Goal: Contribute content: Contribute content

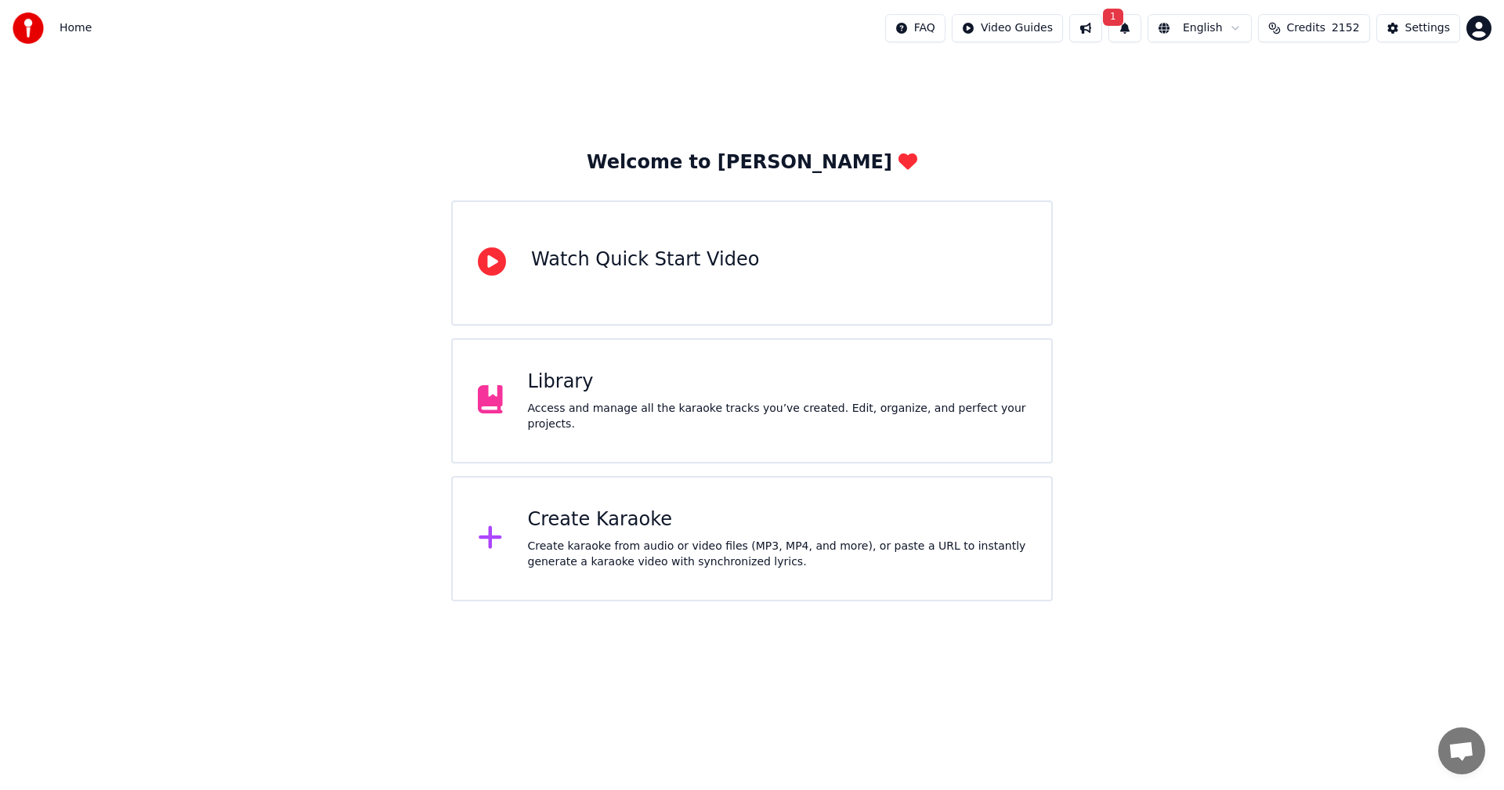
click at [1141, 20] on button "1" at bounding box center [1124, 28] width 33 height 28
click at [1267, 77] on button "Update" at bounding box center [1254, 77] width 67 height 28
click at [67, 152] on div "Welcome to Youka Watch Quick Start Video Library Access and manage all the kara…" at bounding box center [752, 328] width 1504 height 545
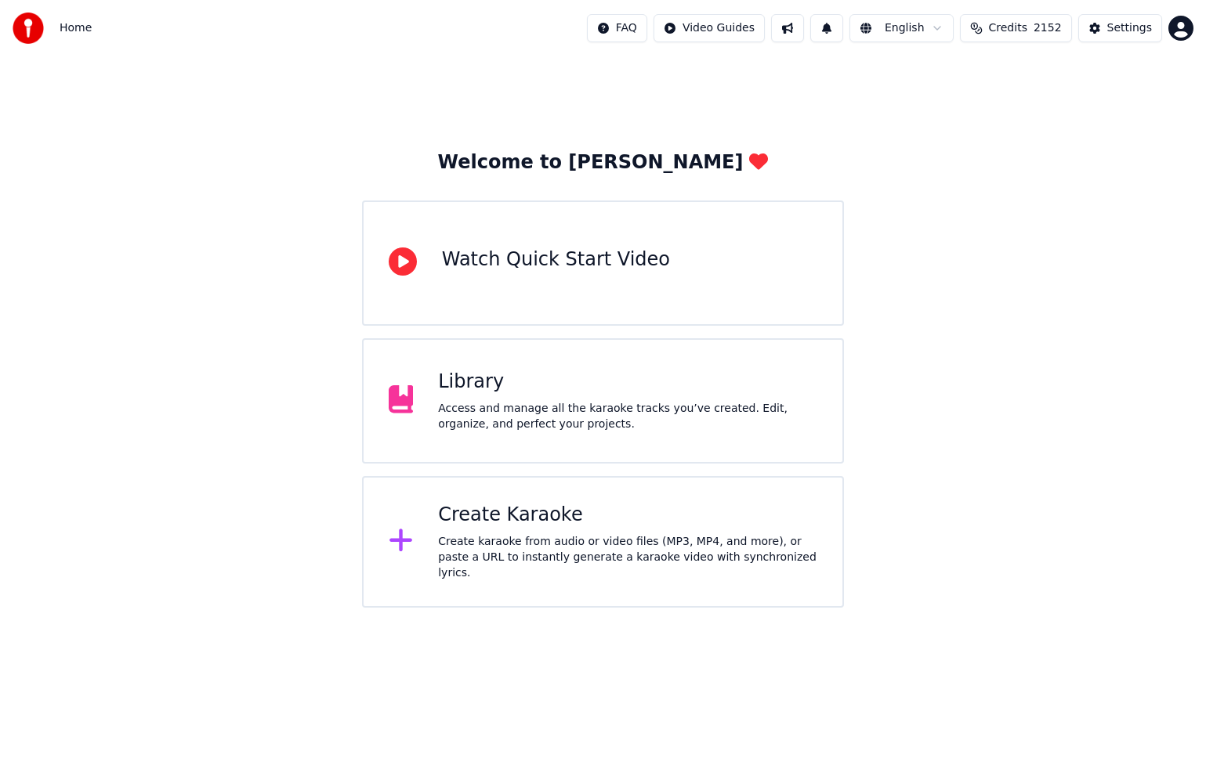
click at [540, 537] on div "Create Karaoke Create karaoke from audio or video files (MP3, MP4, and more), o…" at bounding box center [627, 542] width 379 height 78
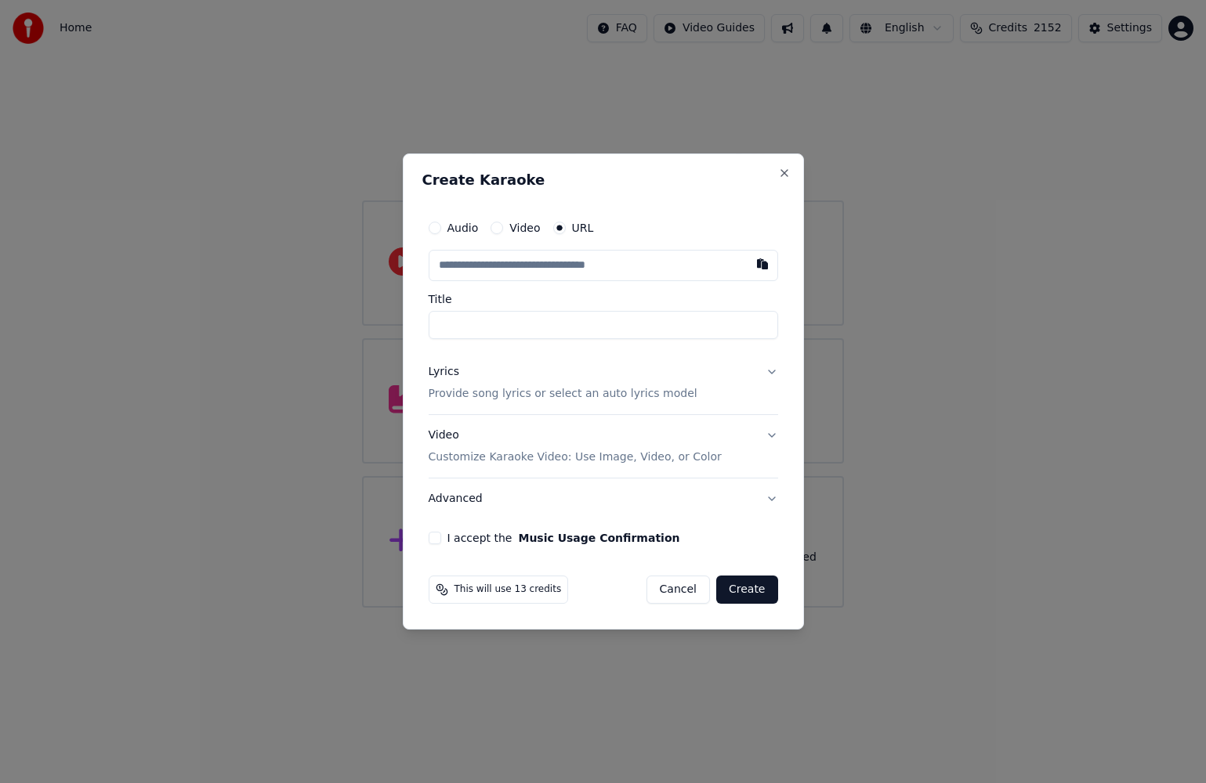
click at [586, 263] on input "text" at bounding box center [602, 265] width 349 height 31
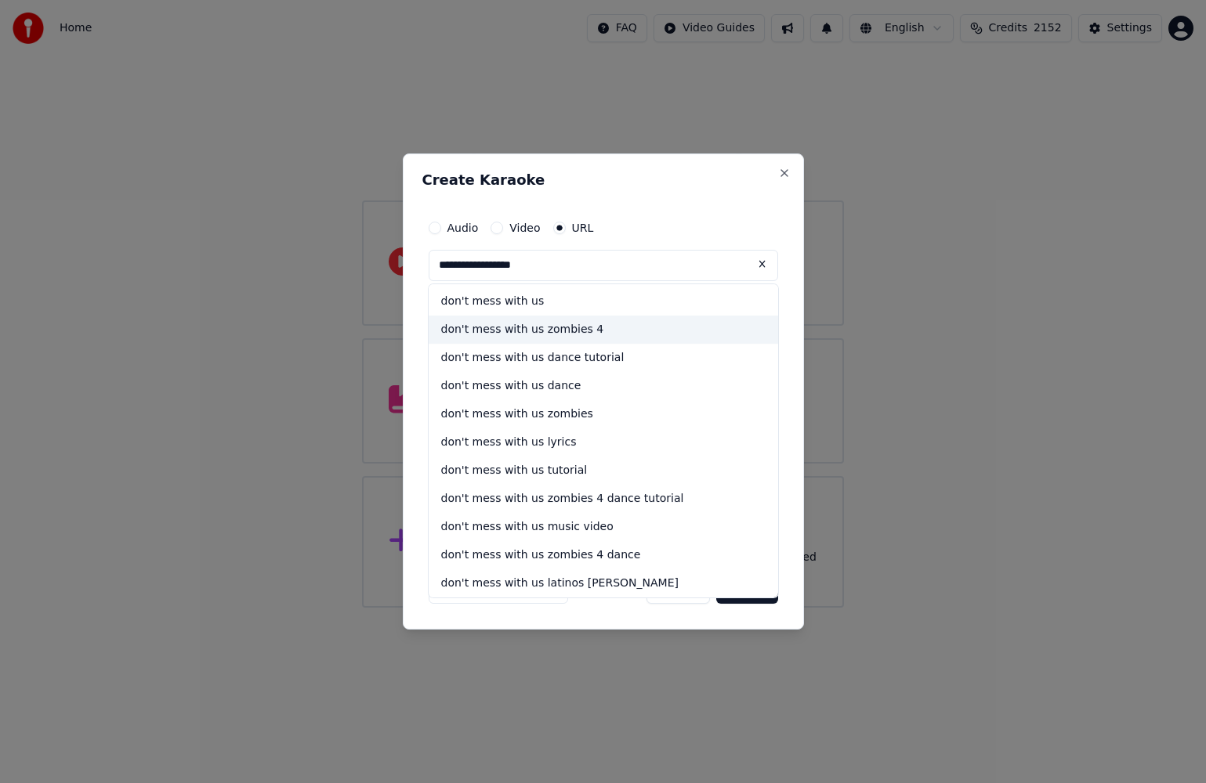
click at [573, 324] on div "don't mess with us zombies 4" at bounding box center [602, 330] width 349 height 28
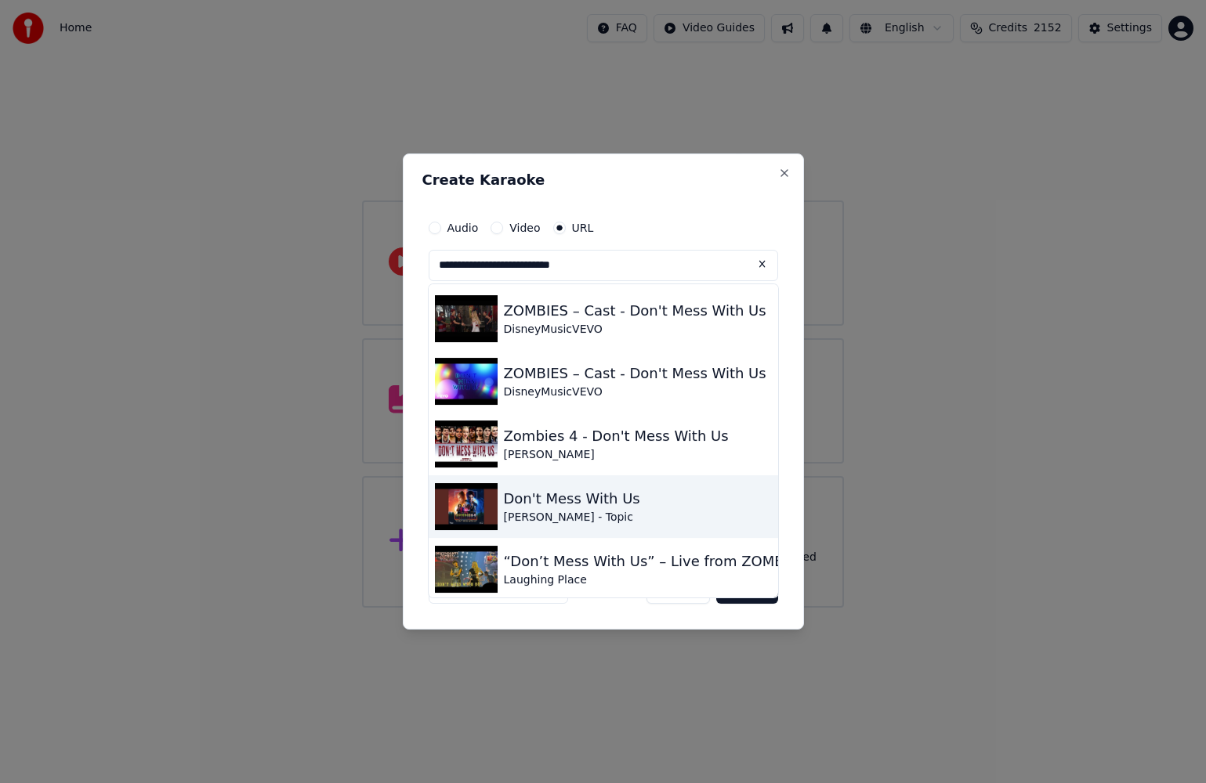
click at [585, 501] on div "Don't Mess With Us" at bounding box center [572, 499] width 136 height 22
type input "**********"
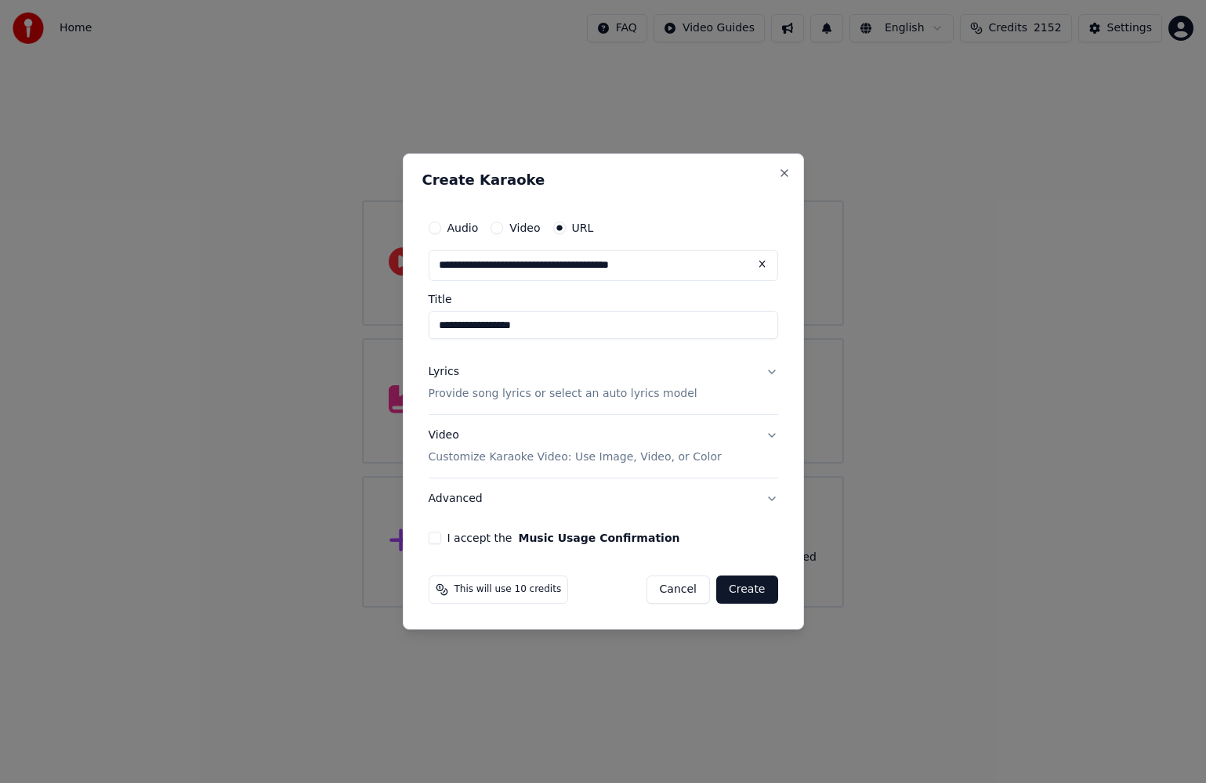
click at [439, 325] on input "**********" at bounding box center [602, 325] width 349 height 28
type input "**********"
click at [772, 368] on button "Lyrics Provide song lyrics or select an auto lyrics model" at bounding box center [602, 383] width 349 height 63
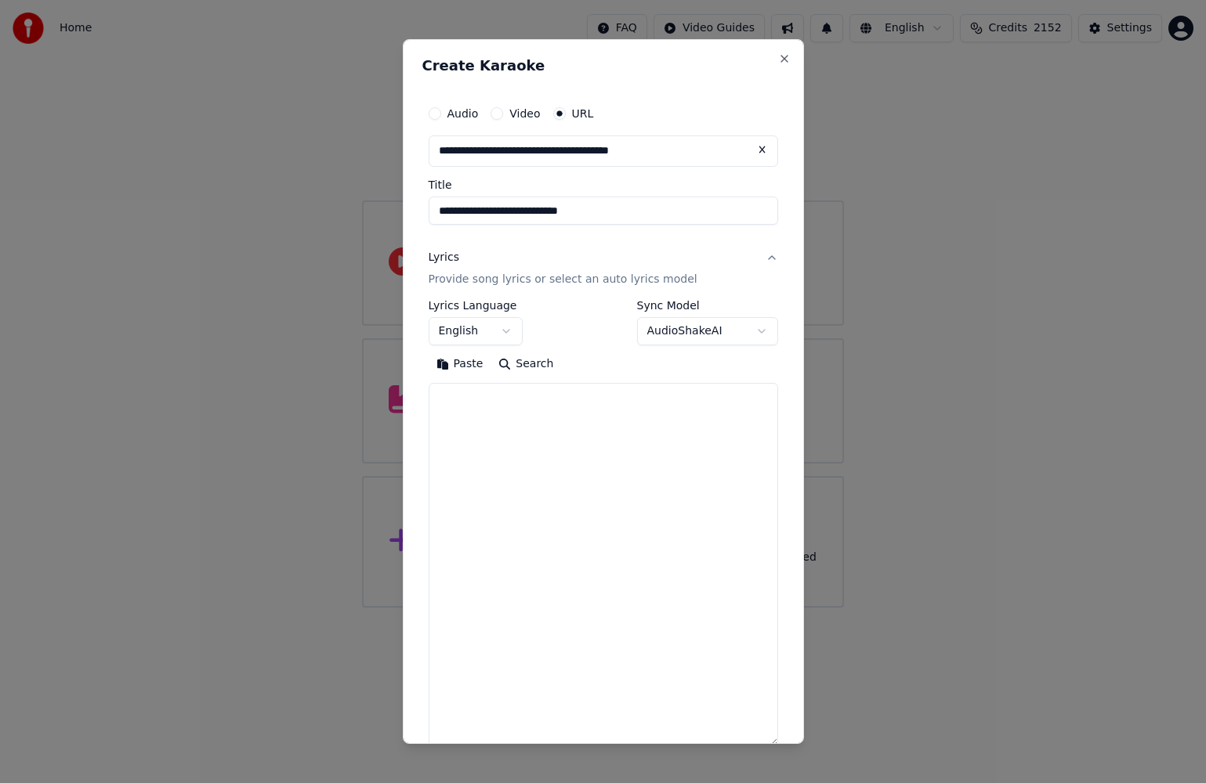
drag, startPoint x: 771, startPoint y: 473, endPoint x: 746, endPoint y: 745, distance: 273.0
click at [746, 608] on body "**********" at bounding box center [603, 304] width 1206 height 608
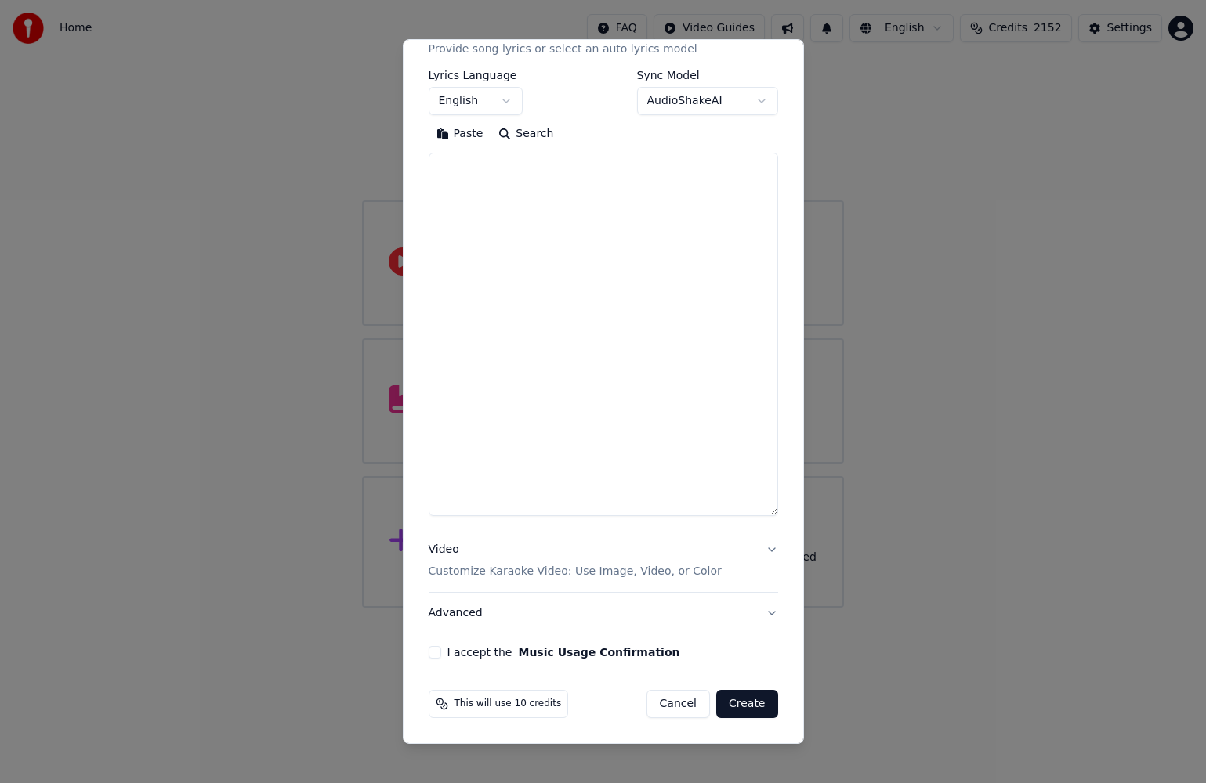
click at [764, 514] on div "Paste Search" at bounding box center [602, 318] width 349 height 395
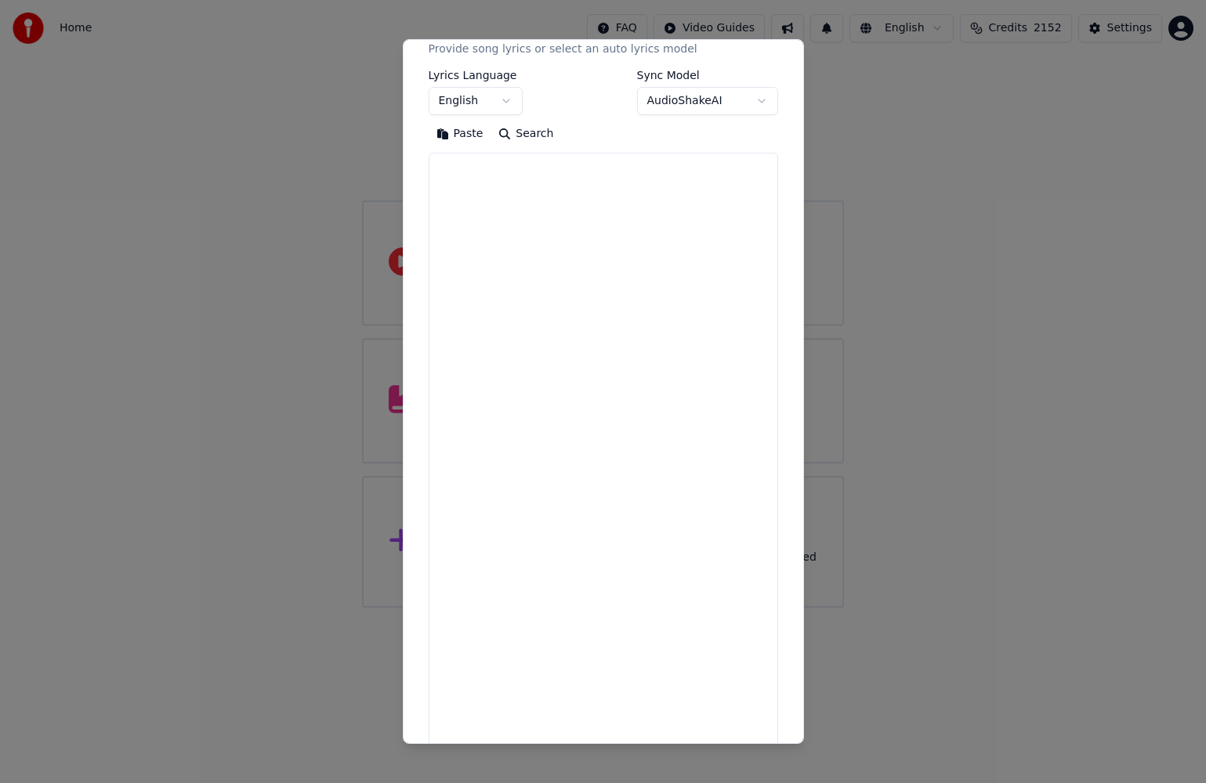
drag, startPoint x: 761, startPoint y: 513, endPoint x: 754, endPoint y: 782, distance: 268.8
click at [754, 608] on body "**********" at bounding box center [603, 304] width 1206 height 608
click at [582, 168] on textarea at bounding box center [602, 469] width 349 height 632
paste textarea "**********"
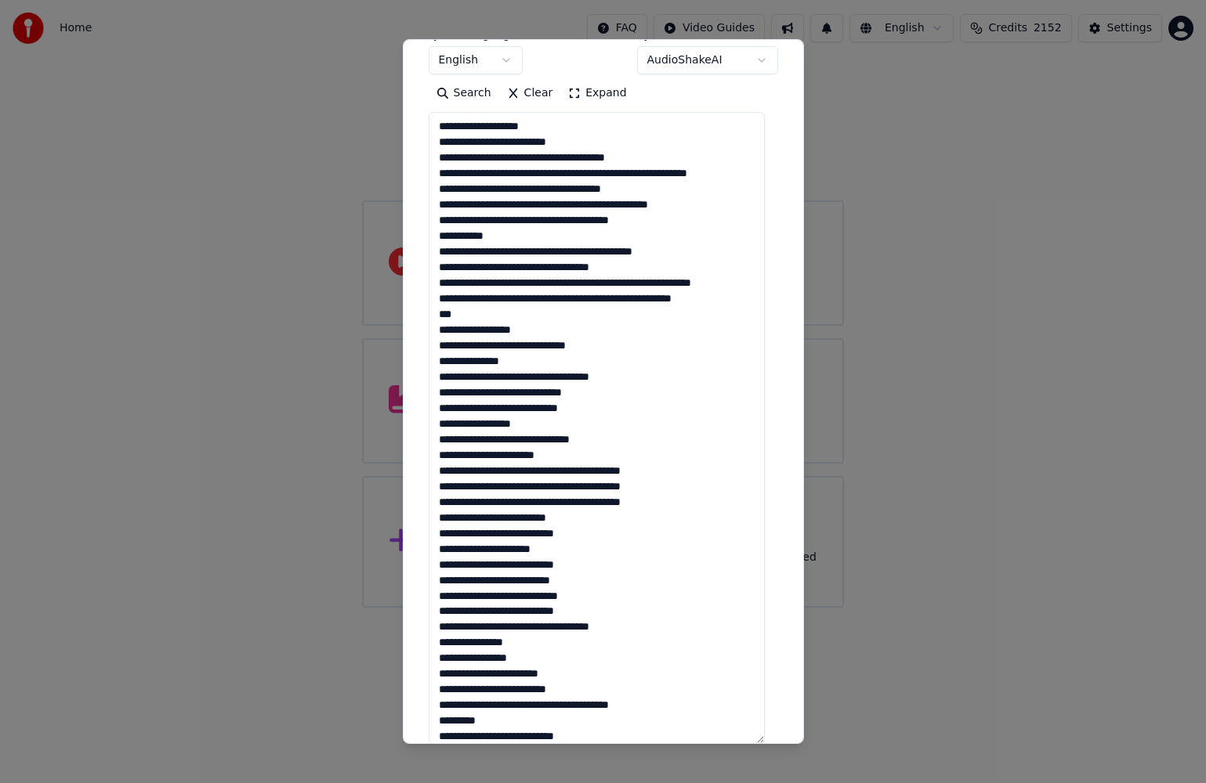
scroll to position [193, 0]
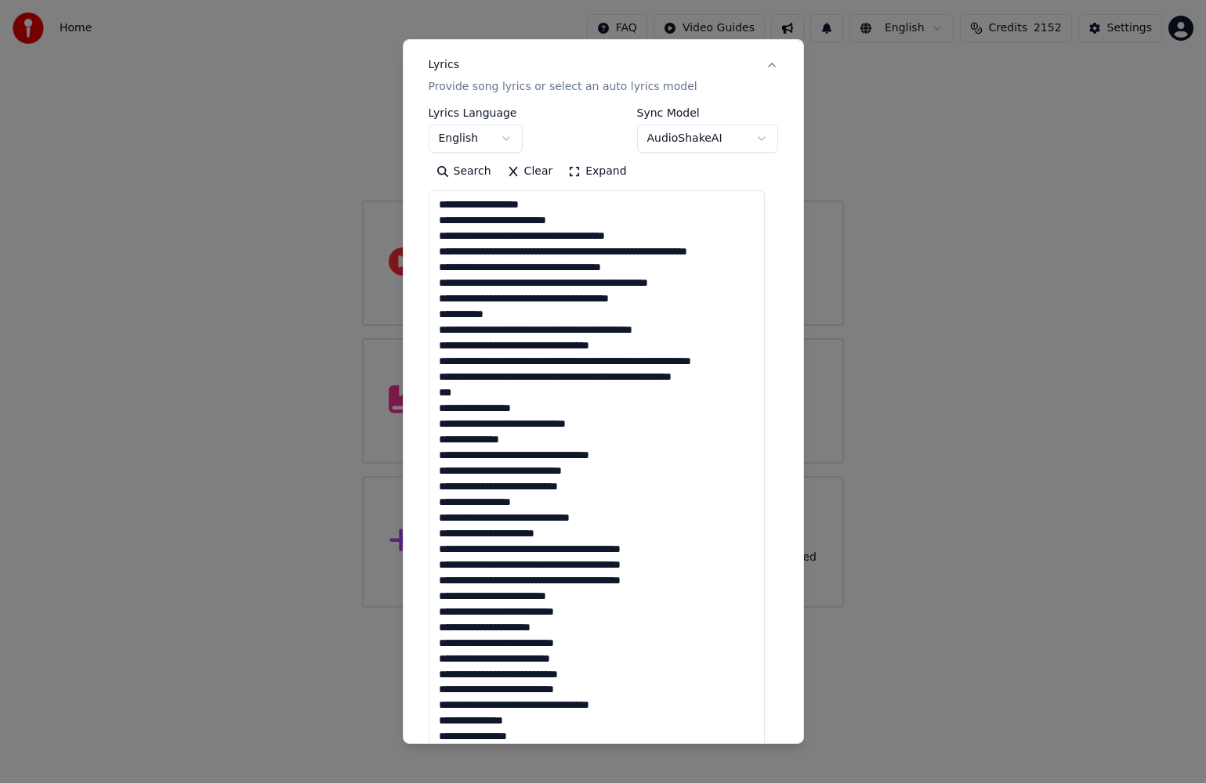
click at [615, 255] on textarea at bounding box center [596, 506] width 336 height 632
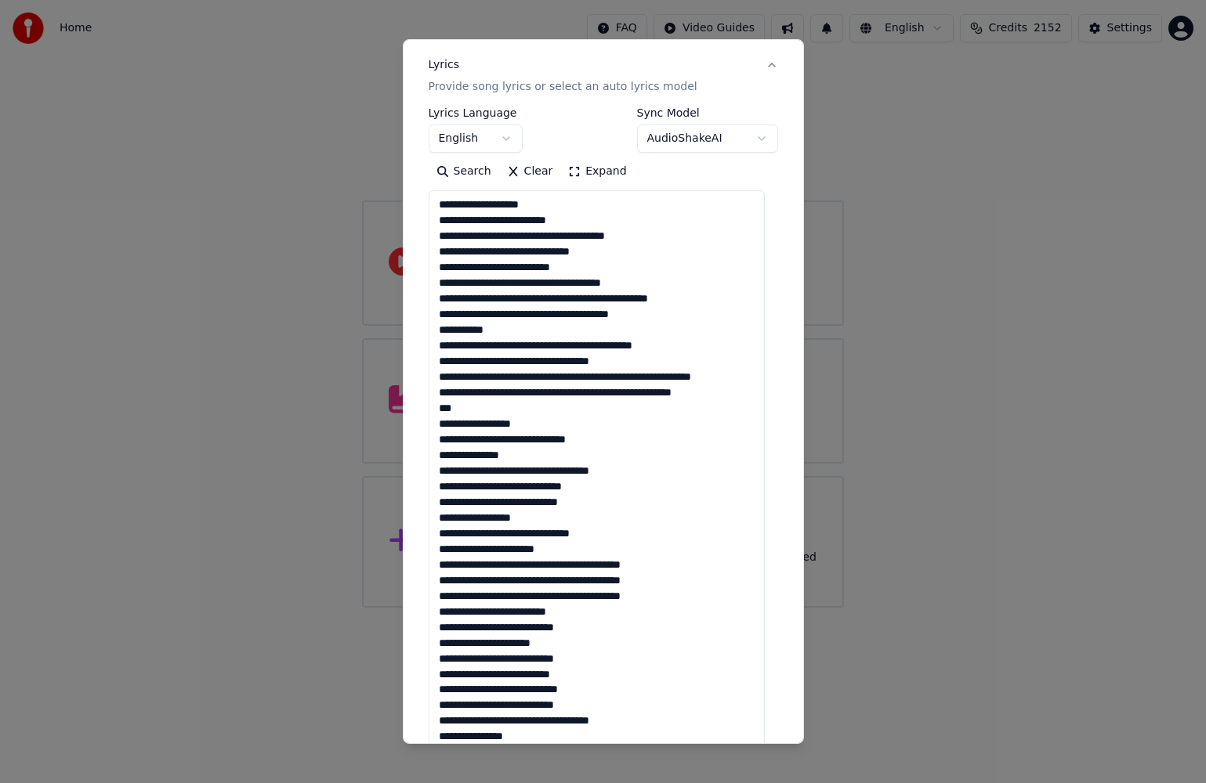
click at [664, 285] on textarea at bounding box center [596, 506] width 336 height 632
click at [544, 298] on textarea at bounding box center [596, 506] width 336 height 632
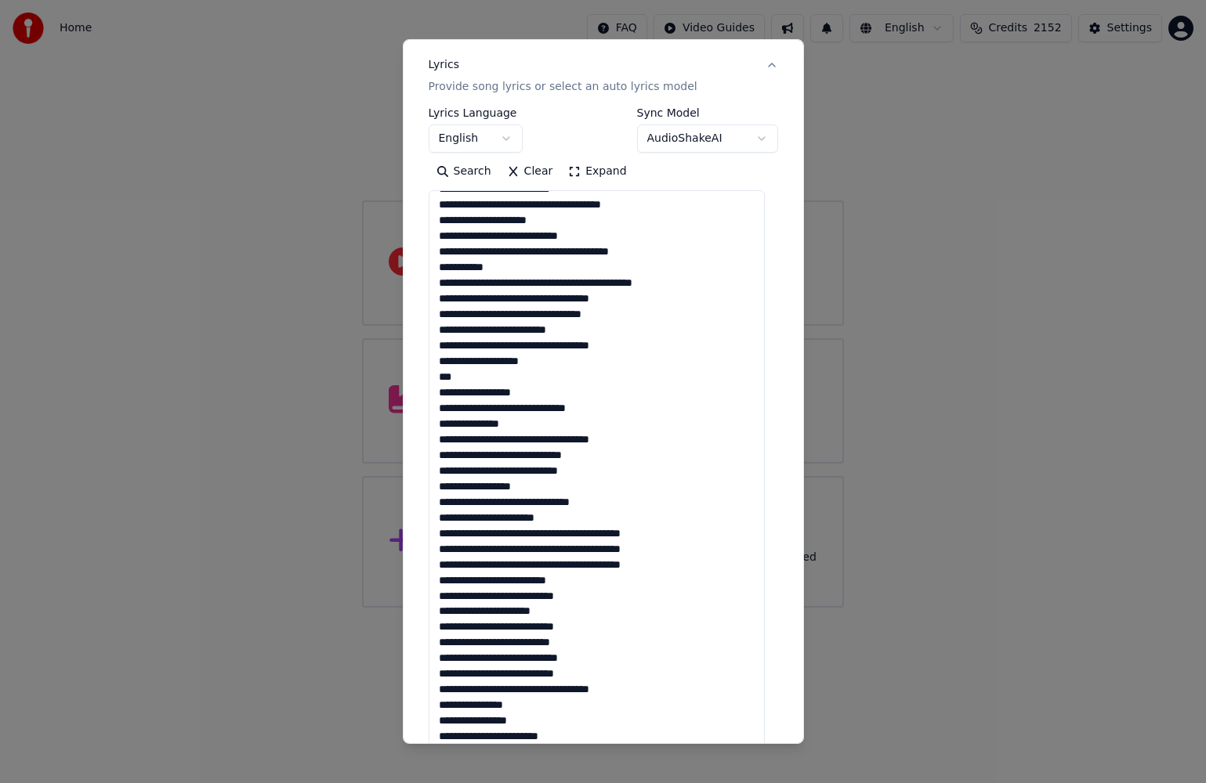
scroll to position [235, 0]
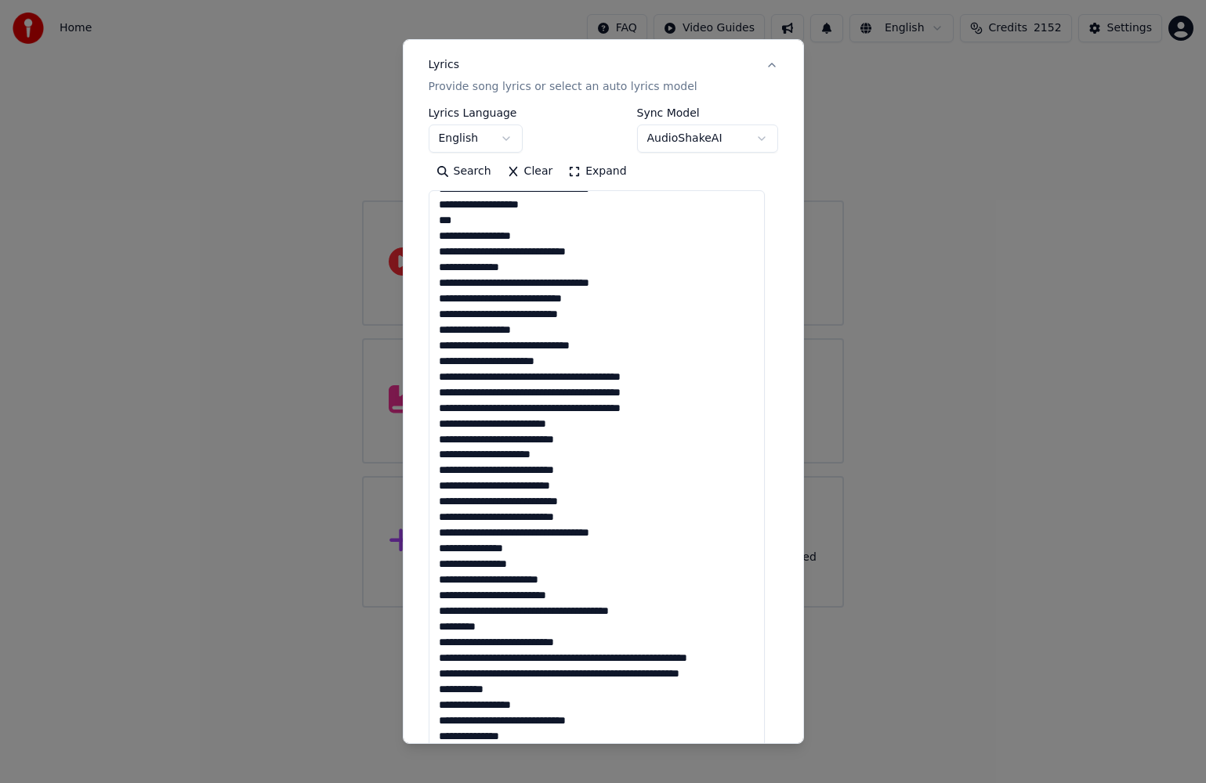
click at [577, 363] on textarea at bounding box center [596, 506] width 336 height 632
click at [565, 378] on textarea at bounding box center [596, 506] width 336 height 632
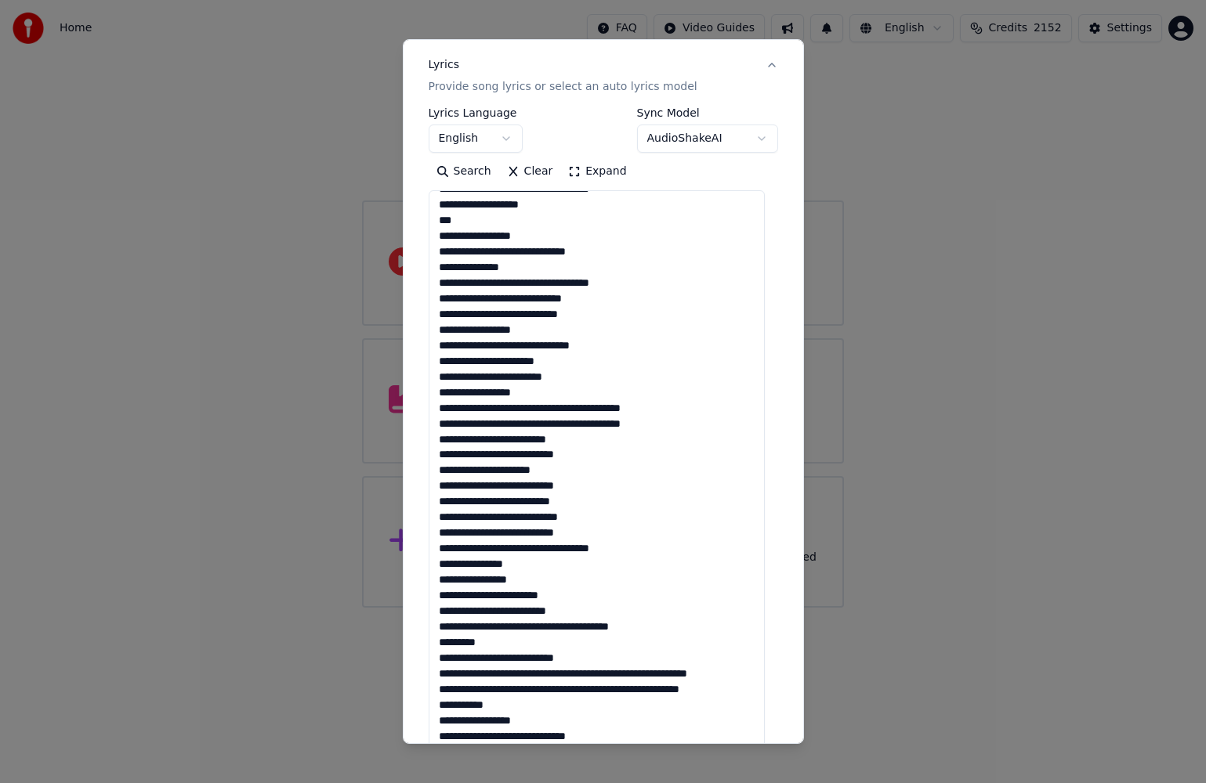
click at [567, 423] on textarea at bounding box center [596, 506] width 336 height 632
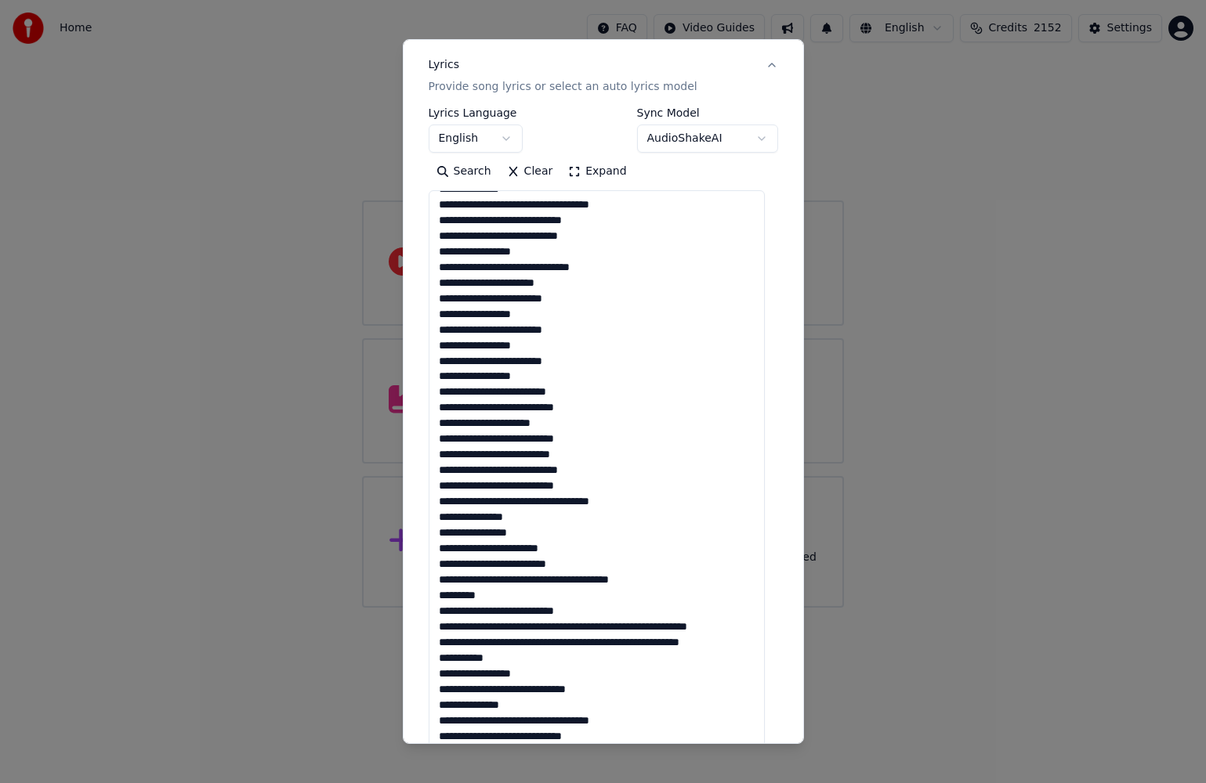
scroll to position [392, 0]
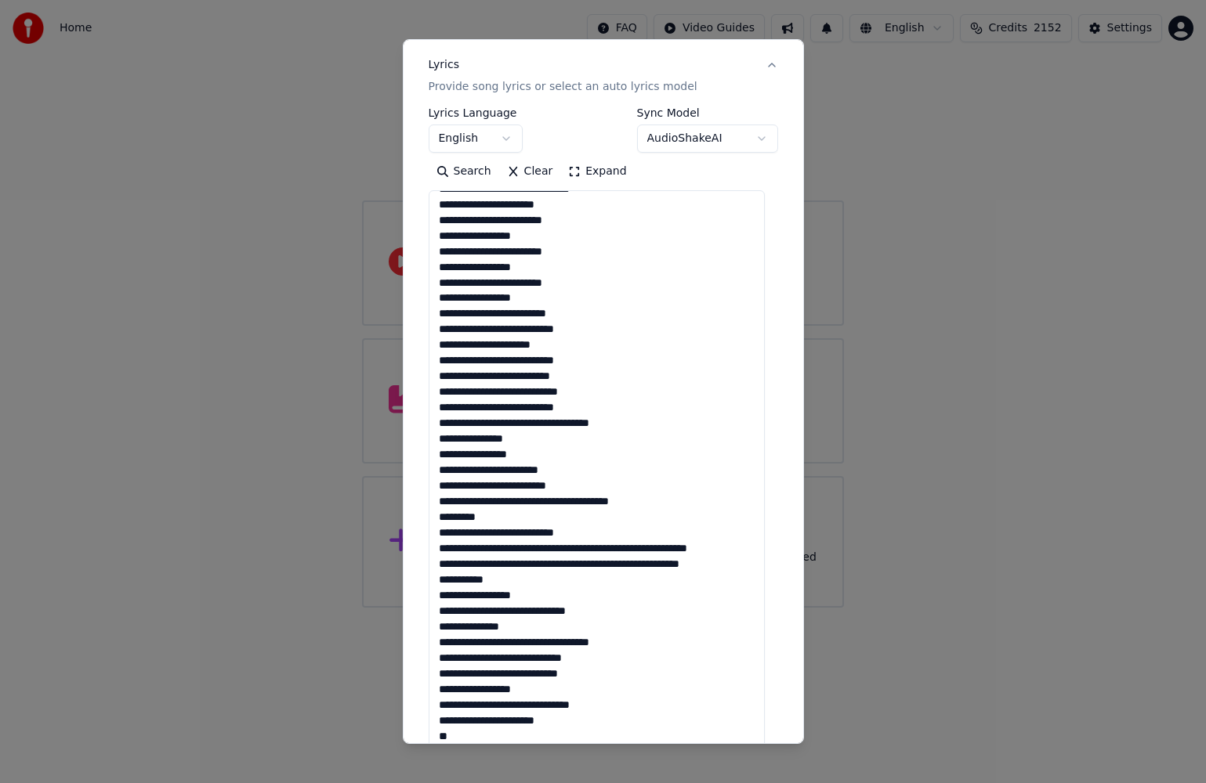
click at [532, 427] on textarea at bounding box center [596, 506] width 336 height 632
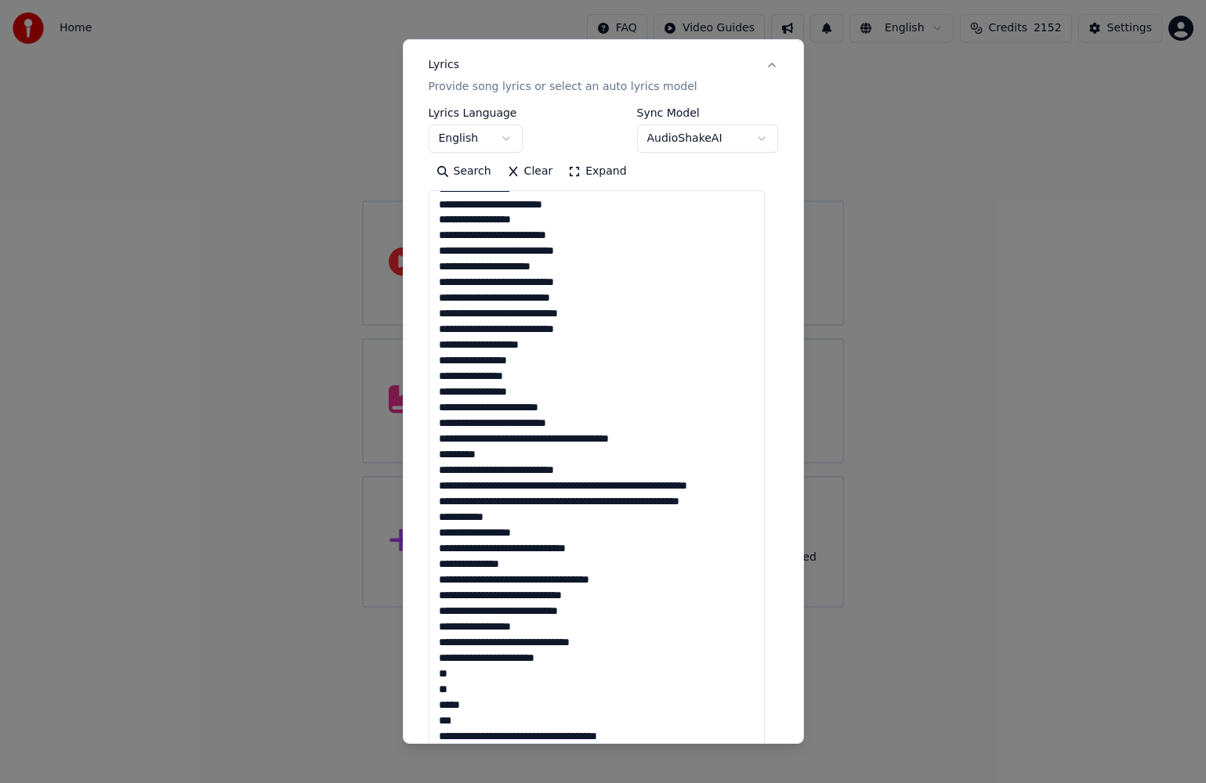
scroll to position [548, 0]
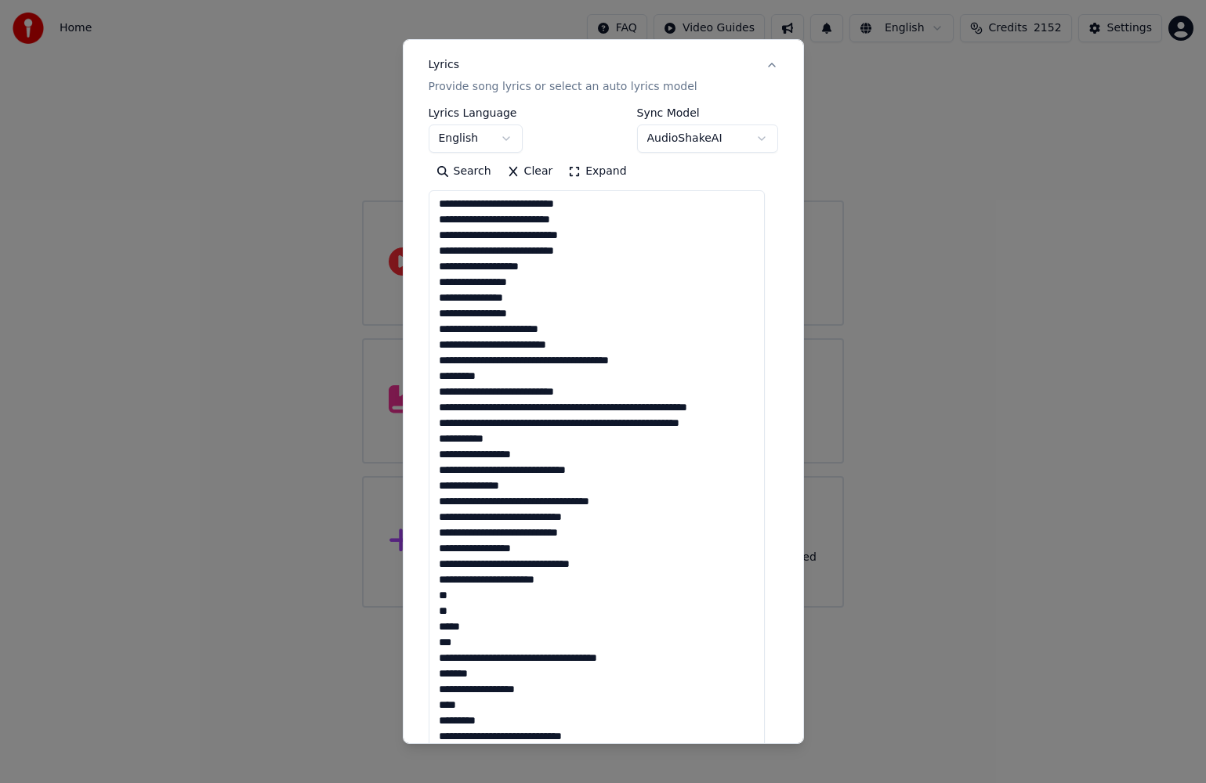
click at [609, 410] on textarea at bounding box center [596, 506] width 336 height 632
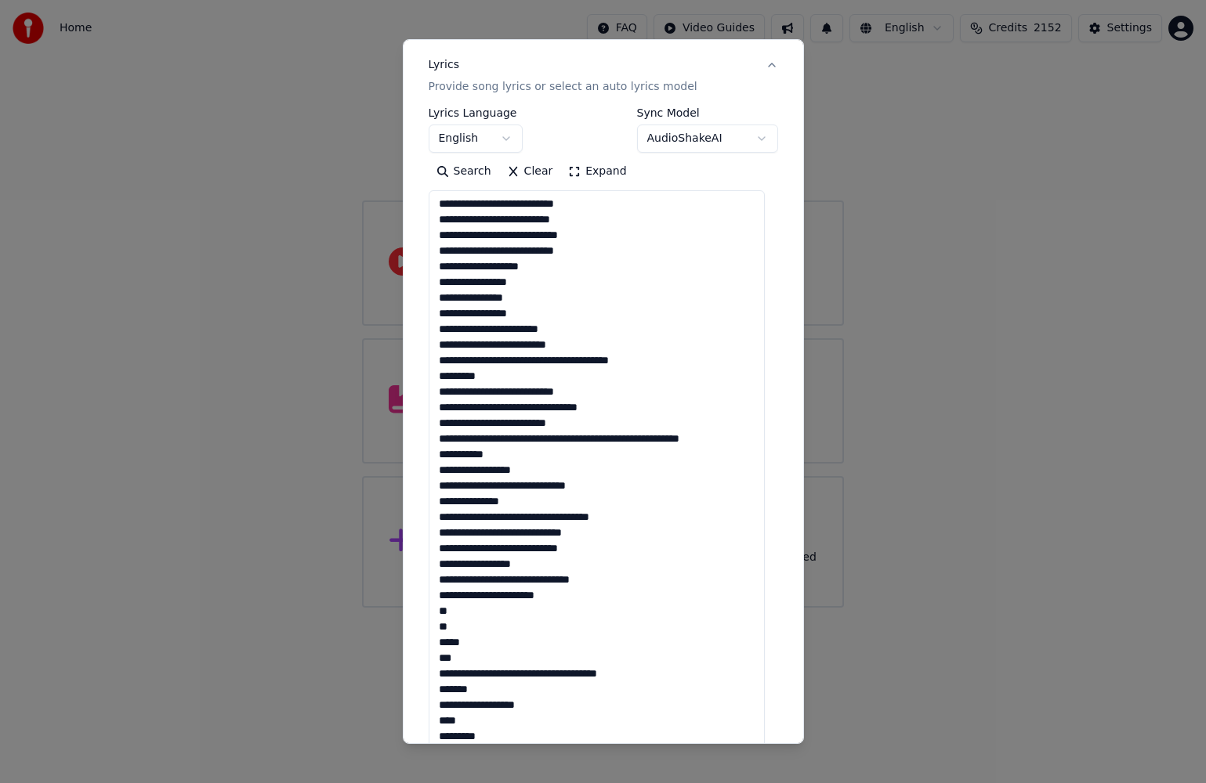
click at [652, 442] on textarea at bounding box center [596, 506] width 336 height 632
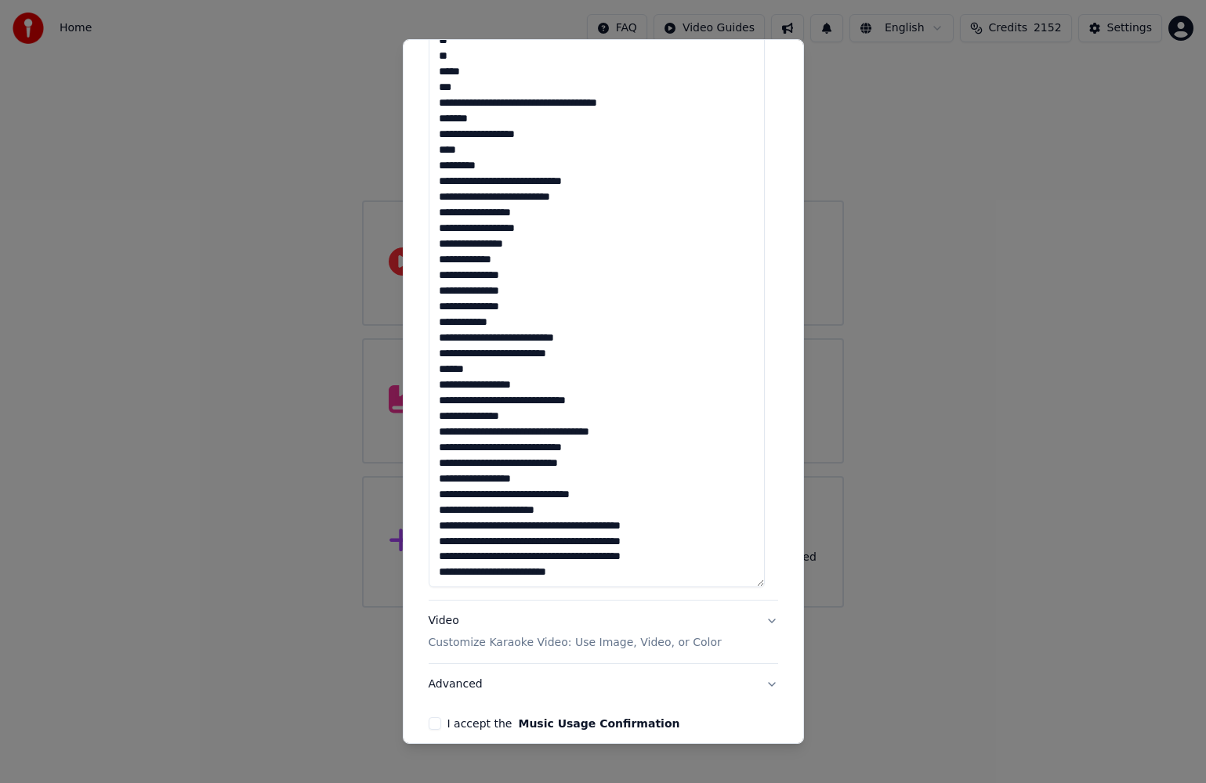
scroll to position [271, 0]
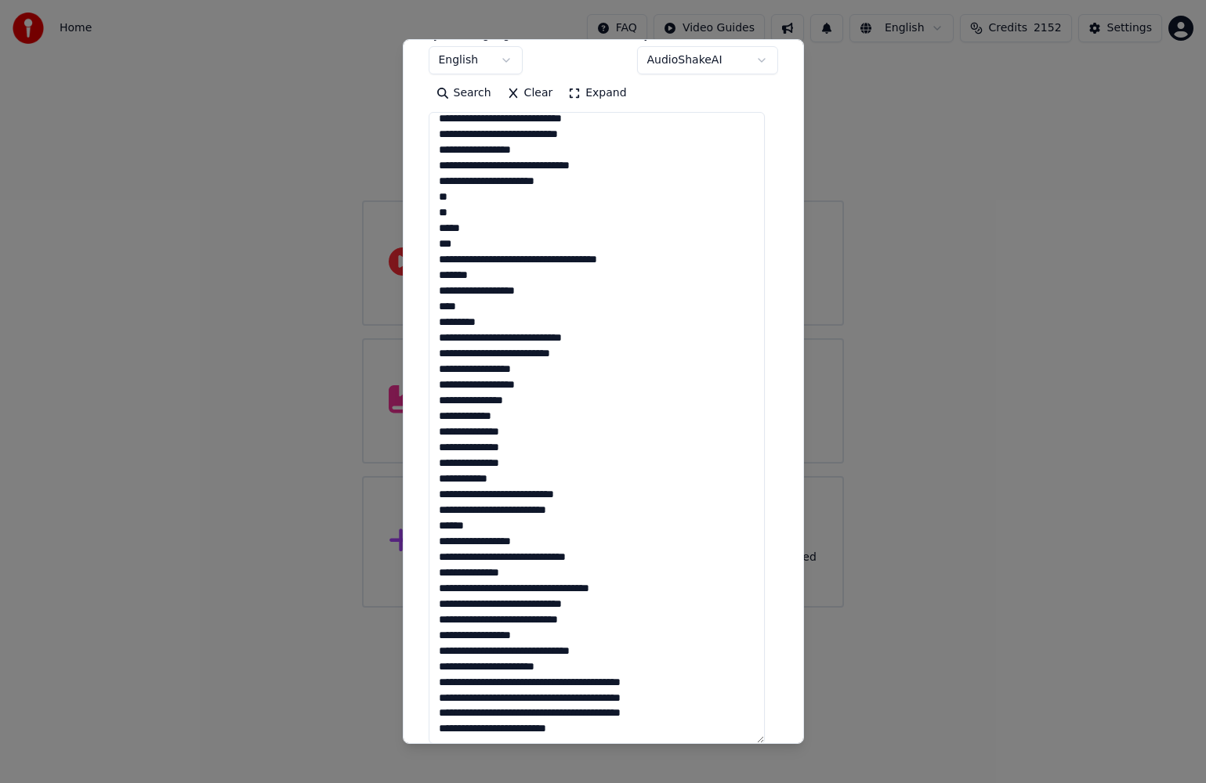
click at [567, 186] on textarea at bounding box center [596, 428] width 336 height 632
click at [487, 196] on textarea at bounding box center [596, 428] width 336 height 632
click at [471, 210] on textarea at bounding box center [596, 428] width 336 height 632
click at [499, 227] on textarea at bounding box center [596, 428] width 336 height 632
click at [508, 240] on textarea at bounding box center [596, 428] width 336 height 632
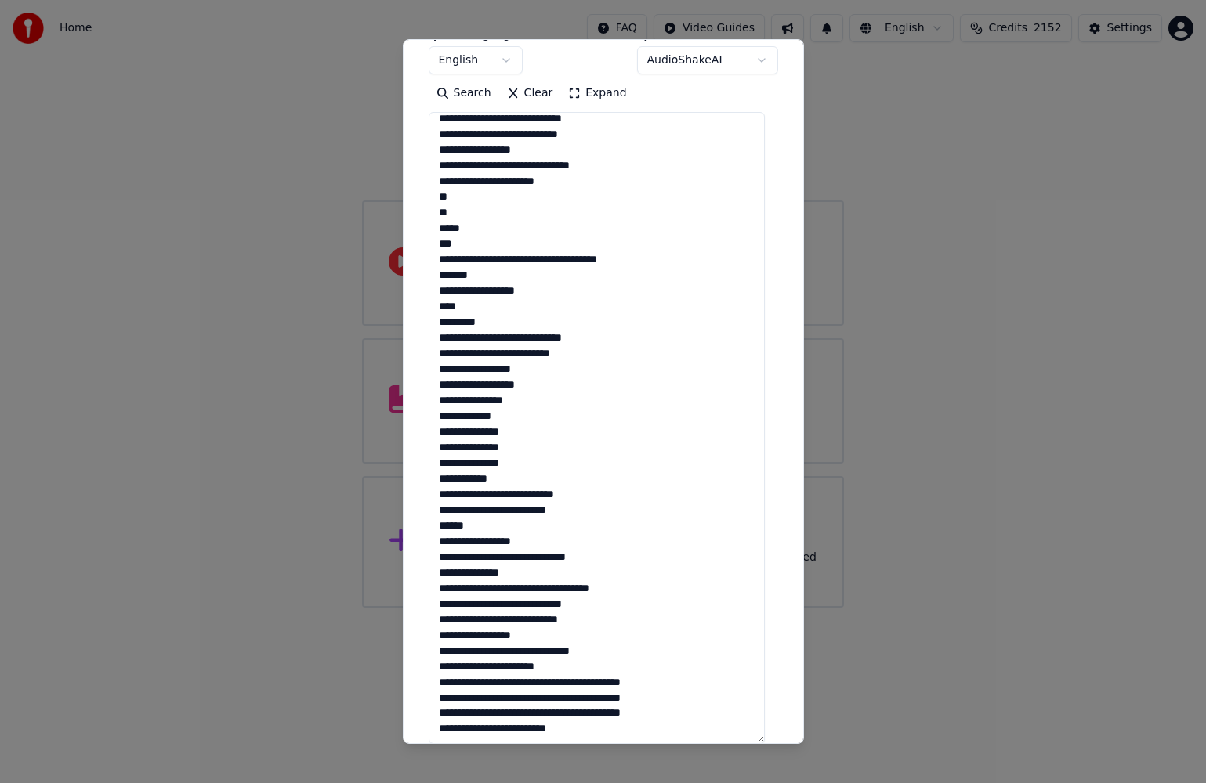
click at [656, 262] on textarea at bounding box center [596, 428] width 336 height 632
click at [554, 274] on textarea at bounding box center [596, 428] width 336 height 632
click at [543, 291] on textarea at bounding box center [596, 428] width 336 height 632
click at [529, 305] on textarea at bounding box center [596, 428] width 336 height 632
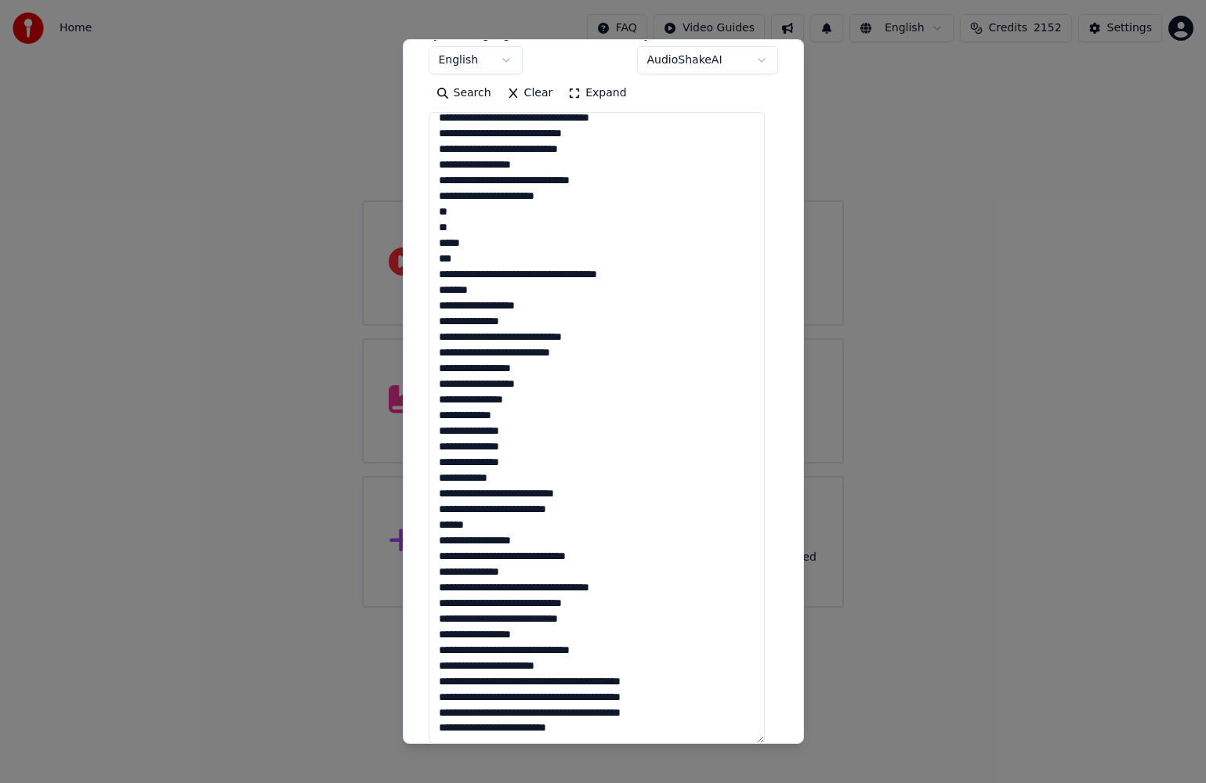
scroll to position [885, 0]
click at [617, 357] on textarea at bounding box center [596, 428] width 336 height 632
click at [584, 367] on textarea at bounding box center [596, 428] width 336 height 632
click at [576, 386] on textarea at bounding box center [596, 428] width 336 height 632
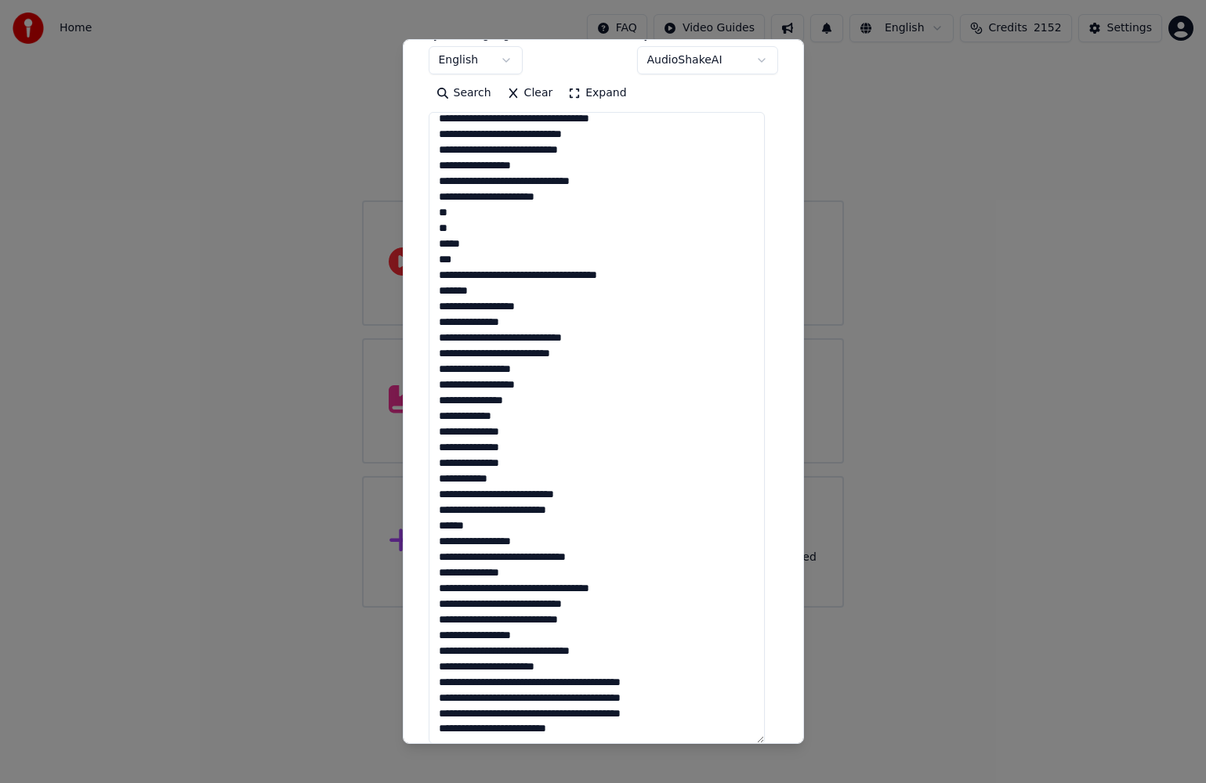
click at [597, 400] on textarea at bounding box center [596, 428] width 336 height 632
click at [573, 414] on textarea at bounding box center [596, 428] width 336 height 632
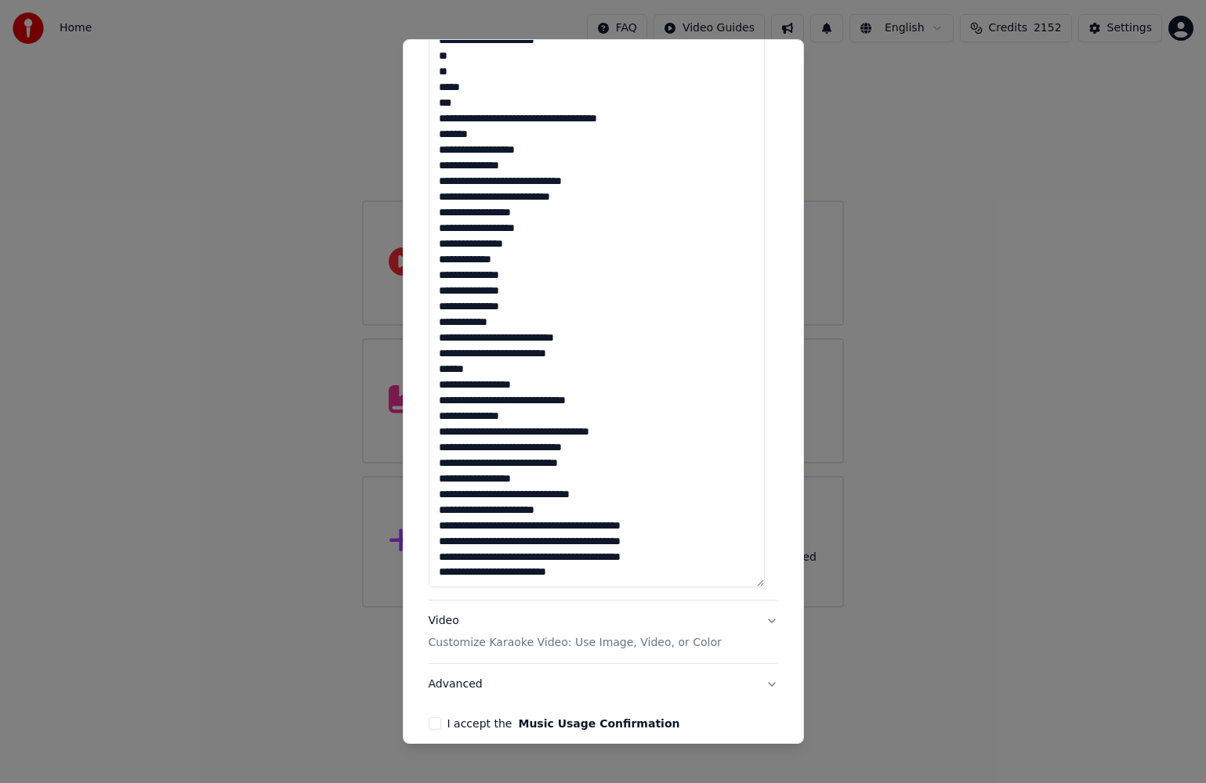
scroll to position [499, 0]
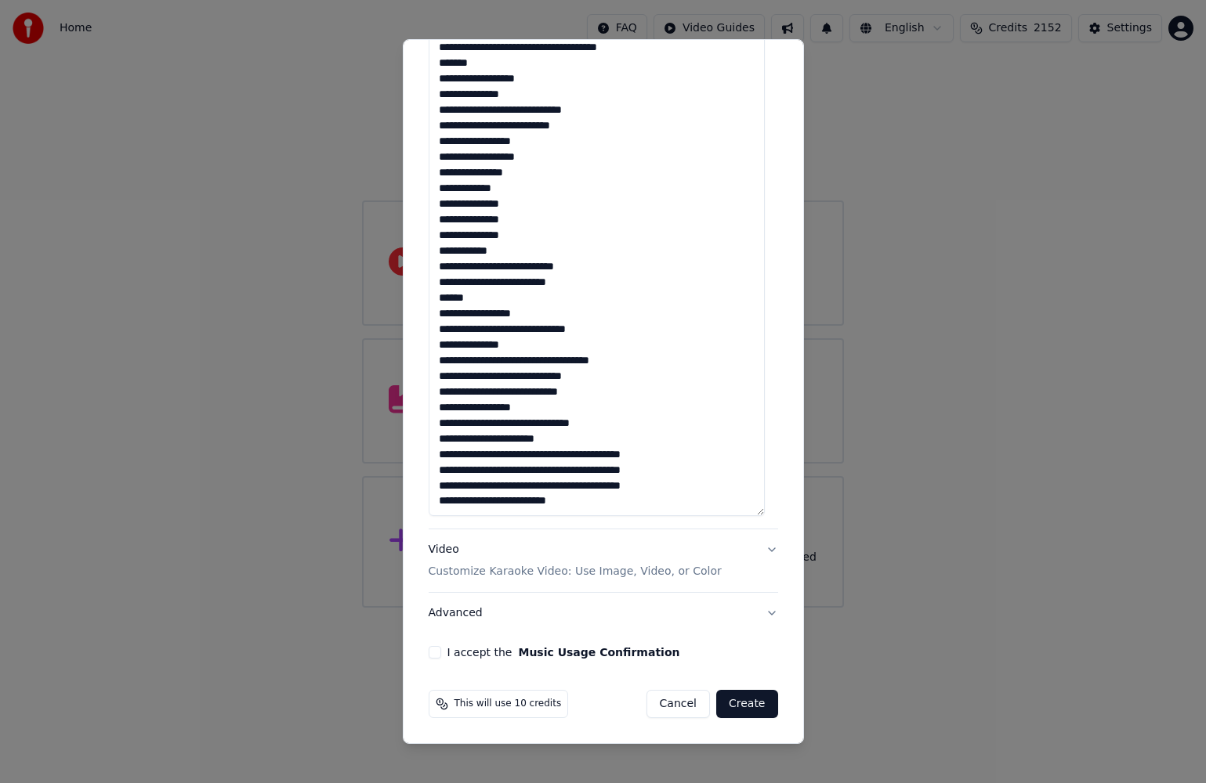
click at [485, 298] on textarea at bounding box center [596, 200] width 336 height 632
click at [439, 312] on textarea at bounding box center [596, 200] width 336 height 632
click at [471, 314] on textarea at bounding box center [596, 200] width 336 height 632
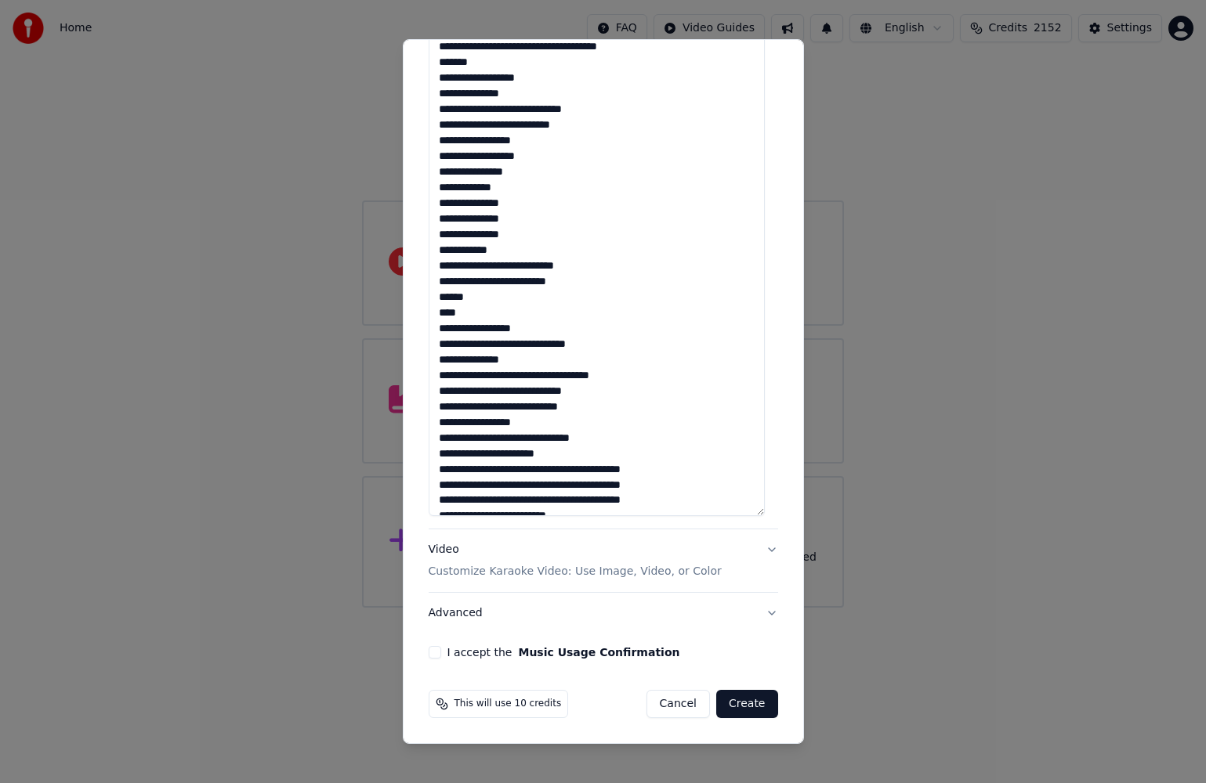
scroll to position [900, 0]
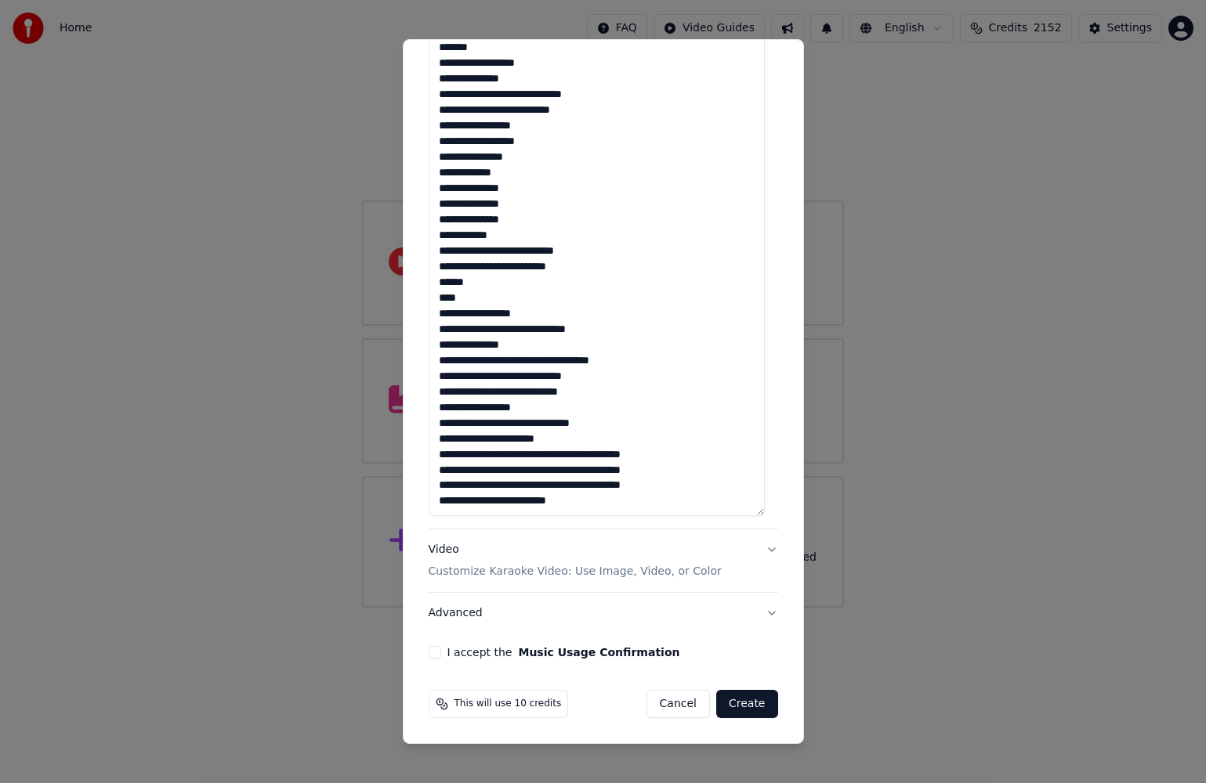
click at [566, 459] on textarea at bounding box center [596, 200] width 336 height 632
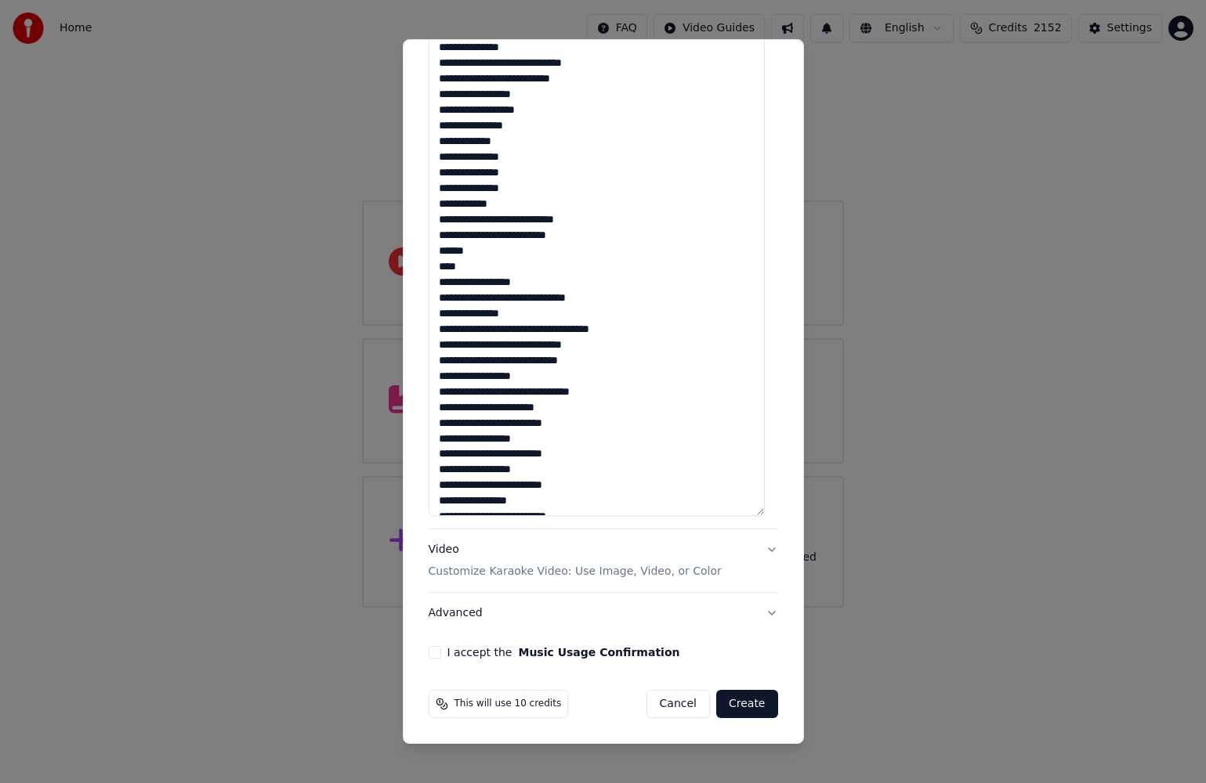
scroll to position [947, 0]
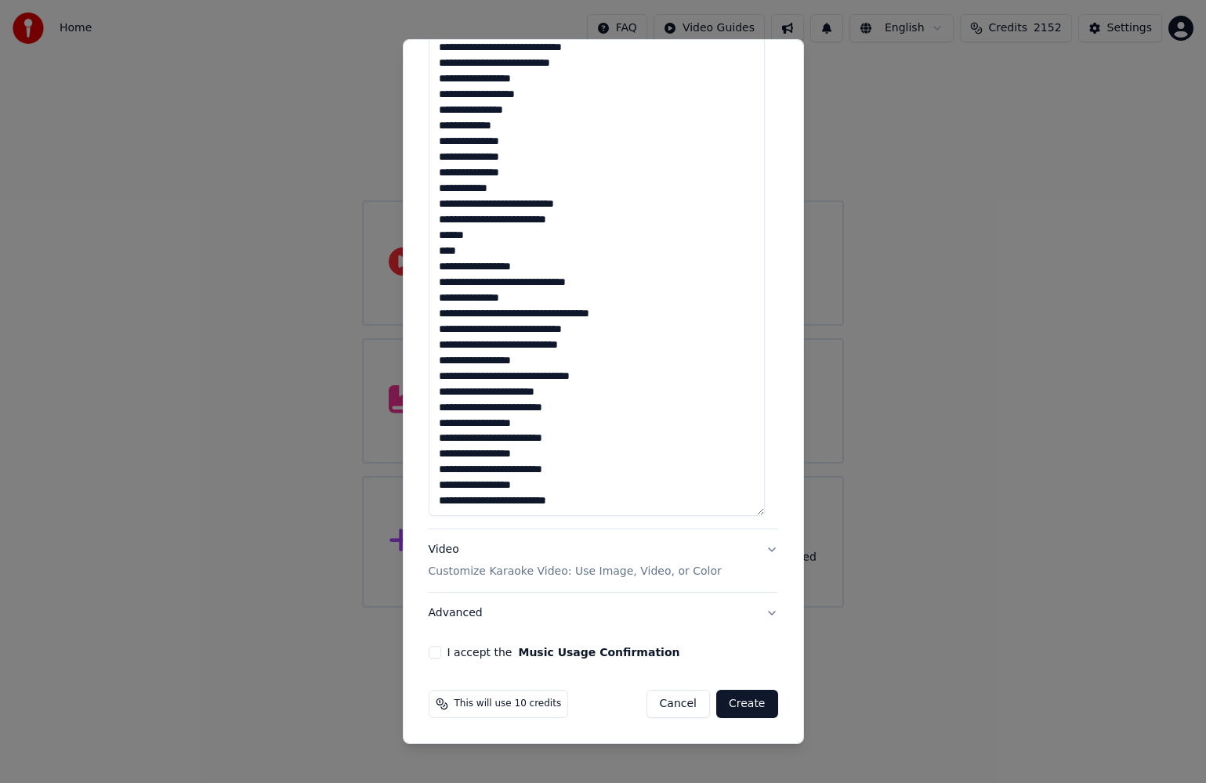
click at [597, 482] on textarea at bounding box center [596, 200] width 336 height 632
click at [628, 500] on textarea at bounding box center [596, 200] width 336 height 632
type textarea "**********"
click at [434, 651] on button "I accept the Music Usage Confirmation" at bounding box center [434, 652] width 13 height 13
click at [741, 708] on button "Create" at bounding box center [747, 704] width 62 height 28
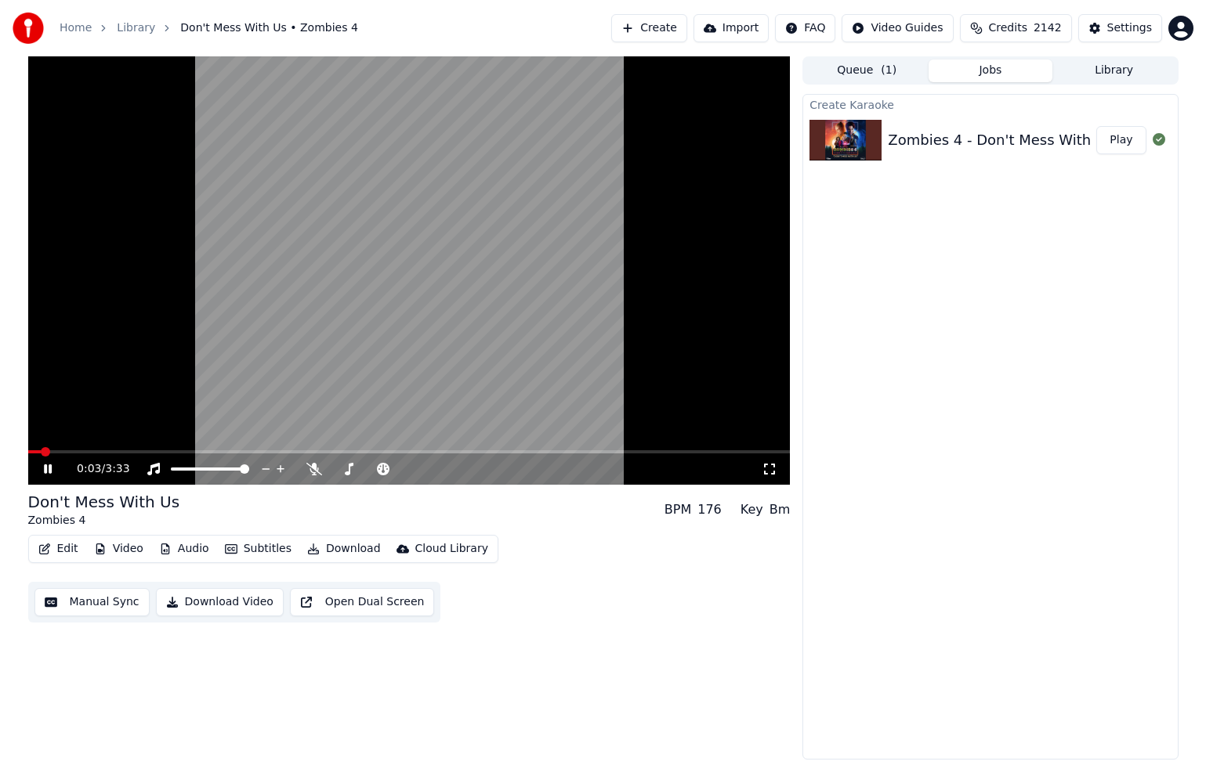
click at [56, 467] on icon at bounding box center [59, 469] width 37 height 13
click at [50, 470] on icon at bounding box center [47, 469] width 9 height 11
click at [45, 469] on icon at bounding box center [48, 469] width 8 height 9
click at [37, 468] on div "0:13 / 3:33" at bounding box center [409, 469] width 750 height 16
click at [51, 468] on icon at bounding box center [47, 469] width 9 height 11
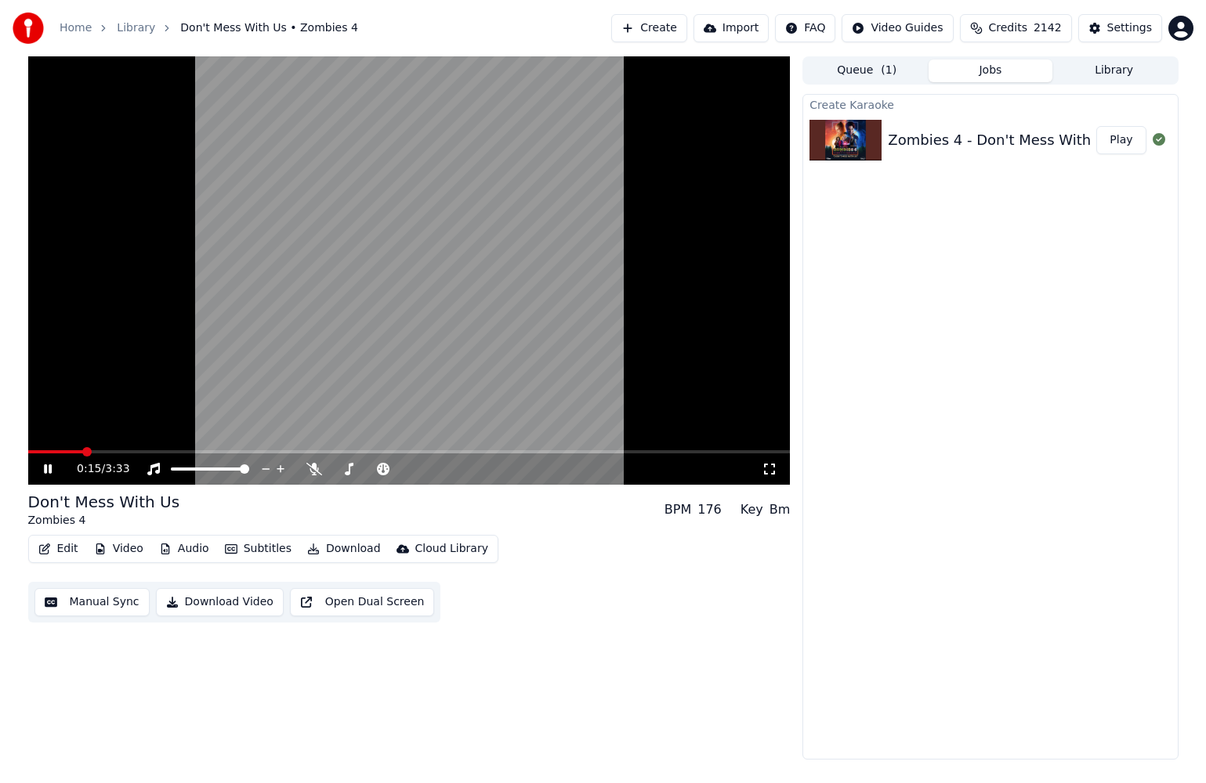
click at [125, 546] on button "Video" at bounding box center [119, 549] width 62 height 22
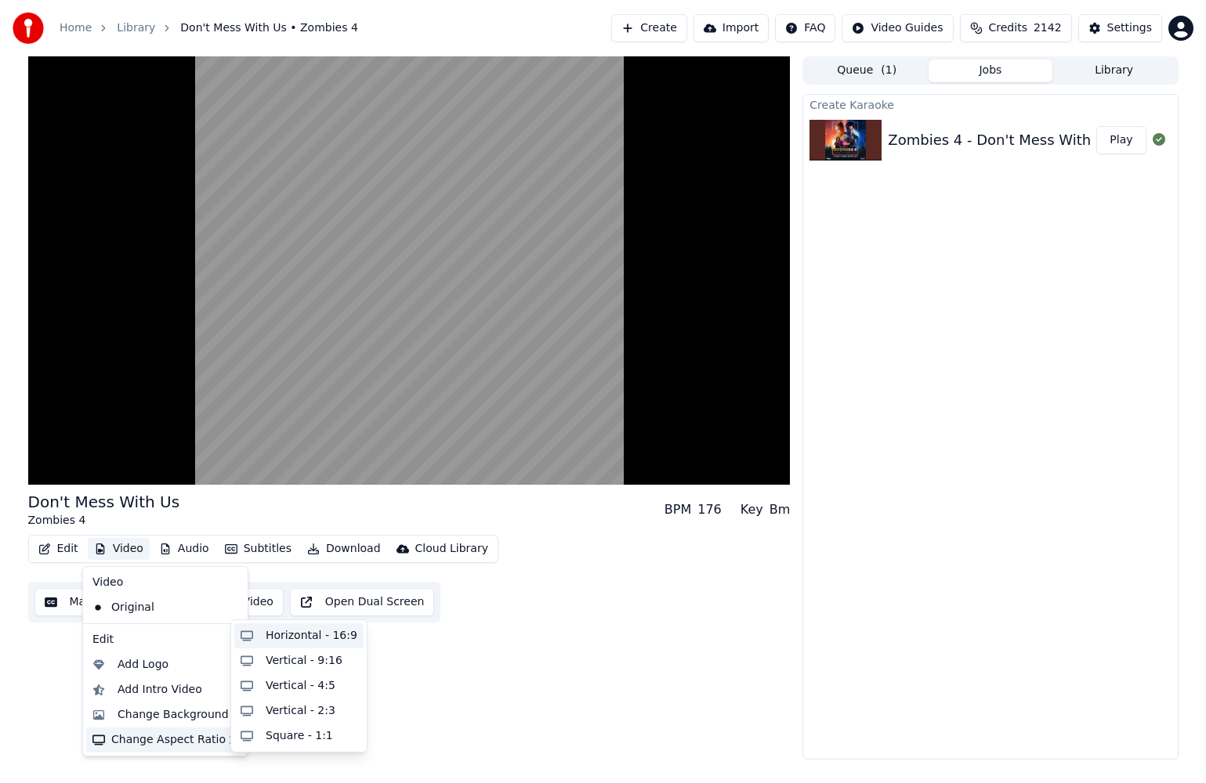
click at [302, 631] on div "Horizontal - 16:9" at bounding box center [312, 636] width 92 height 16
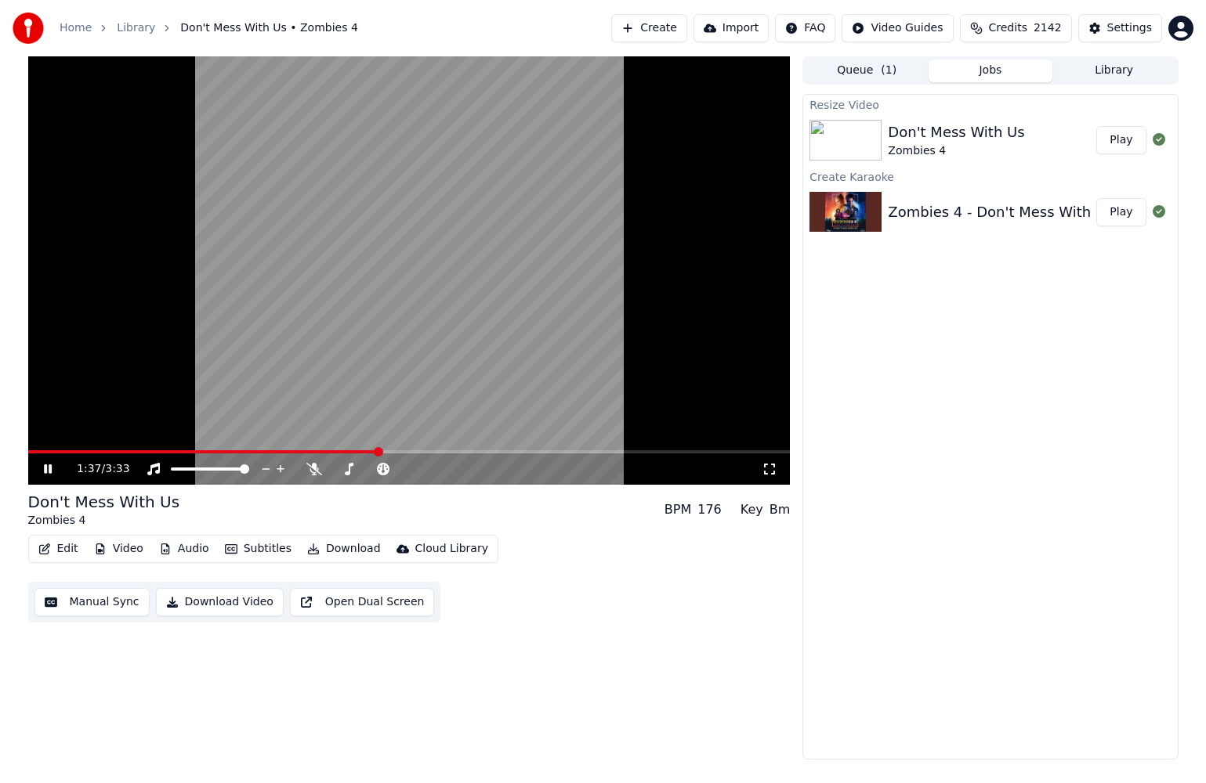
click at [47, 470] on icon at bounding box center [59, 469] width 37 height 13
click at [47, 470] on icon at bounding box center [47, 469] width 9 height 11
click at [47, 470] on icon at bounding box center [59, 469] width 37 height 13
click at [1119, 139] on button "Play" at bounding box center [1120, 140] width 49 height 28
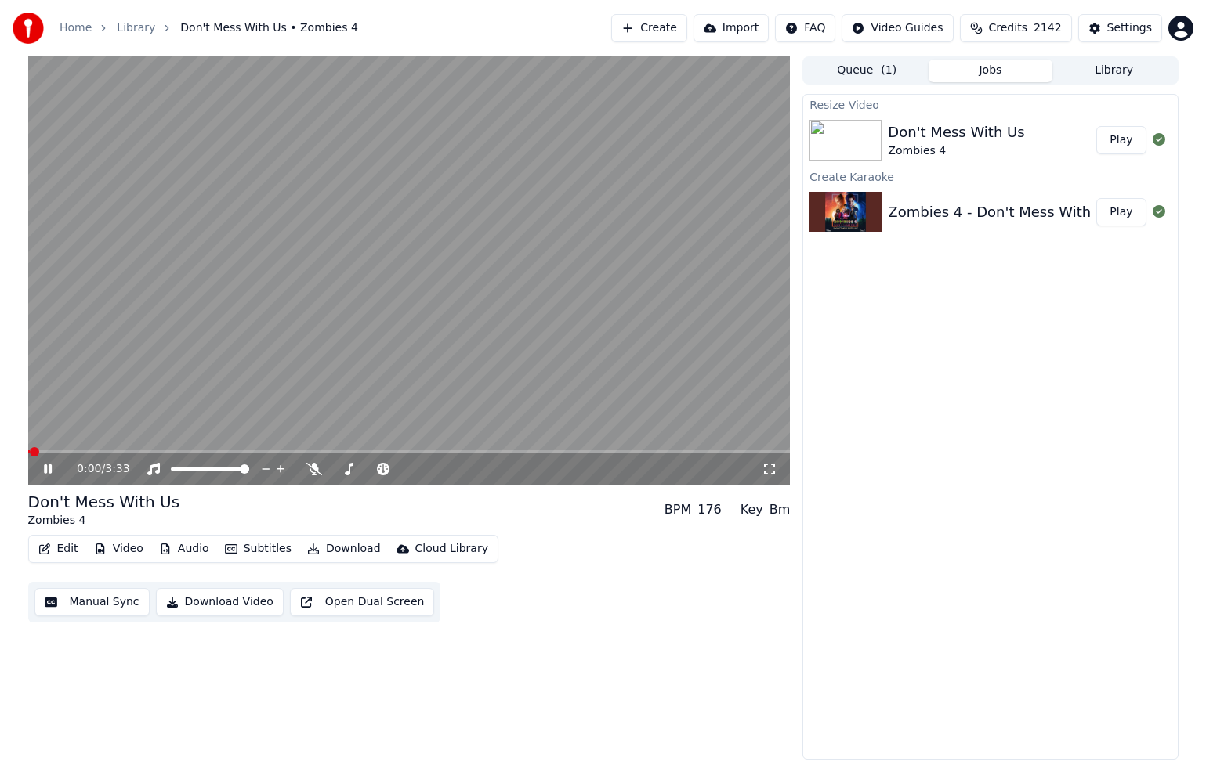
click at [48, 471] on icon at bounding box center [59, 469] width 37 height 13
click at [51, 468] on icon at bounding box center [47, 469] width 9 height 11
click at [452, 451] on span at bounding box center [409, 451] width 762 height 3
click at [402, 452] on span at bounding box center [246, 451] width 437 height 3
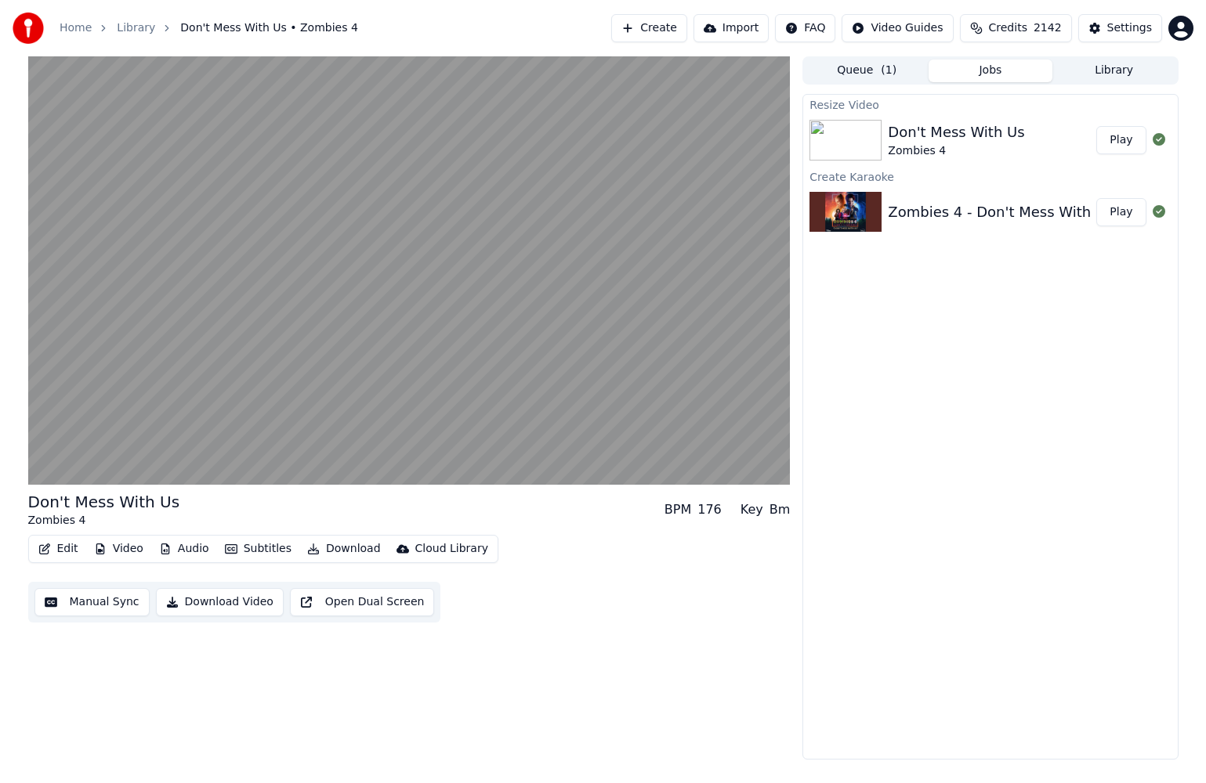
click at [183, 551] on button "Audio" at bounding box center [184, 549] width 63 height 22
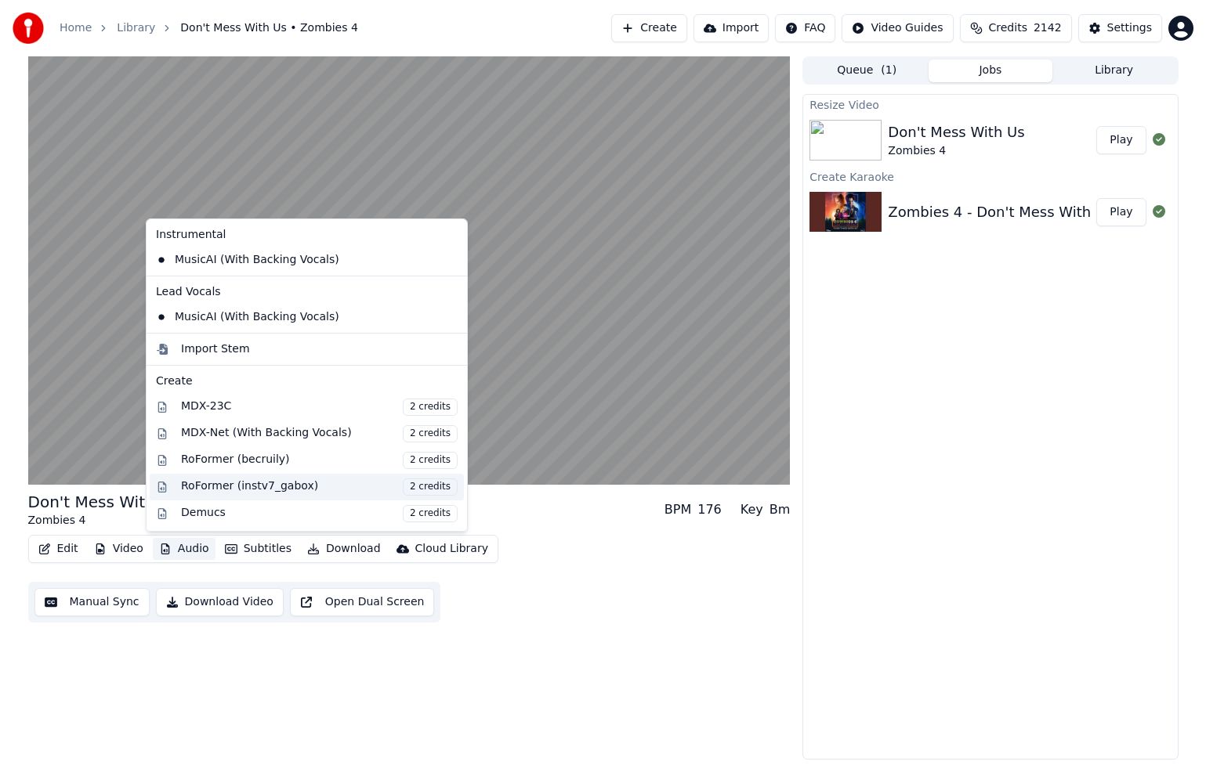
scroll to position [159, 0]
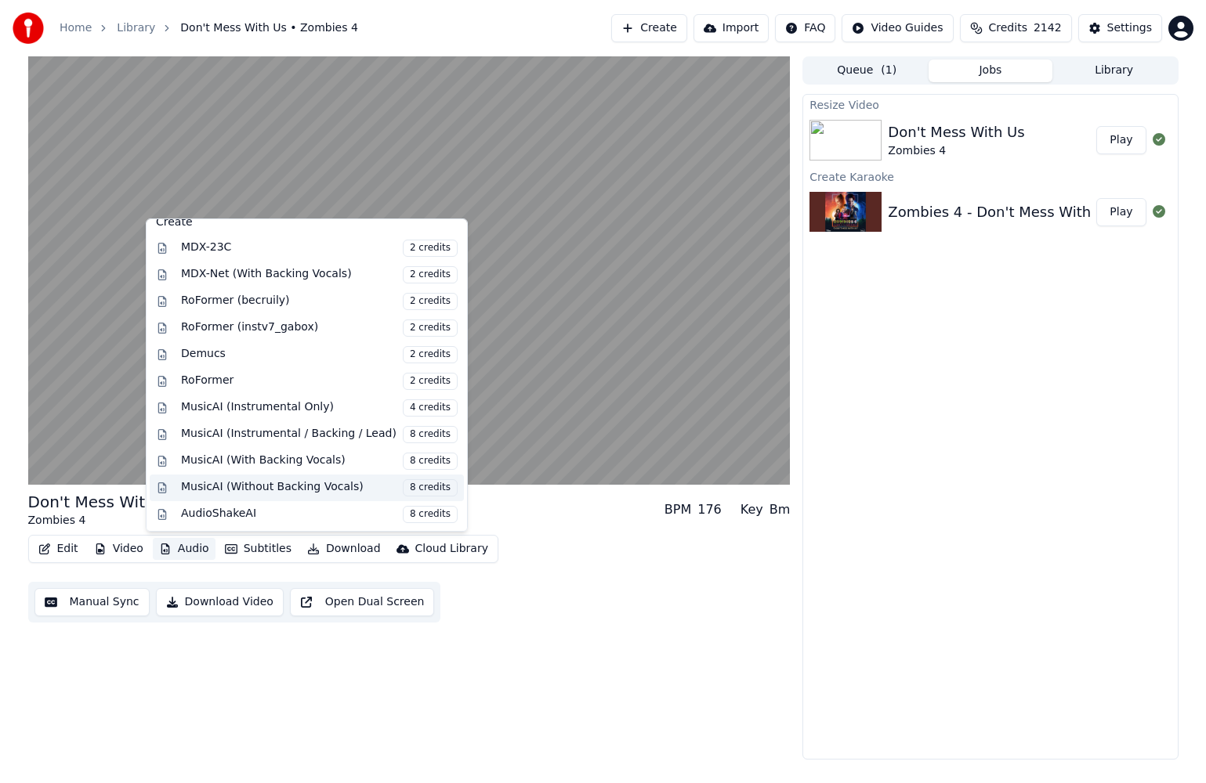
click at [309, 483] on div "MusicAI (Without Backing Vocals) 8 credits" at bounding box center [319, 487] width 277 height 17
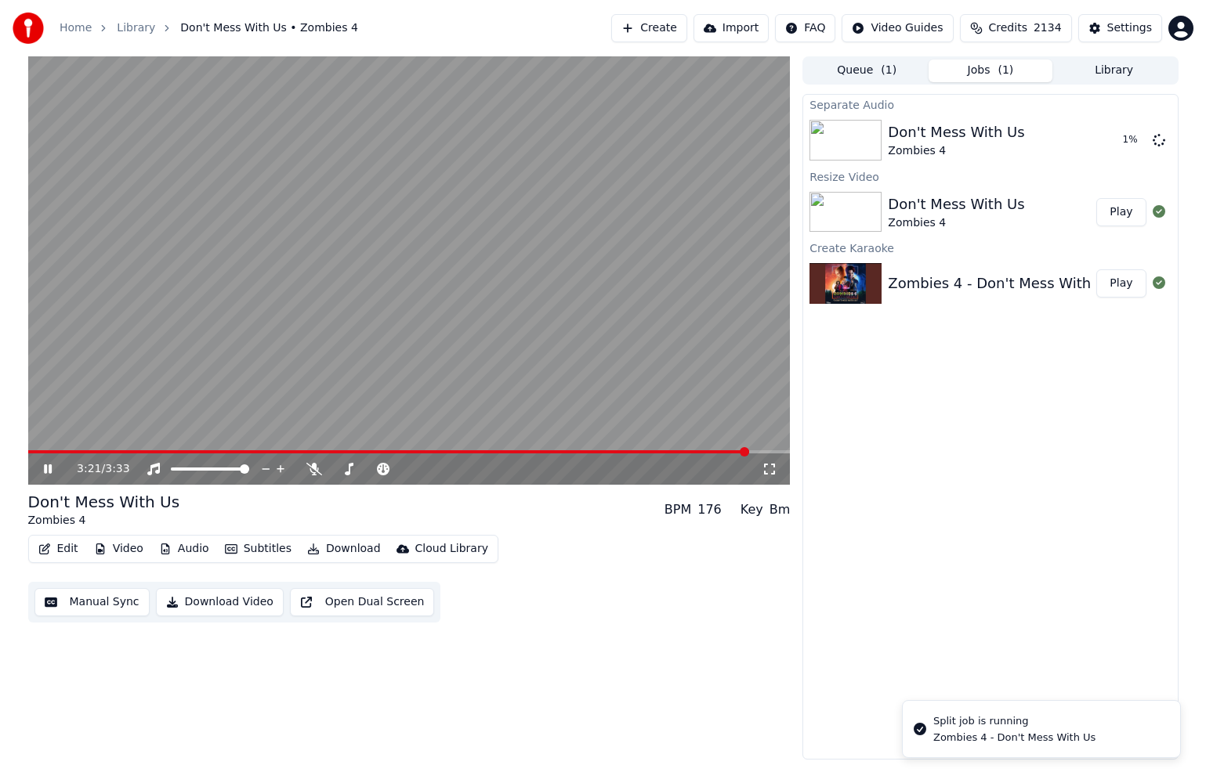
click at [49, 468] on icon at bounding box center [48, 469] width 8 height 9
click at [1121, 132] on button "Play" at bounding box center [1120, 140] width 49 height 28
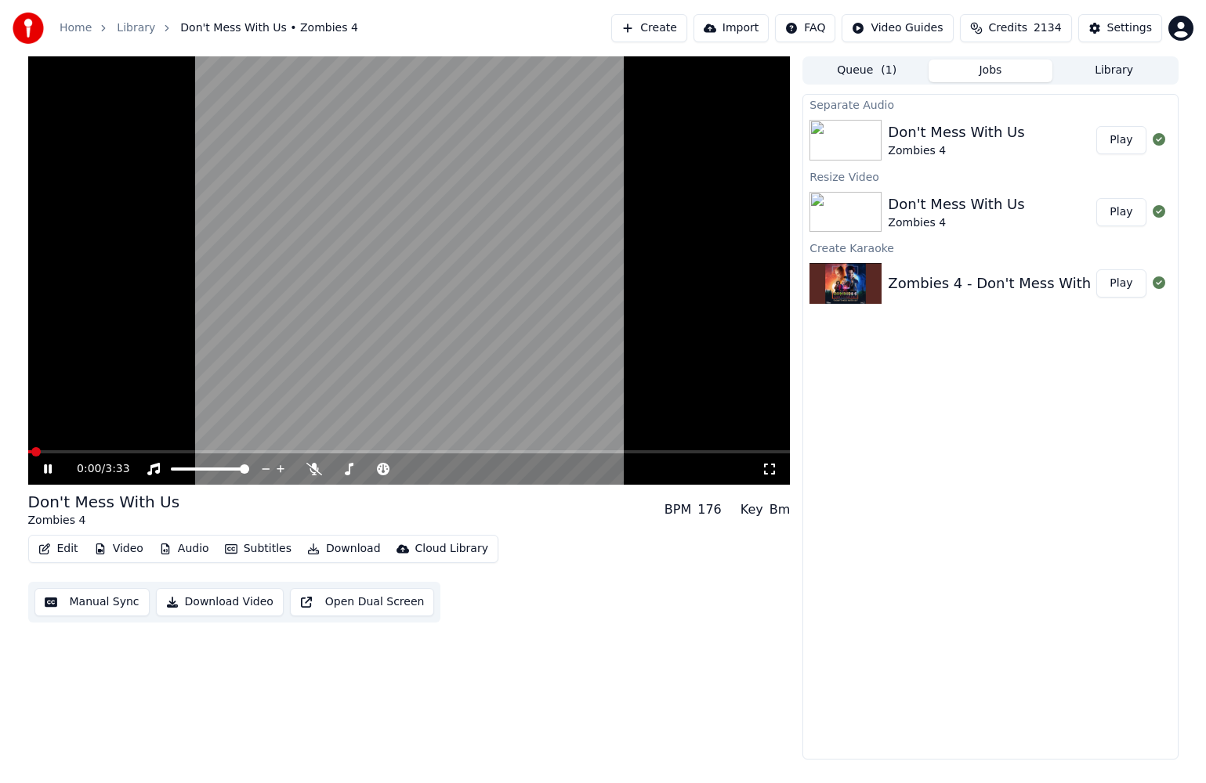
click at [167, 449] on video at bounding box center [409, 270] width 762 height 428
click at [175, 454] on div "0:01 / 3:33" at bounding box center [409, 469] width 762 height 31
click at [165, 448] on video at bounding box center [409, 270] width 762 height 428
click at [167, 450] on span at bounding box center [409, 451] width 762 height 3
click at [222, 451] on span at bounding box center [409, 451] width 762 height 3
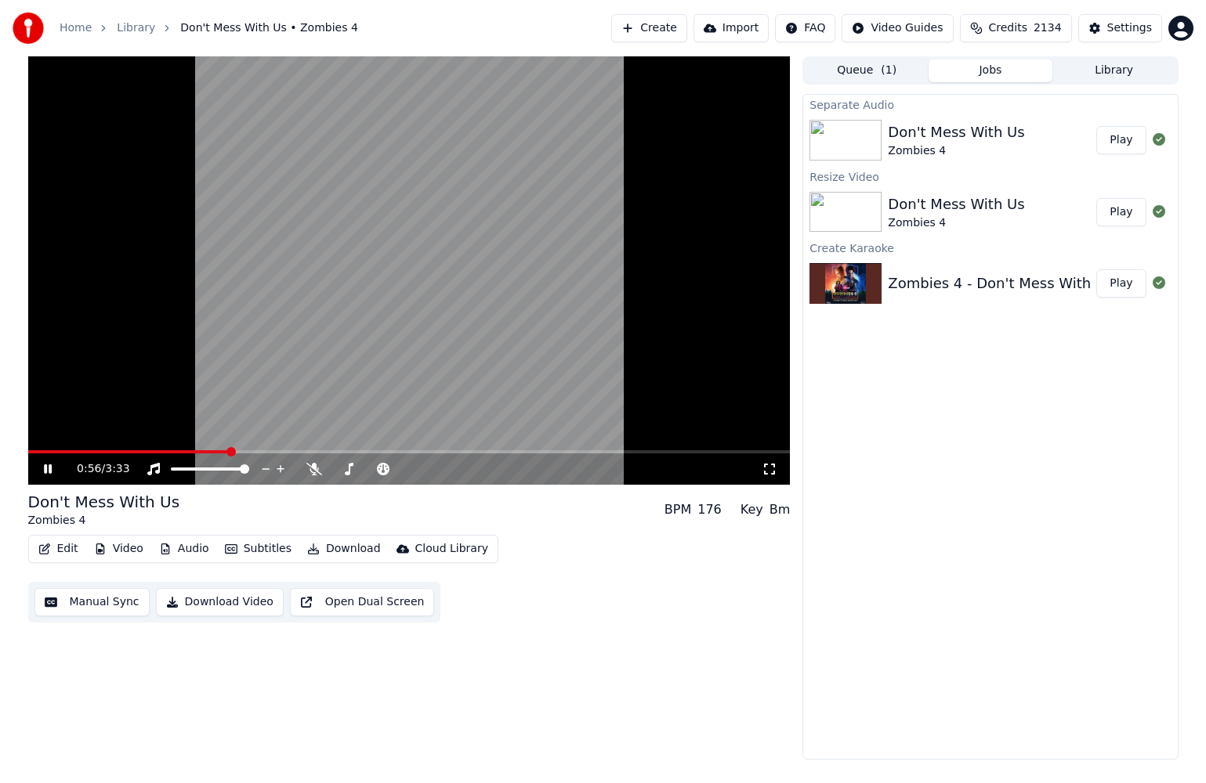
click at [204, 450] on span at bounding box center [128, 451] width 201 height 3
click at [384, 451] on span at bounding box center [409, 451] width 762 height 3
click at [357, 451] on span at bounding box center [212, 451] width 368 height 3
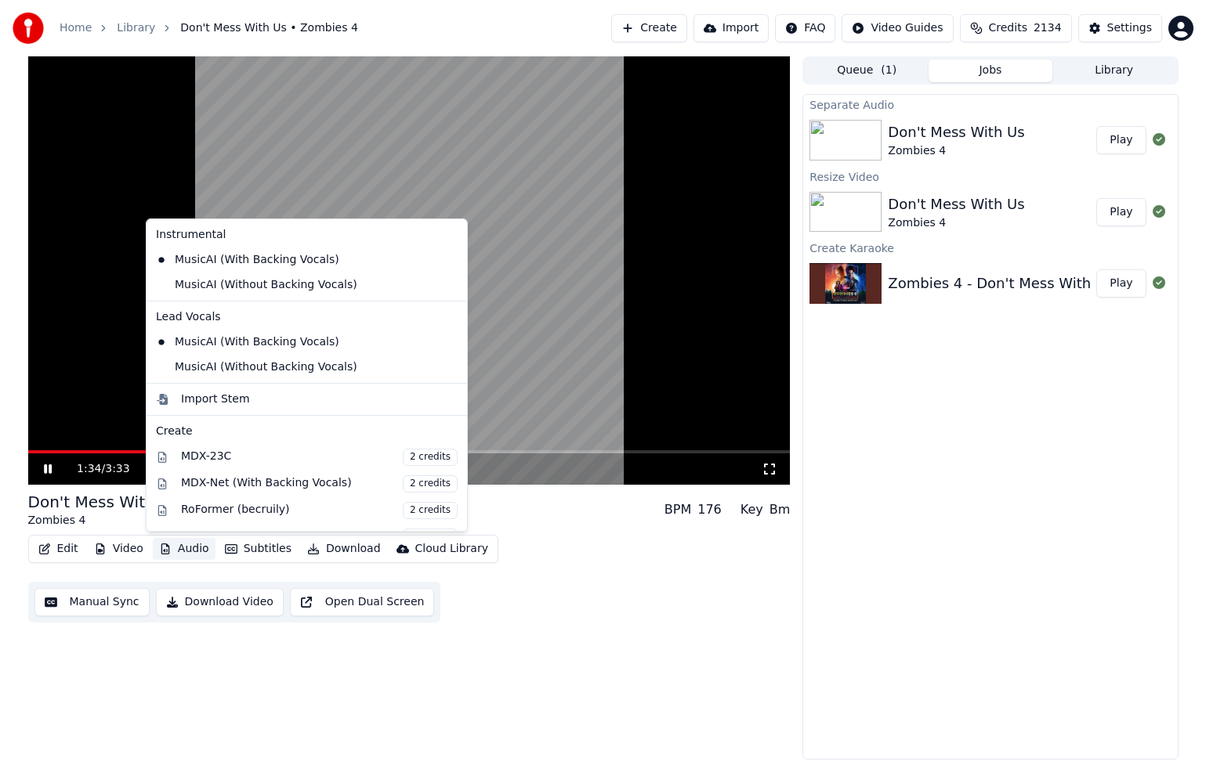
click at [193, 547] on button "Audio" at bounding box center [184, 549] width 63 height 22
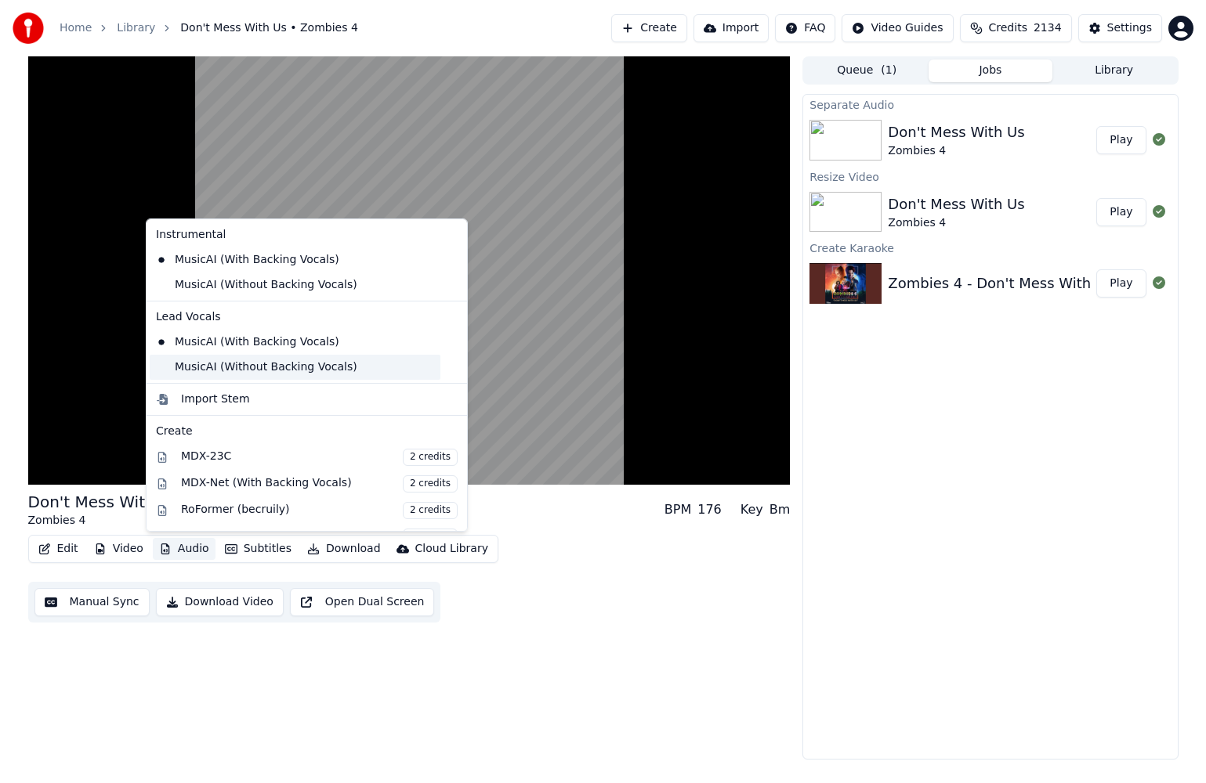
click at [311, 368] on div "MusicAI (Without Backing Vocals)" at bounding box center [295, 367] width 291 height 25
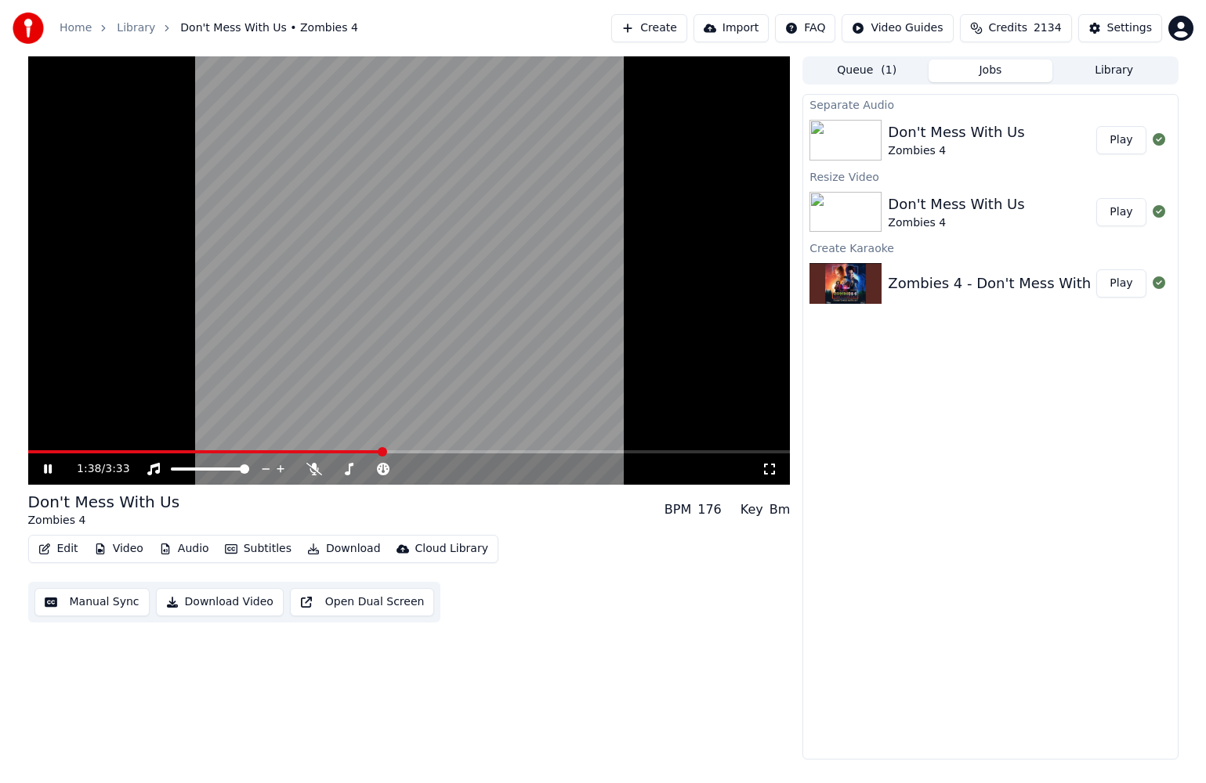
click at [180, 551] on button "Audio" at bounding box center [184, 549] width 63 height 22
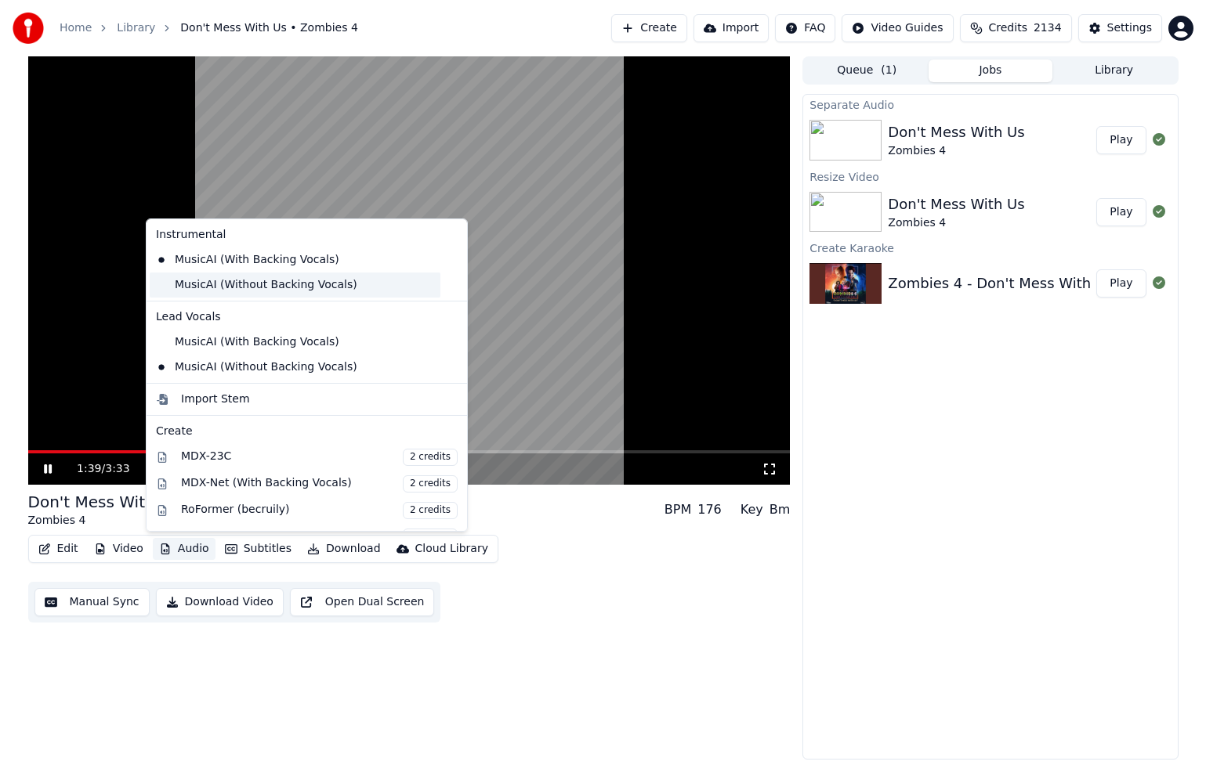
click at [280, 287] on div "MusicAI (Without Backing Vocals)" at bounding box center [295, 285] width 291 height 25
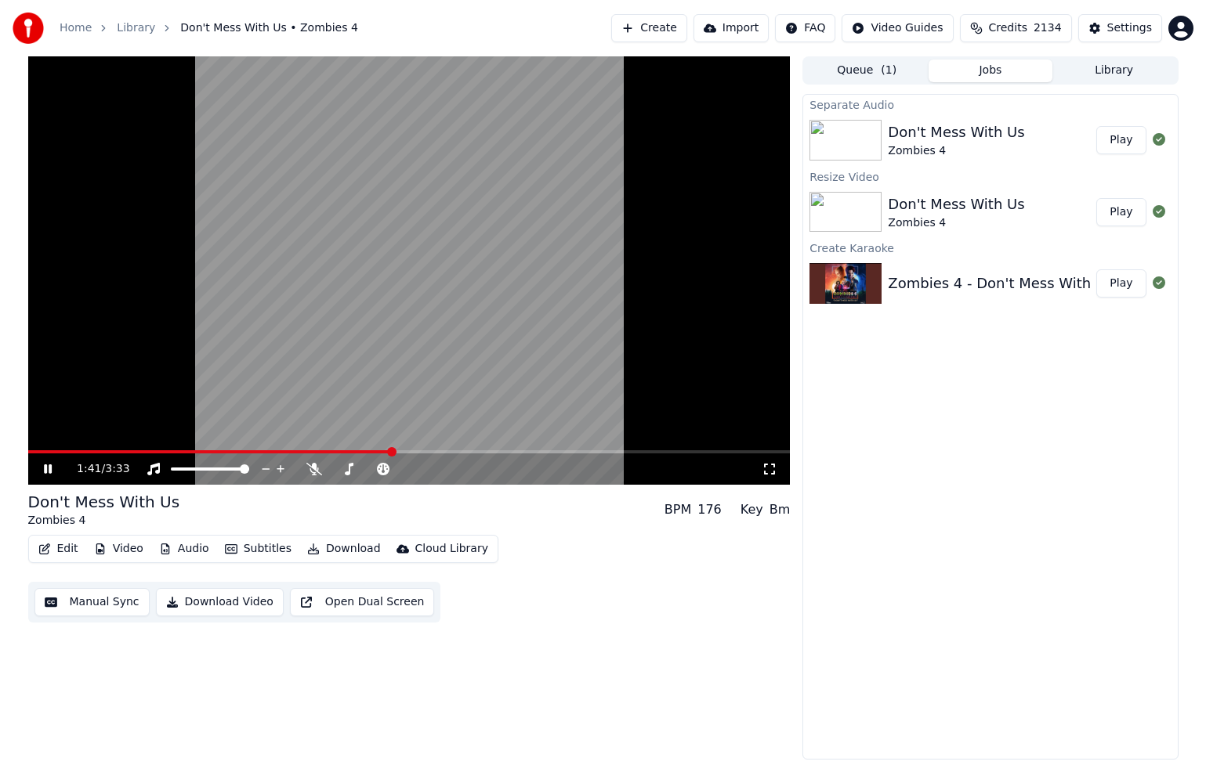
click at [284, 453] on span at bounding box center [209, 451] width 363 height 3
click at [254, 450] on span at bounding box center [157, 451] width 259 height 3
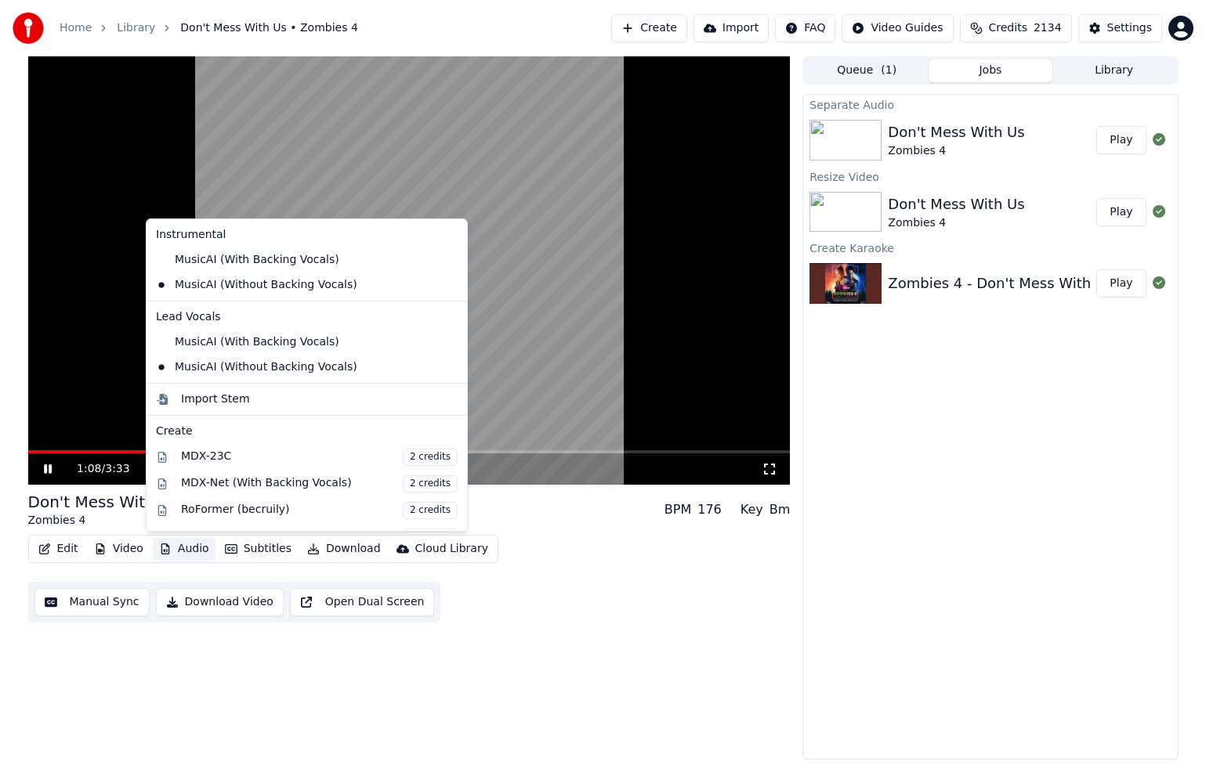
click at [181, 548] on button "Audio" at bounding box center [184, 549] width 63 height 22
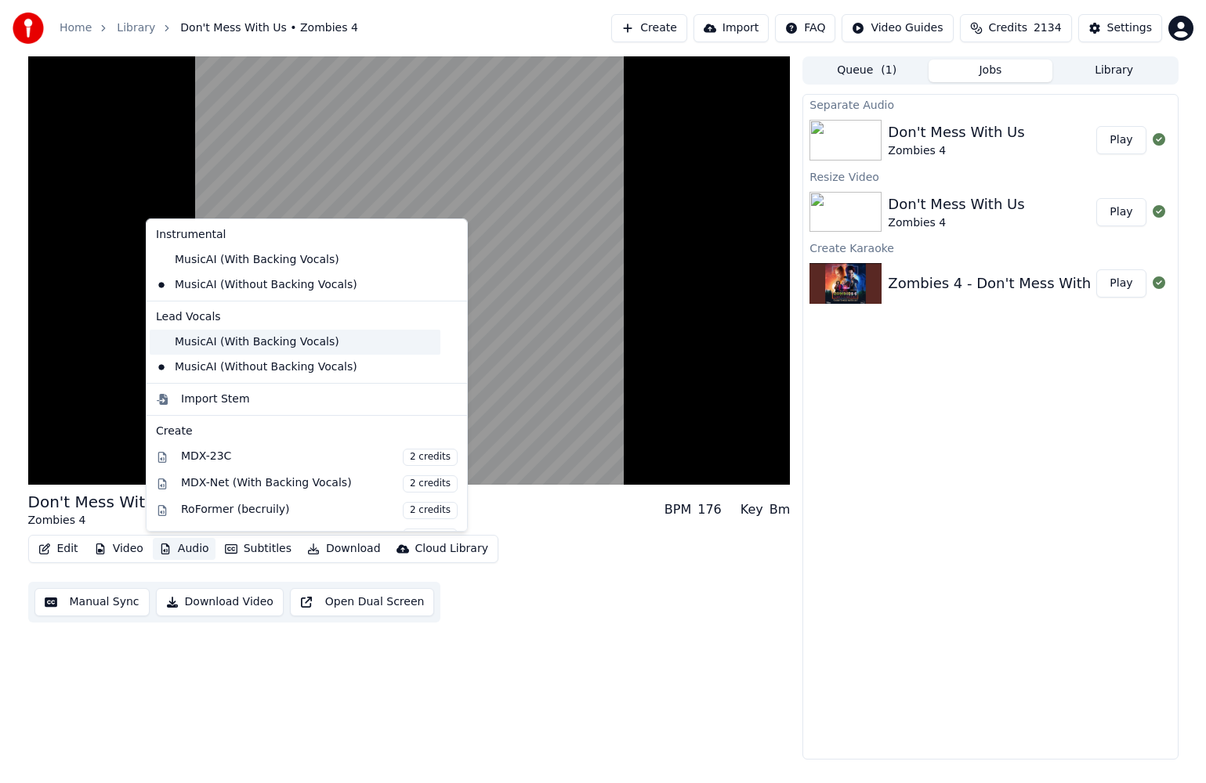
click at [319, 347] on div "MusicAI (With Backing Vocals)" at bounding box center [295, 342] width 291 height 25
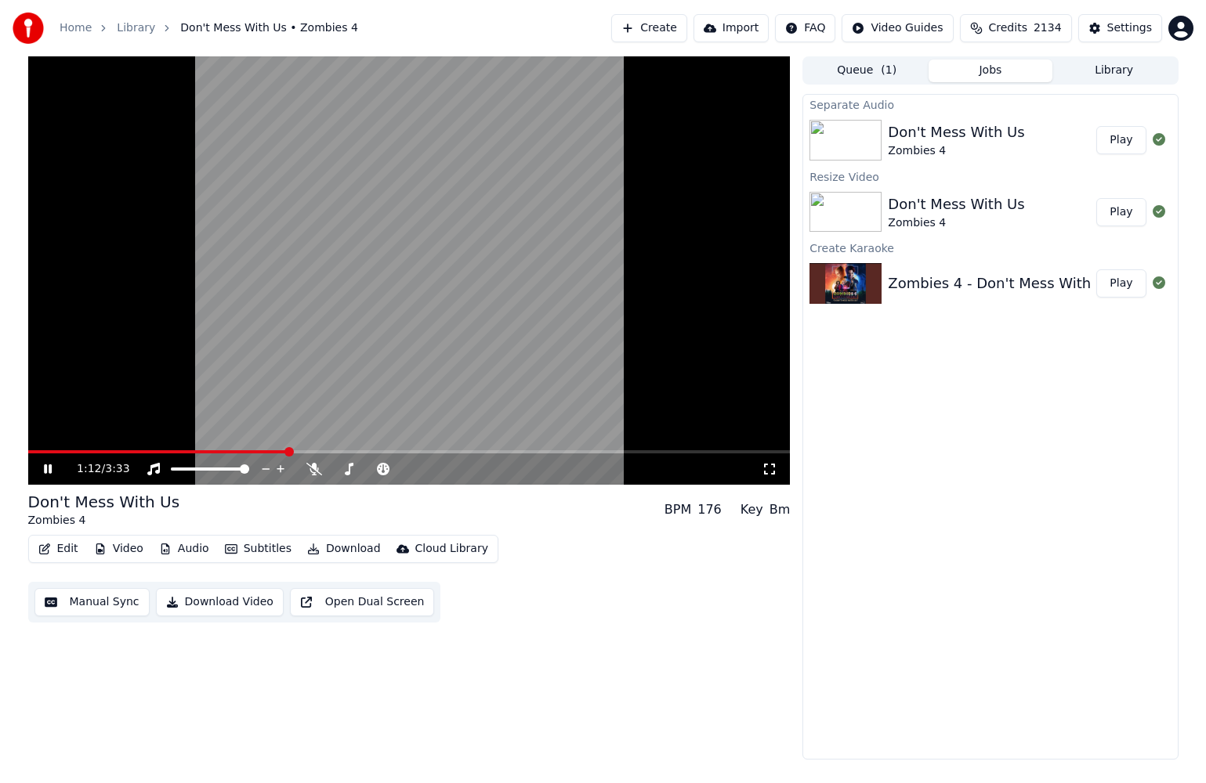
click at [327, 453] on span at bounding box center [409, 451] width 762 height 3
click at [352, 451] on span at bounding box center [409, 451] width 762 height 3
click at [378, 450] on span at bounding box center [409, 451] width 762 height 3
click at [398, 450] on span at bounding box center [409, 451] width 762 height 3
click at [468, 448] on video at bounding box center [409, 270] width 762 height 428
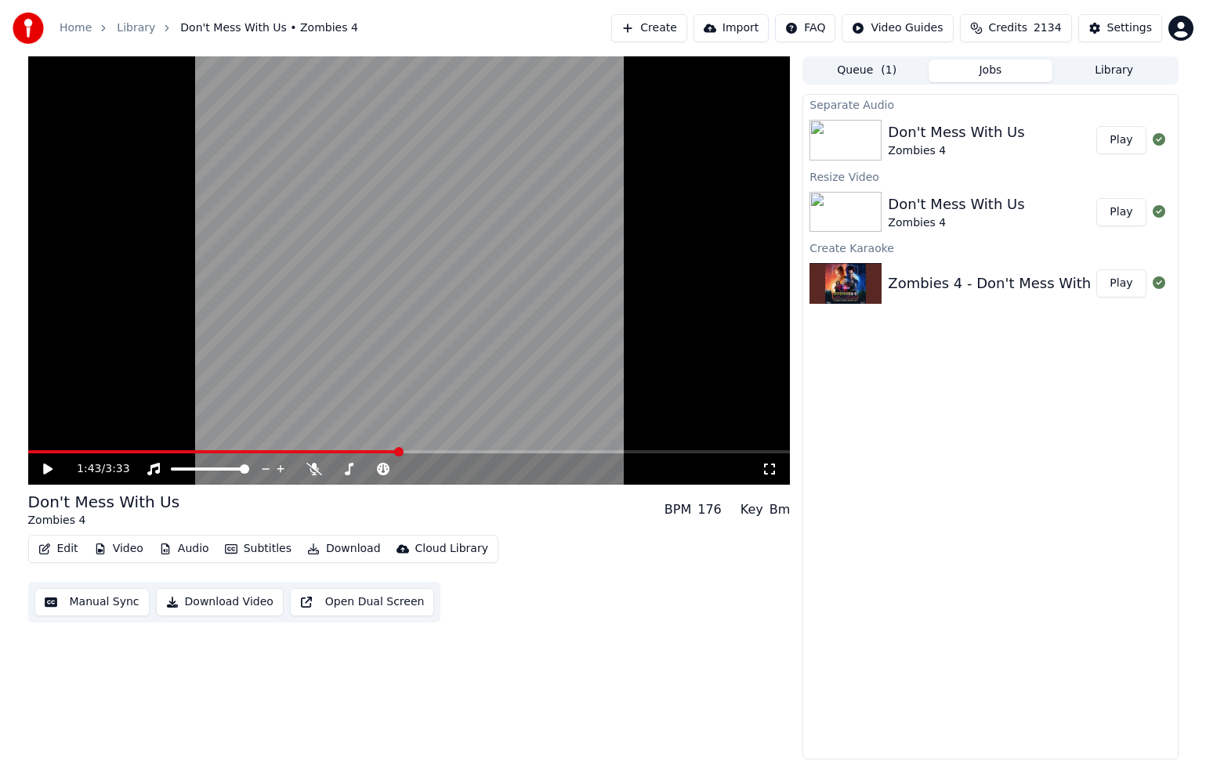
click at [472, 449] on video at bounding box center [409, 270] width 762 height 428
click at [468, 451] on span at bounding box center [409, 451] width 762 height 3
click at [516, 451] on span at bounding box center [409, 451] width 762 height 3
click at [559, 450] on span at bounding box center [409, 451] width 762 height 3
click at [591, 451] on span at bounding box center [409, 451] width 762 height 3
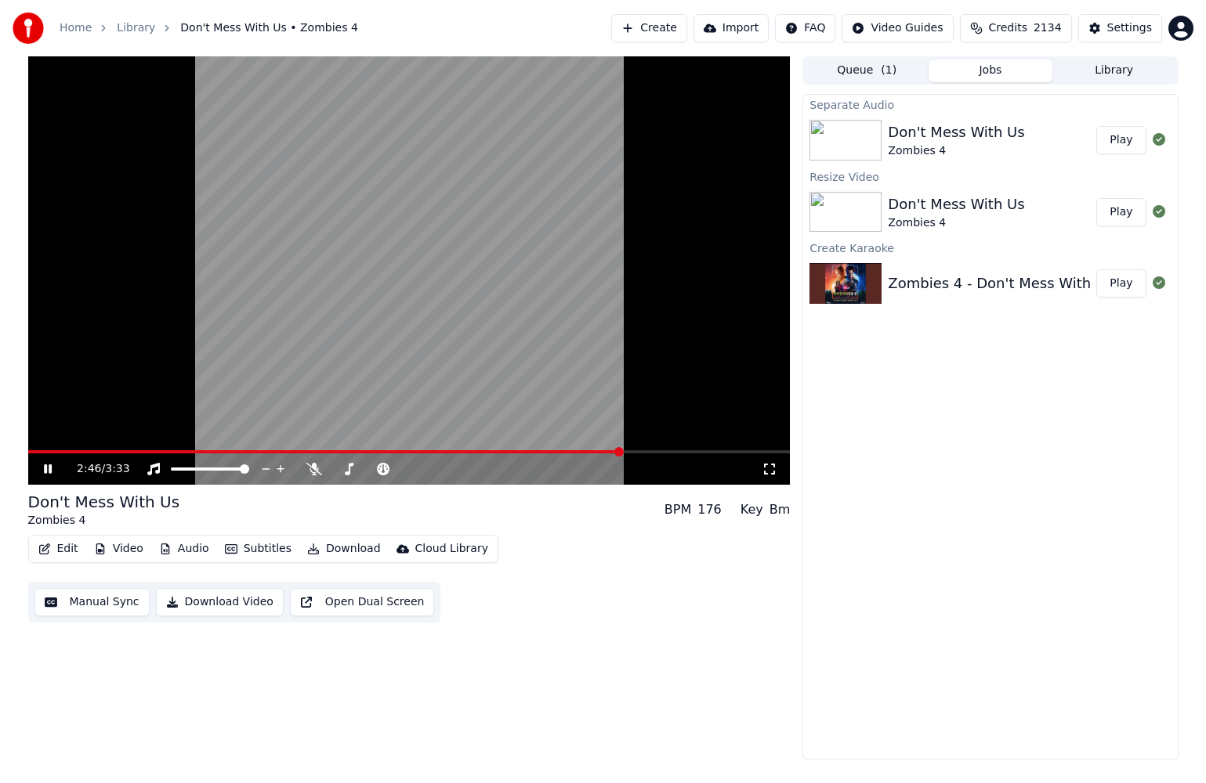
click at [620, 452] on span at bounding box center [409, 451] width 762 height 3
click at [602, 450] on span at bounding box center [316, 451] width 576 height 3
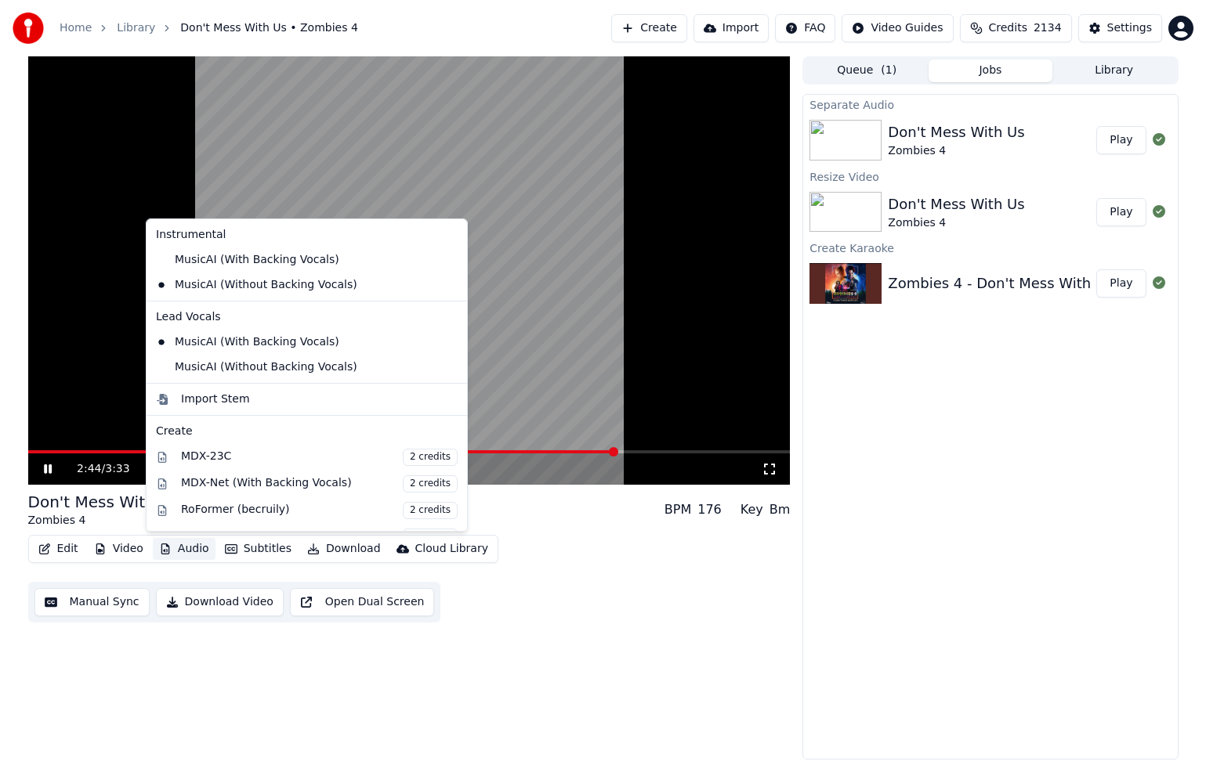
click at [191, 545] on button "Audio" at bounding box center [184, 549] width 63 height 22
click at [244, 372] on div "MusicAI (Without Backing Vocals)" at bounding box center [295, 367] width 291 height 25
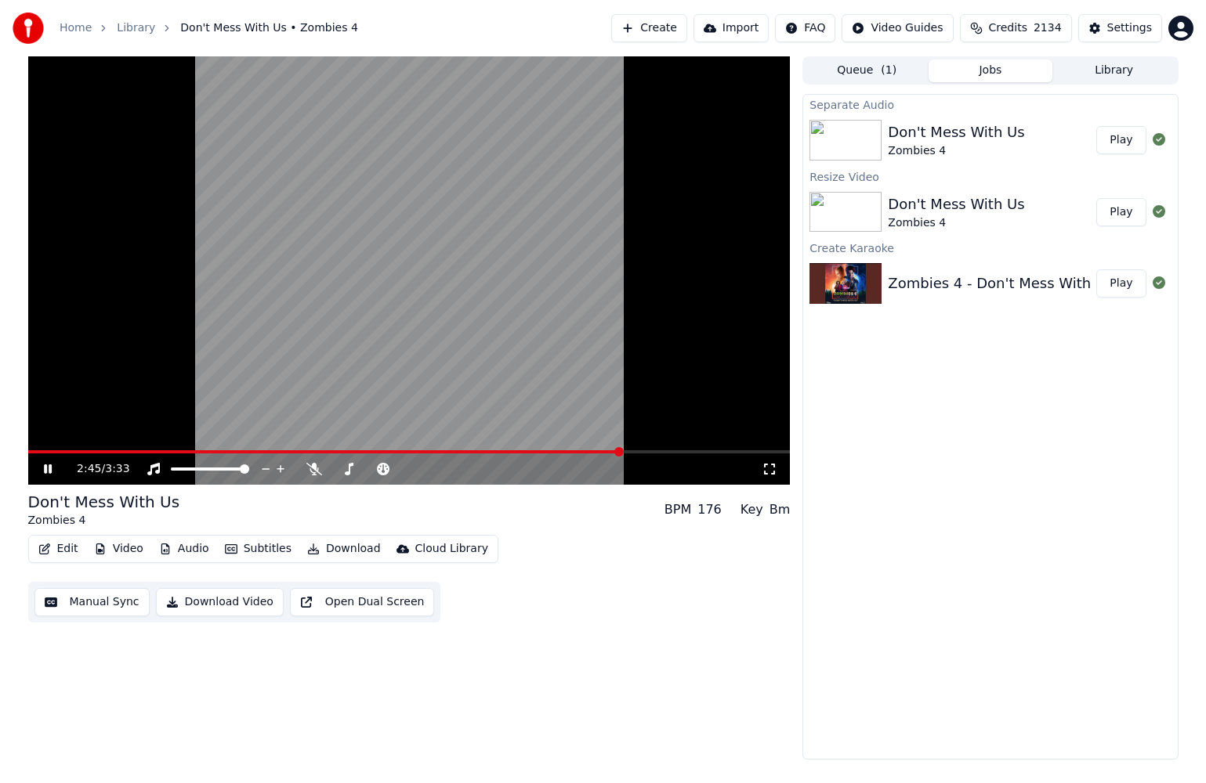
click at [563, 452] on span at bounding box center [324, 451] width 593 height 3
click at [588, 450] on video at bounding box center [409, 270] width 762 height 428
click at [591, 450] on video at bounding box center [409, 270] width 762 height 428
click at [592, 450] on span at bounding box center [409, 451] width 762 height 3
click at [186, 546] on button "Audio" at bounding box center [184, 549] width 63 height 22
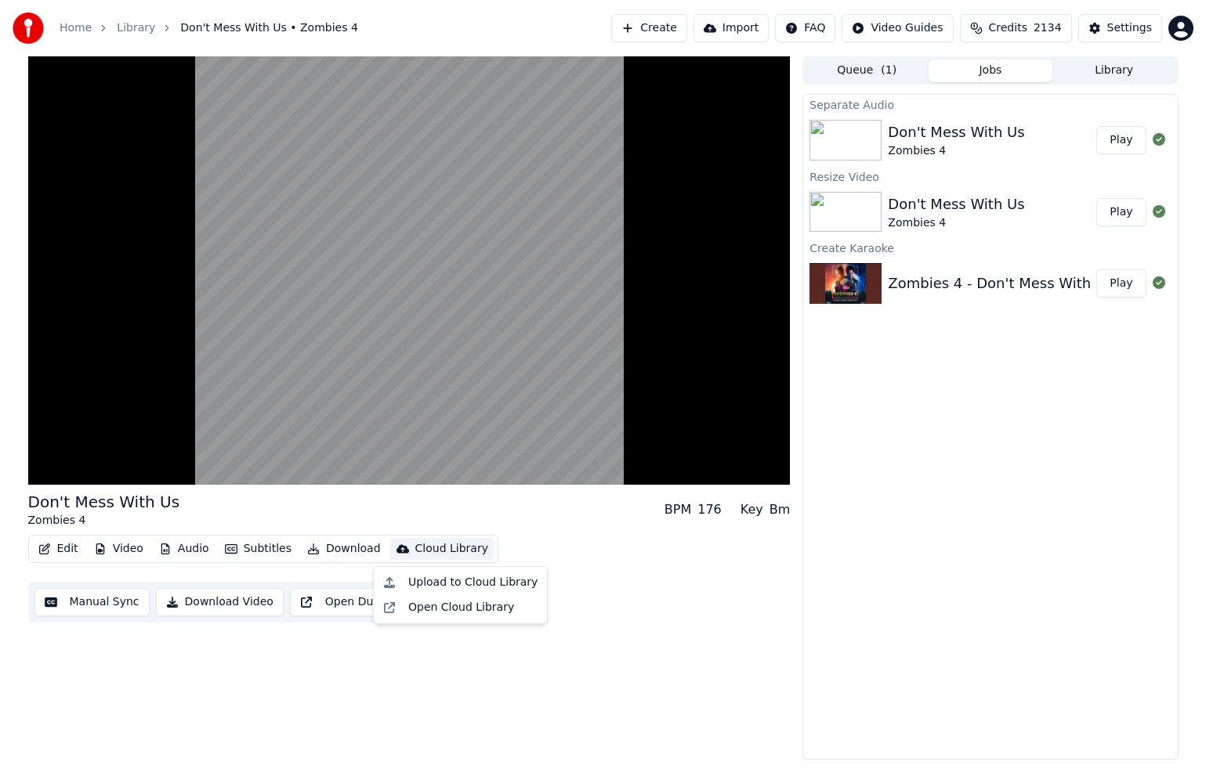
click at [613, 705] on div "Don't Mess With Us Zombies 4 BPM 176 Key Bm Edit Video Audio Subtitles Download…" at bounding box center [409, 407] width 762 height 703
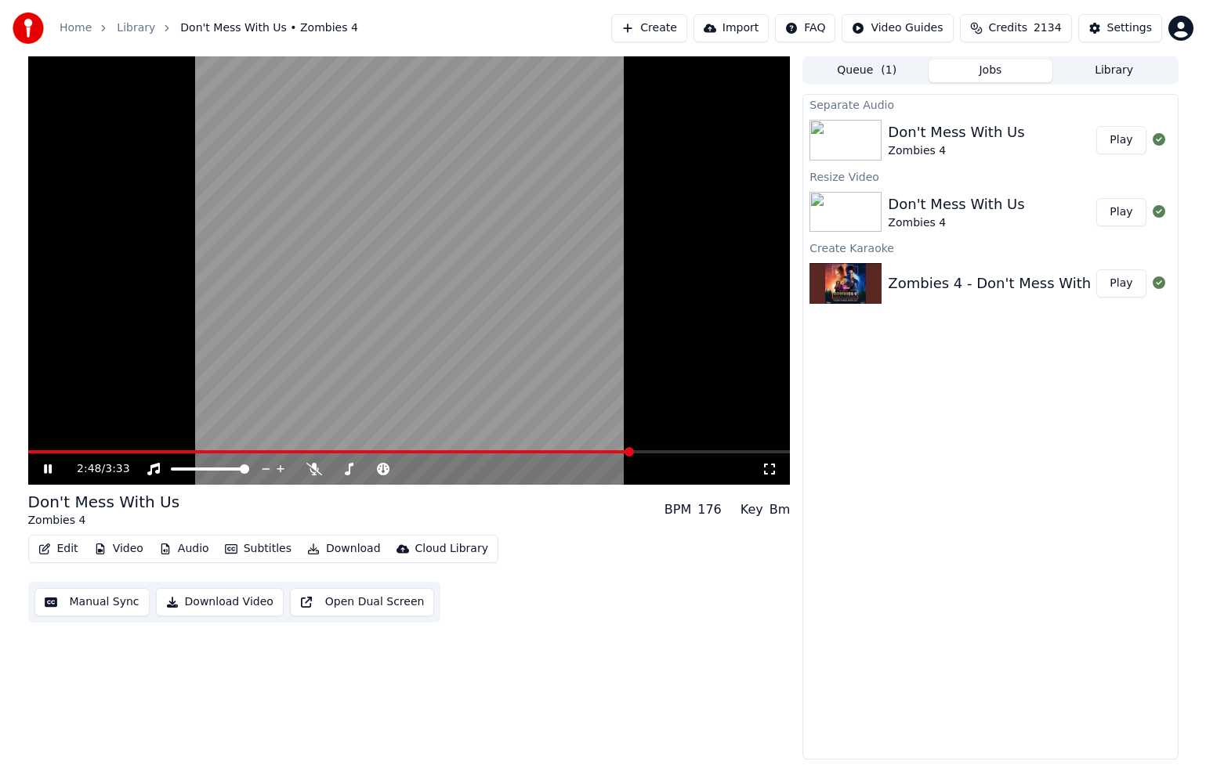
click at [647, 451] on span at bounding box center [409, 451] width 762 height 3
click at [668, 453] on span at bounding box center [409, 451] width 762 height 3
click at [689, 453] on span at bounding box center [409, 451] width 762 height 3
click at [712, 453] on span at bounding box center [409, 451] width 762 height 3
click at [739, 453] on span at bounding box center [409, 451] width 762 height 3
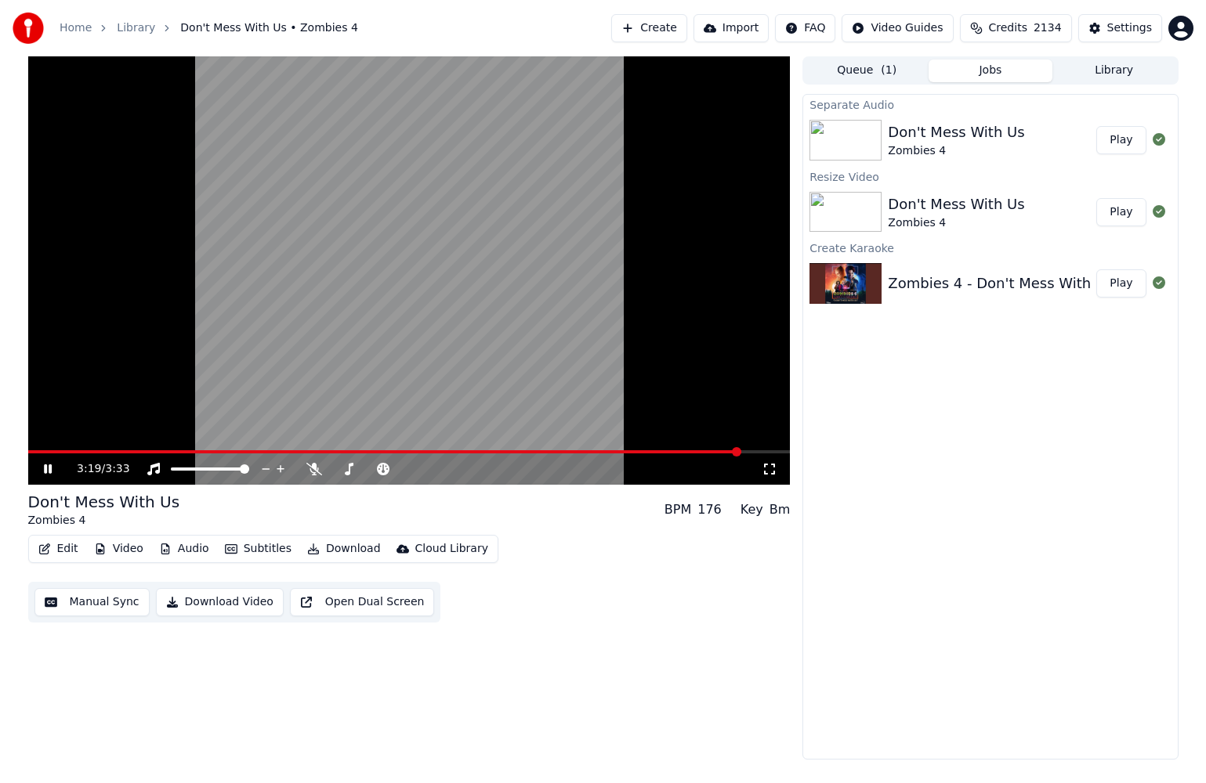
click at [758, 453] on span at bounding box center [409, 451] width 762 height 3
click at [774, 453] on span at bounding box center [409, 451] width 762 height 3
click at [80, 598] on button "Manual Sync" at bounding box center [91, 602] width 115 height 28
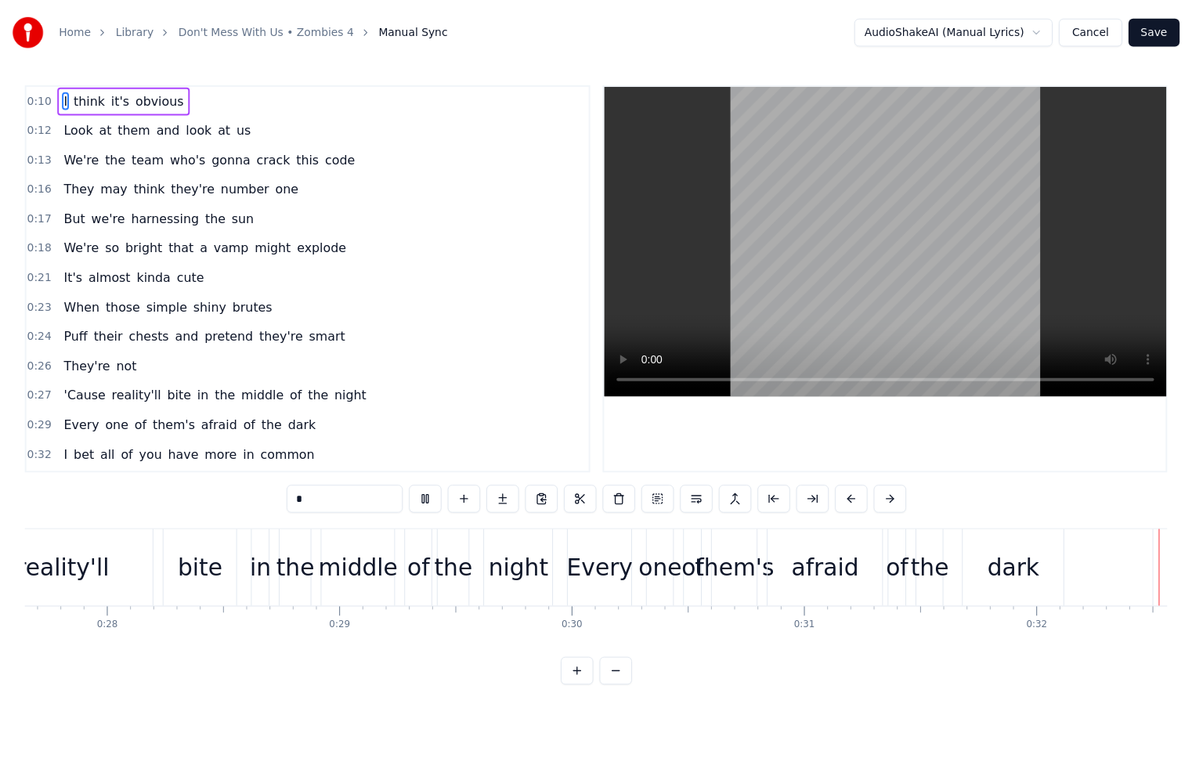
scroll to position [0, 7558]
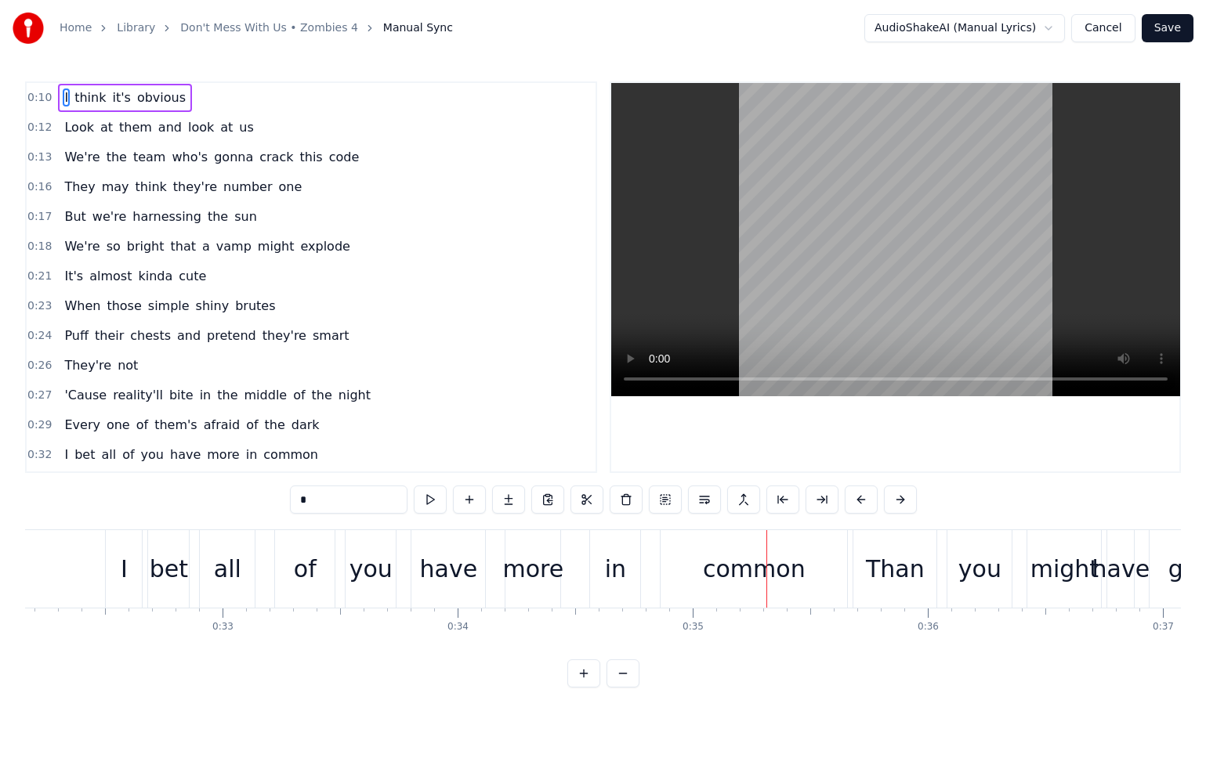
click at [1116, 33] on button "Cancel" at bounding box center [1102, 28] width 63 height 28
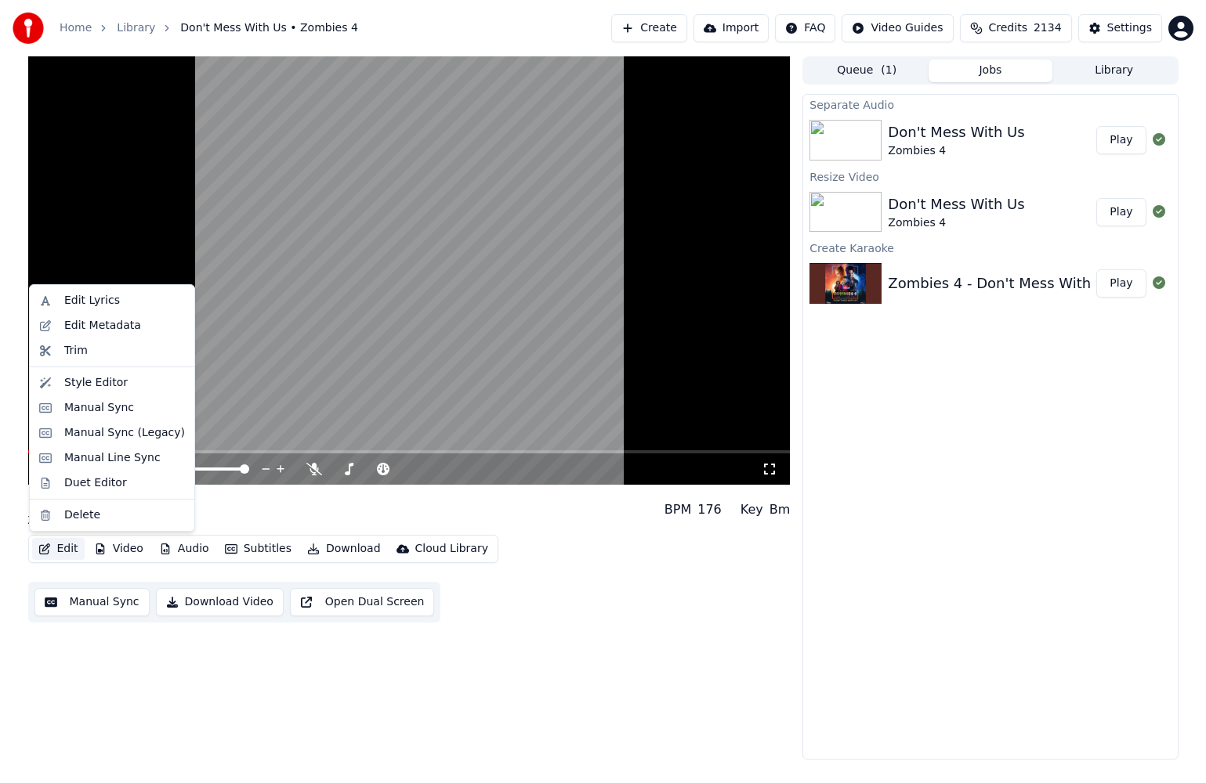
click at [59, 550] on button "Edit" at bounding box center [58, 549] width 52 height 22
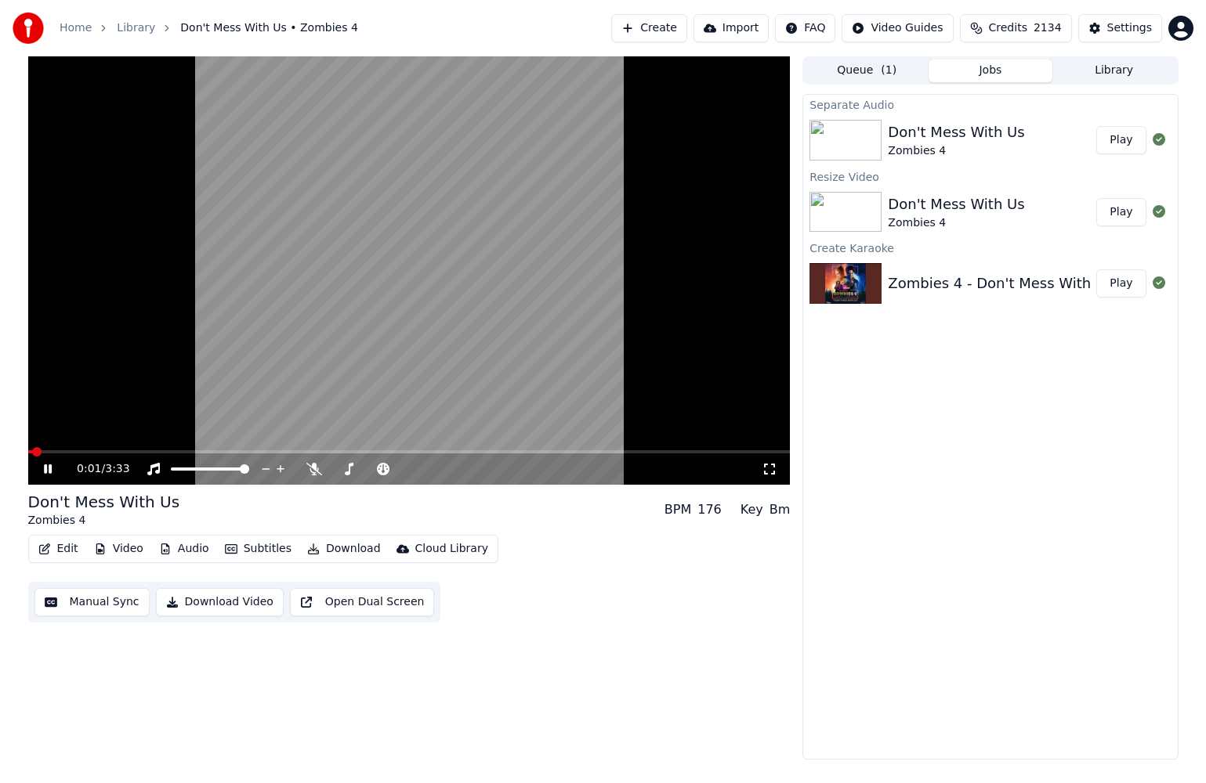
click at [42, 472] on icon at bounding box center [59, 469] width 37 height 13
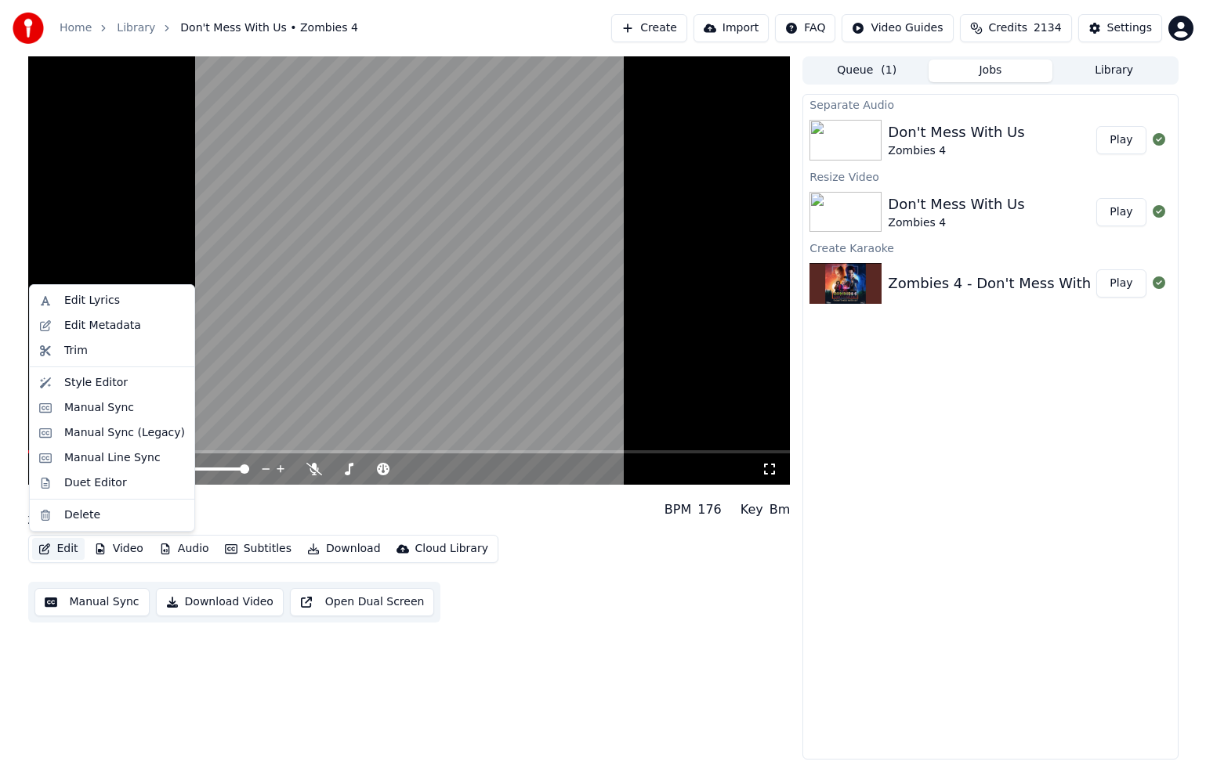
click at [65, 555] on button "Edit" at bounding box center [58, 549] width 52 height 22
click at [117, 483] on div "Duet Editor" at bounding box center [95, 483] width 63 height 16
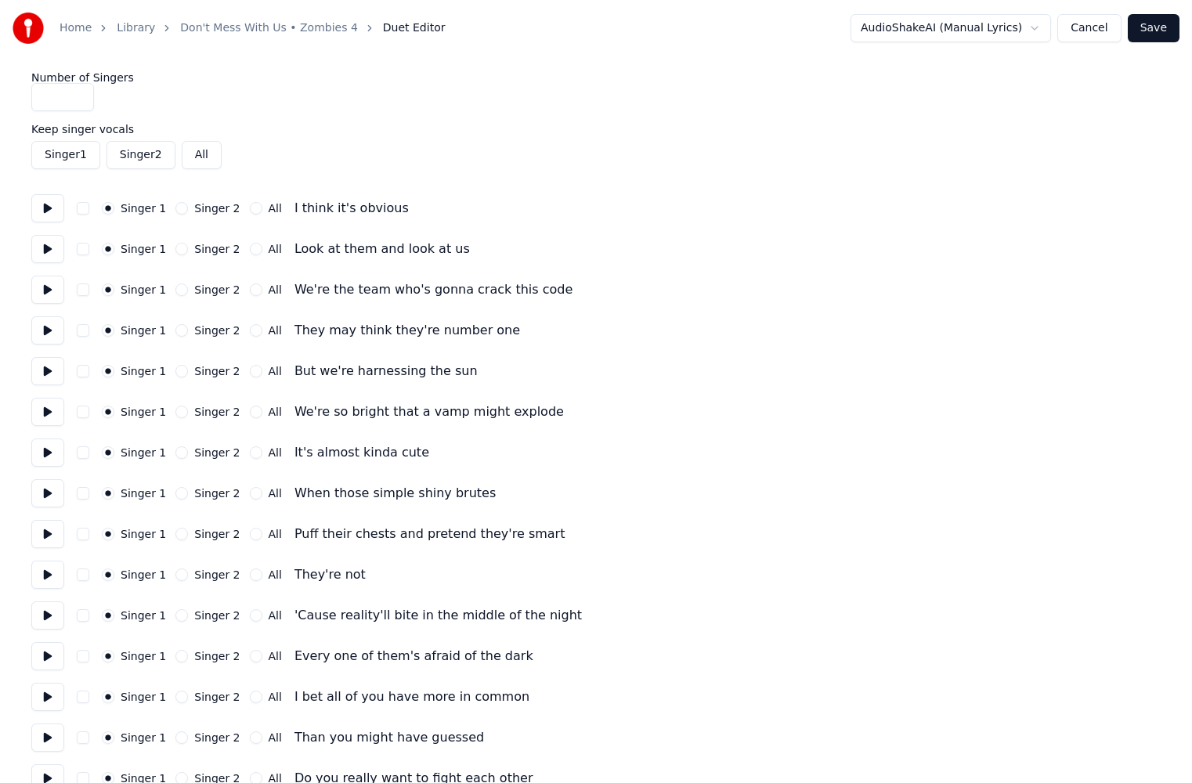
click at [181, 451] on button "Singer 2" at bounding box center [181, 453] width 13 height 13
click at [32, 461] on button at bounding box center [47, 453] width 33 height 28
click at [175, 494] on button "Singer 2" at bounding box center [181, 493] width 13 height 13
click at [176, 534] on button "Singer 2" at bounding box center [181, 534] width 13 height 13
click at [51, 534] on button at bounding box center [47, 534] width 33 height 28
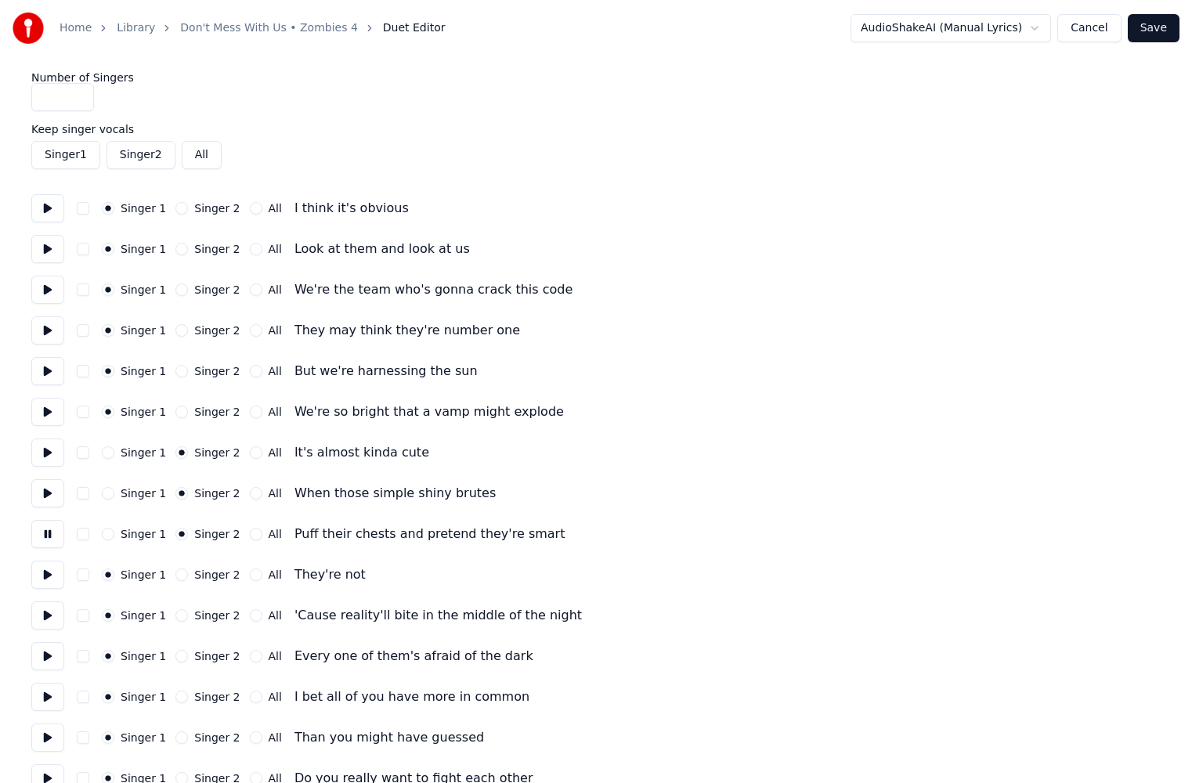
scroll to position [157, 0]
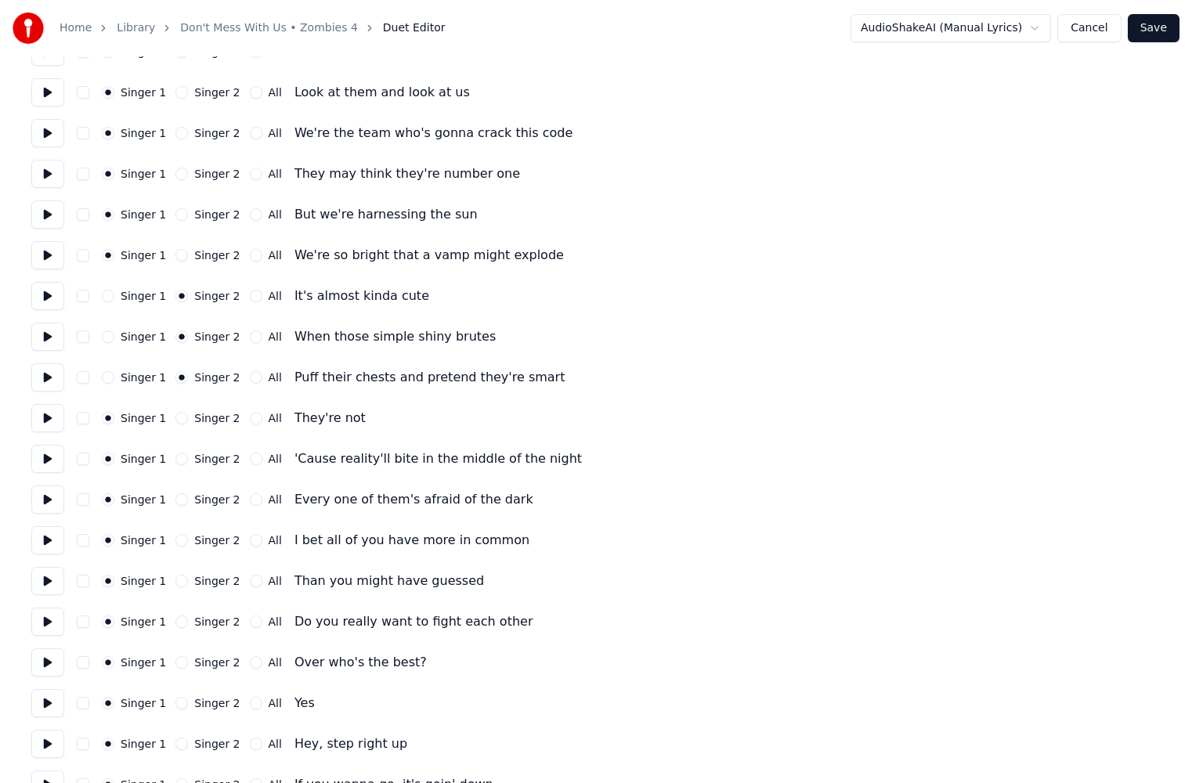
click at [176, 459] on button "Singer 2" at bounding box center [181, 459] width 13 height 13
click at [57, 465] on button at bounding box center [47, 459] width 33 height 28
click at [175, 501] on button "Singer 2" at bounding box center [181, 500] width 13 height 13
click at [38, 501] on button at bounding box center [47, 500] width 33 height 28
click at [108, 503] on button "Singer 1" at bounding box center [108, 500] width 13 height 13
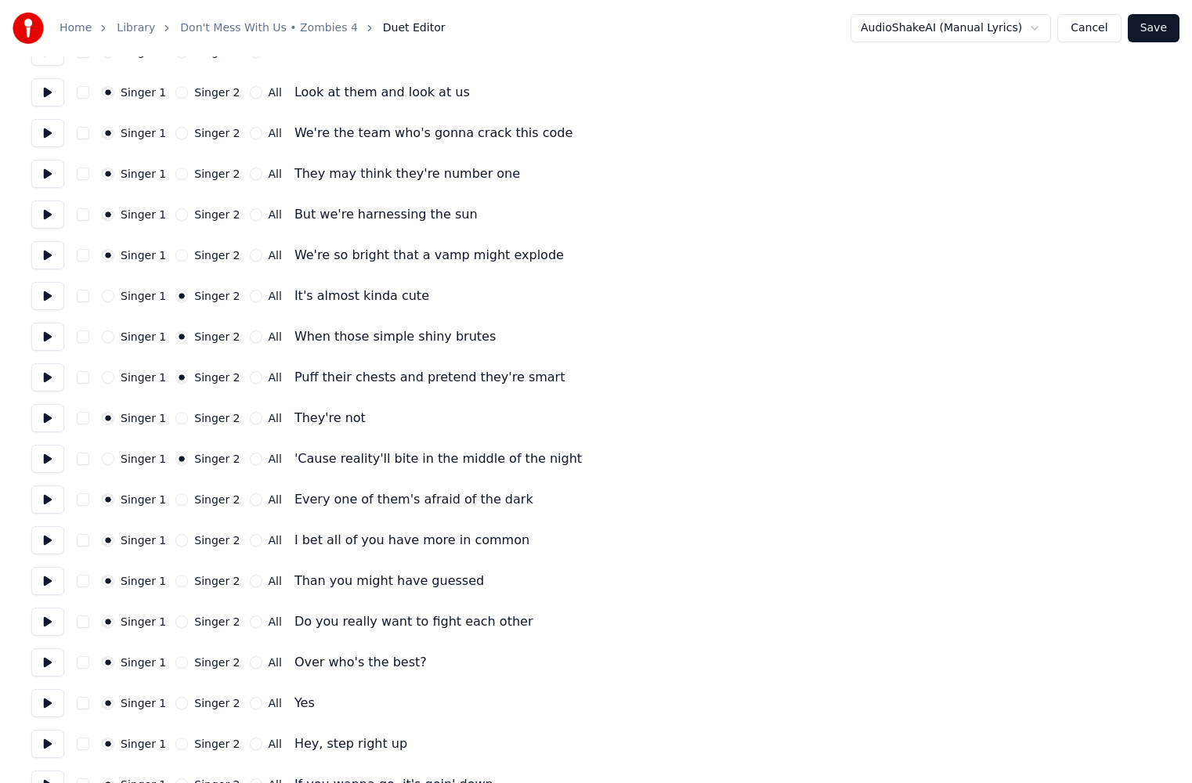
click at [175, 541] on button "Singer 2" at bounding box center [181, 540] width 13 height 13
click at [175, 584] on button "Singer 2" at bounding box center [181, 581] width 13 height 13
click at [178, 624] on button "Singer 2" at bounding box center [181, 622] width 13 height 13
click at [175, 665] on button "Singer 2" at bounding box center [181, 662] width 13 height 13
click at [250, 707] on button "All" at bounding box center [256, 703] width 13 height 13
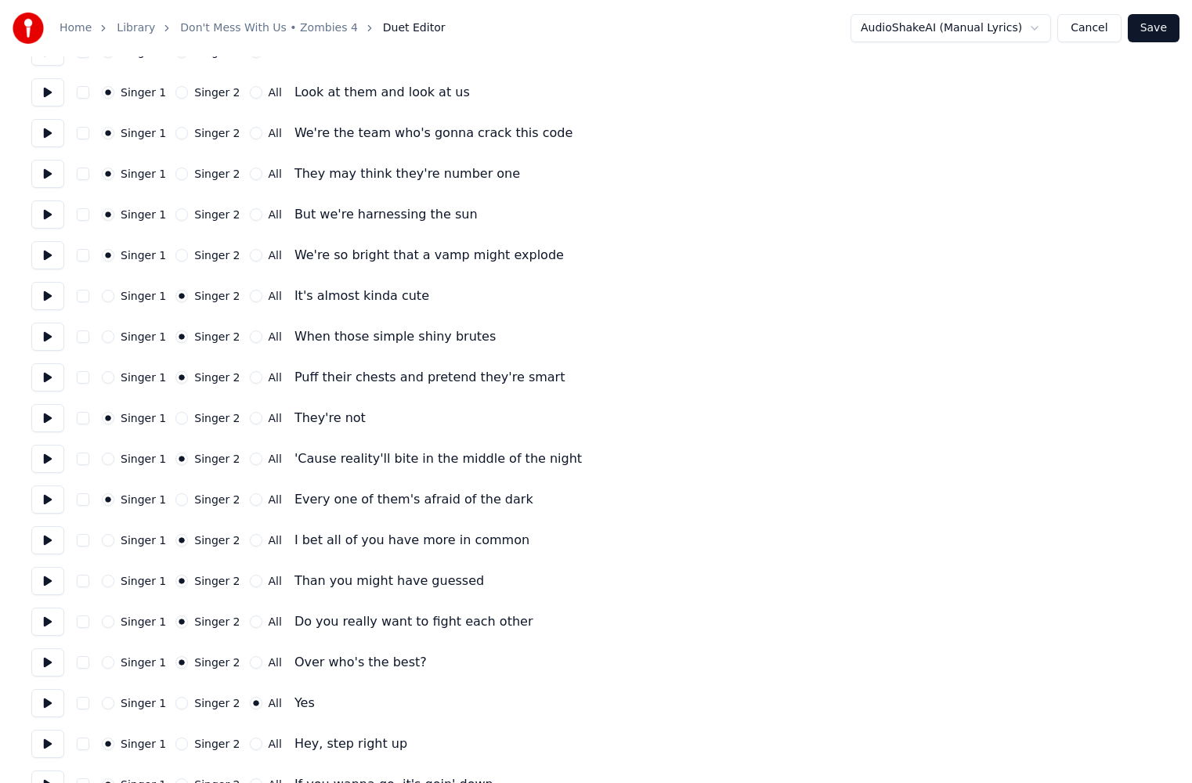
scroll to position [470, 0]
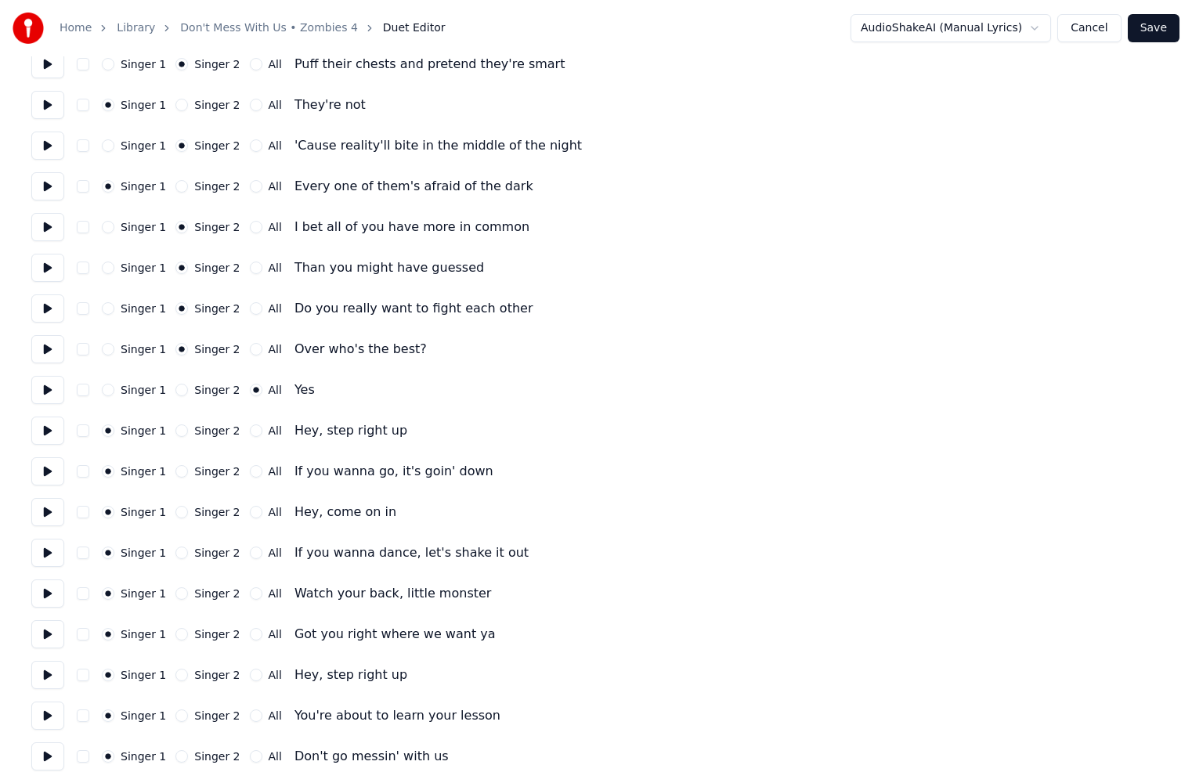
click at [45, 398] on button at bounding box center [47, 390] width 33 height 28
click at [250, 435] on button "All" at bounding box center [256, 431] width 13 height 13
click at [1170, 32] on button "Save" at bounding box center [1154, 28] width 52 height 28
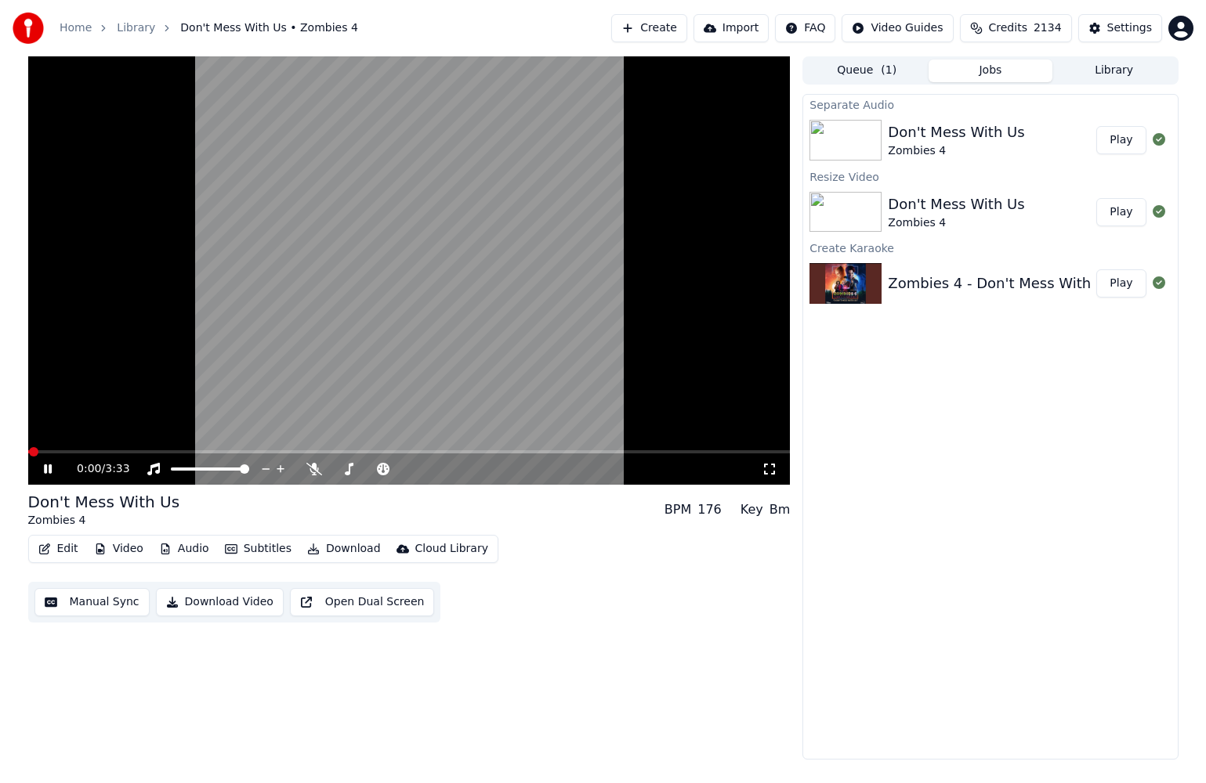
click at [169, 453] on span at bounding box center [409, 451] width 762 height 3
click at [45, 469] on icon at bounding box center [48, 469] width 8 height 9
click at [61, 551] on button "Edit" at bounding box center [58, 549] width 52 height 22
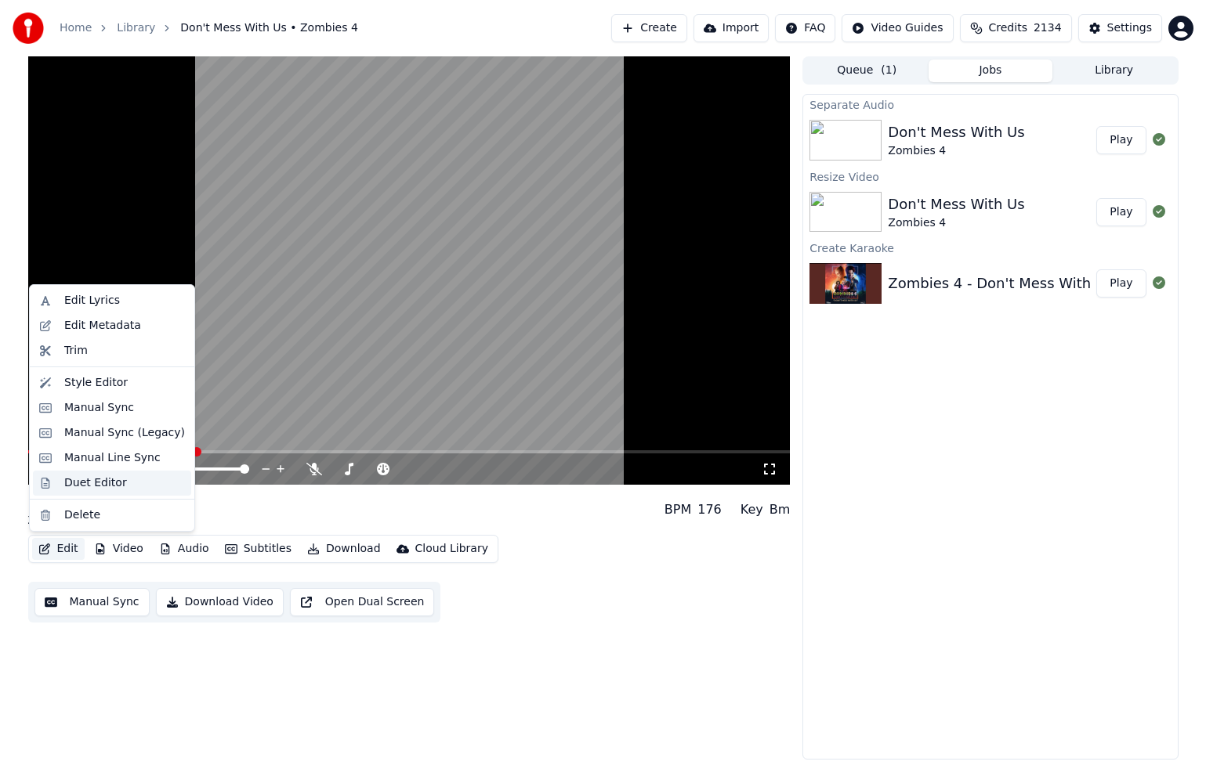
click at [87, 490] on div "Duet Editor" at bounding box center [95, 483] width 63 height 16
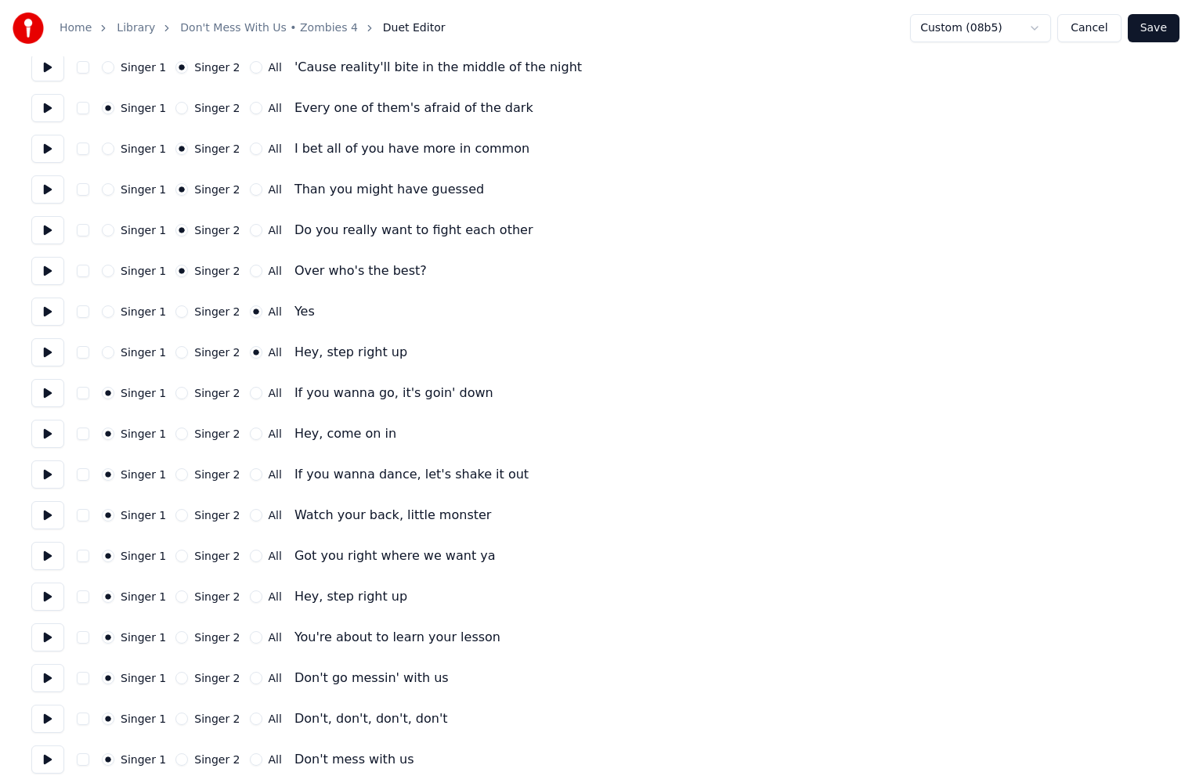
scroll to position [705, 0]
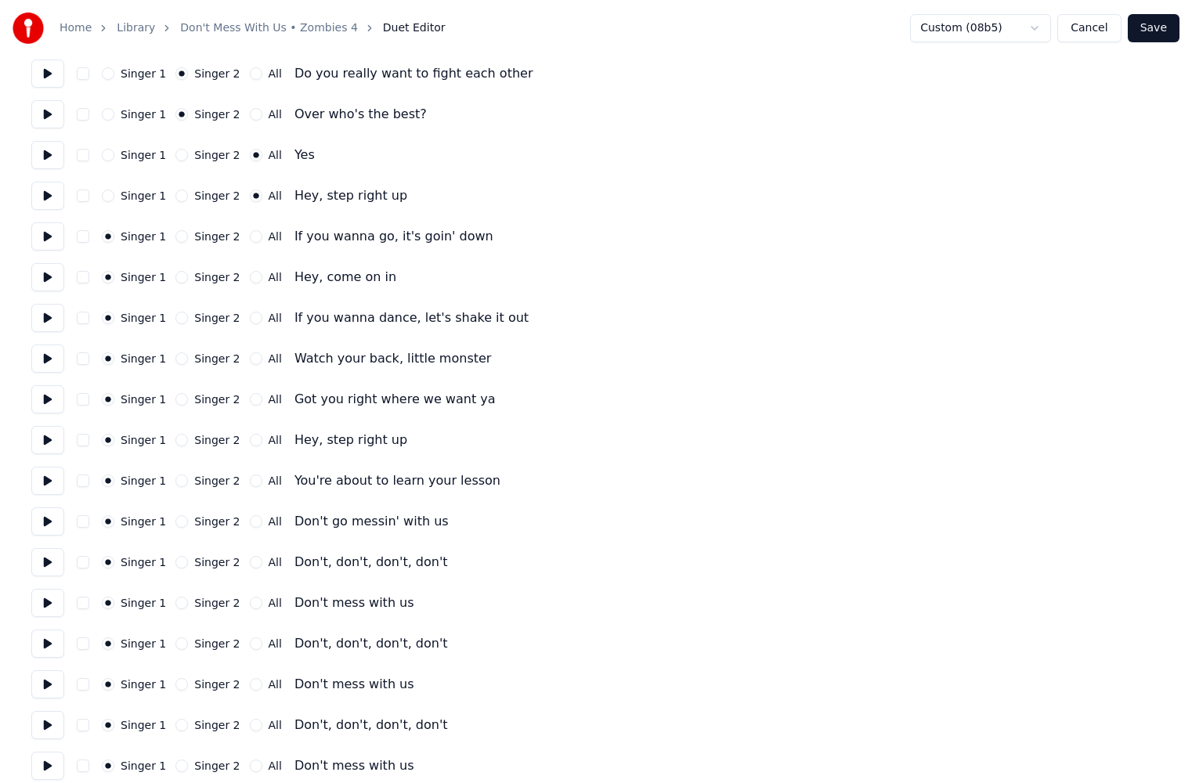
click at [250, 235] on button "All" at bounding box center [256, 236] width 13 height 13
click at [250, 280] on button "All" at bounding box center [256, 277] width 13 height 13
click at [250, 318] on button "All" at bounding box center [256, 318] width 13 height 13
click at [250, 363] on button "All" at bounding box center [256, 359] width 13 height 13
click at [250, 400] on button "All" at bounding box center [256, 399] width 13 height 13
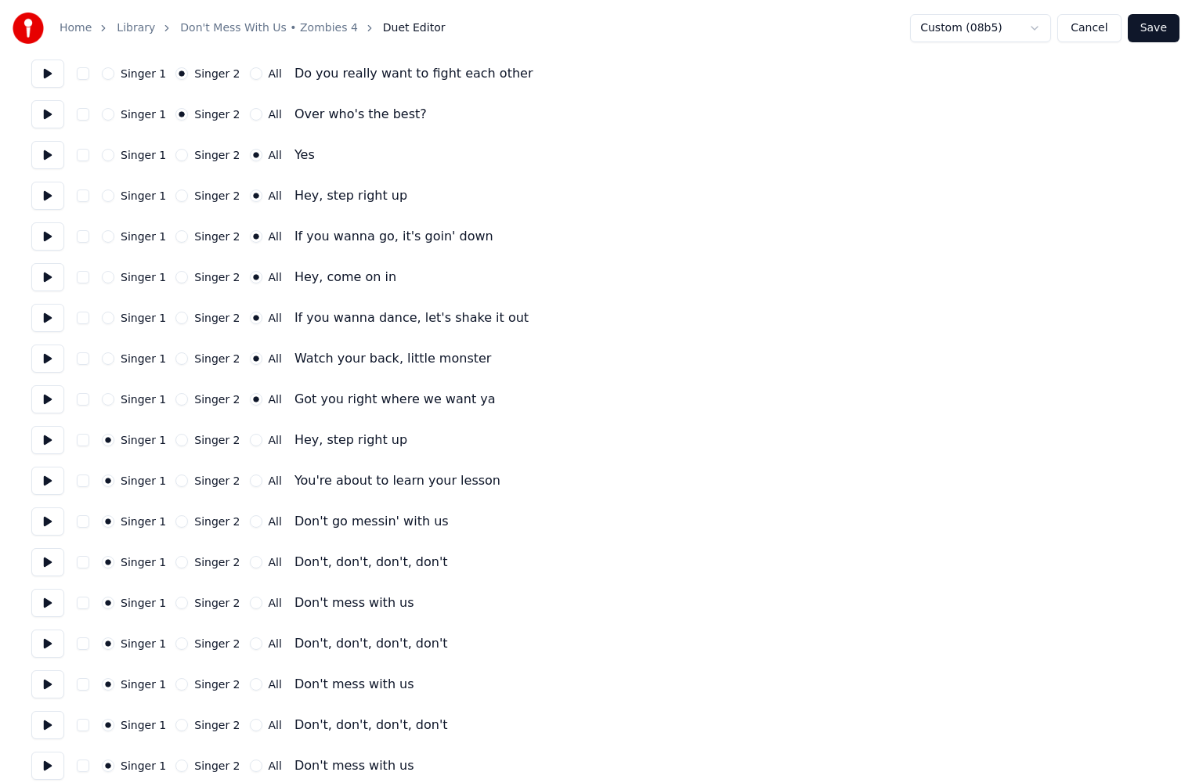
click at [250, 439] on button "All" at bounding box center [256, 440] width 13 height 13
click at [250, 479] on button "All" at bounding box center [256, 481] width 13 height 13
click at [250, 521] on button "All" at bounding box center [256, 521] width 13 height 13
click at [250, 560] on button "All" at bounding box center [256, 562] width 13 height 13
click at [250, 601] on button "All" at bounding box center [256, 603] width 13 height 13
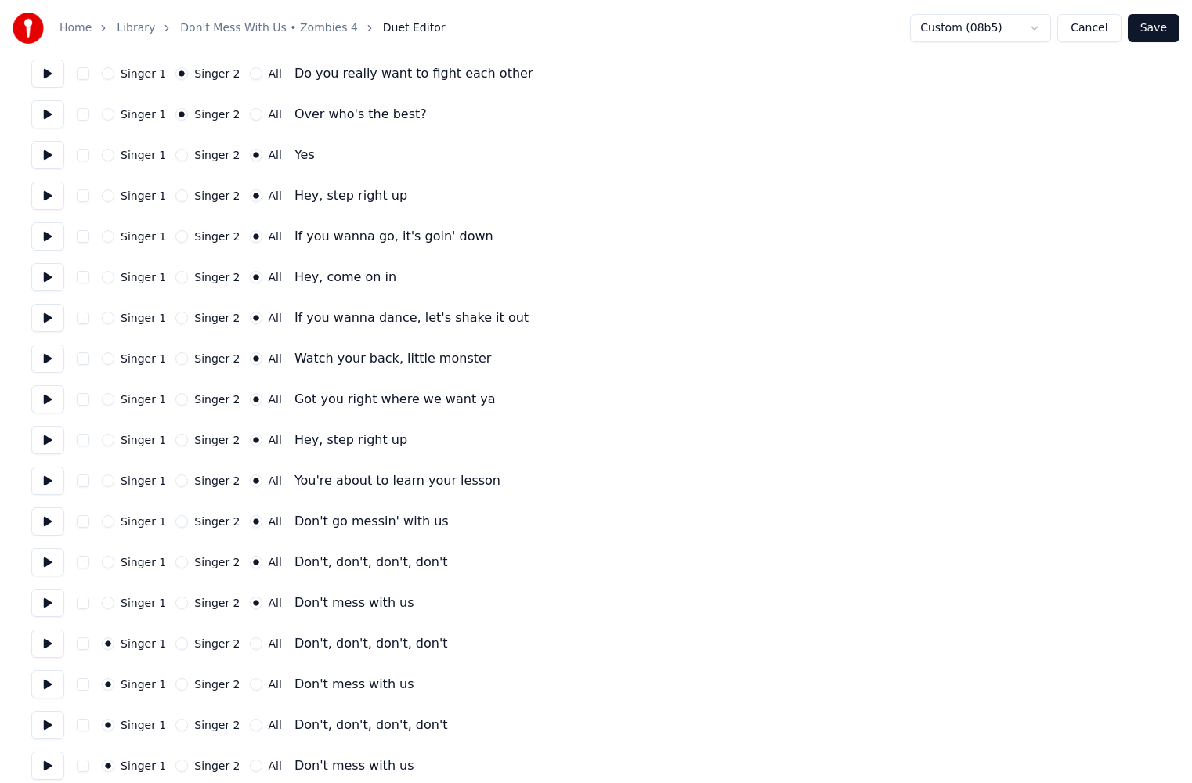
scroll to position [1097, 0]
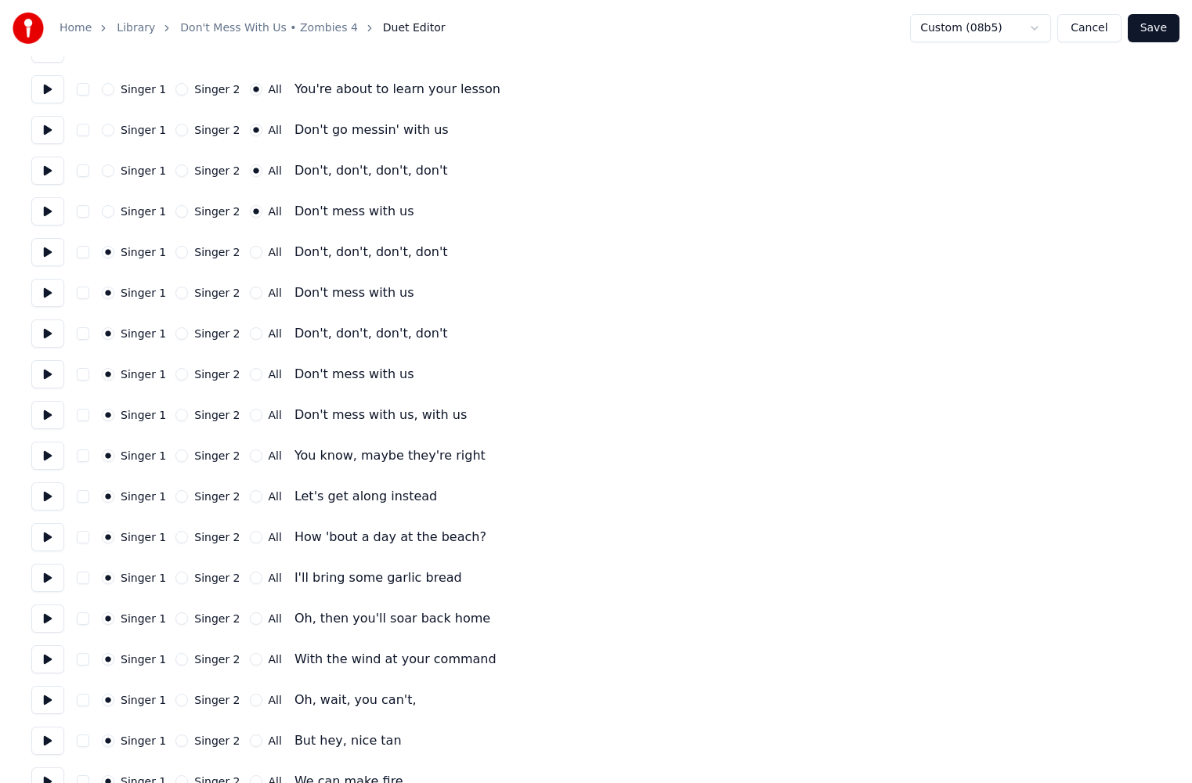
click at [250, 251] on button "All" at bounding box center [256, 252] width 13 height 13
drag, startPoint x: 240, startPoint y: 295, endPoint x: 245, endPoint y: 307, distance: 12.7
click at [250, 295] on button "All" at bounding box center [256, 293] width 13 height 13
click at [250, 338] on button "All" at bounding box center [256, 333] width 13 height 13
click at [248, 387] on div "Singer 1 Singer 2 All Don't mess with us" at bounding box center [596, 374] width 1130 height 28
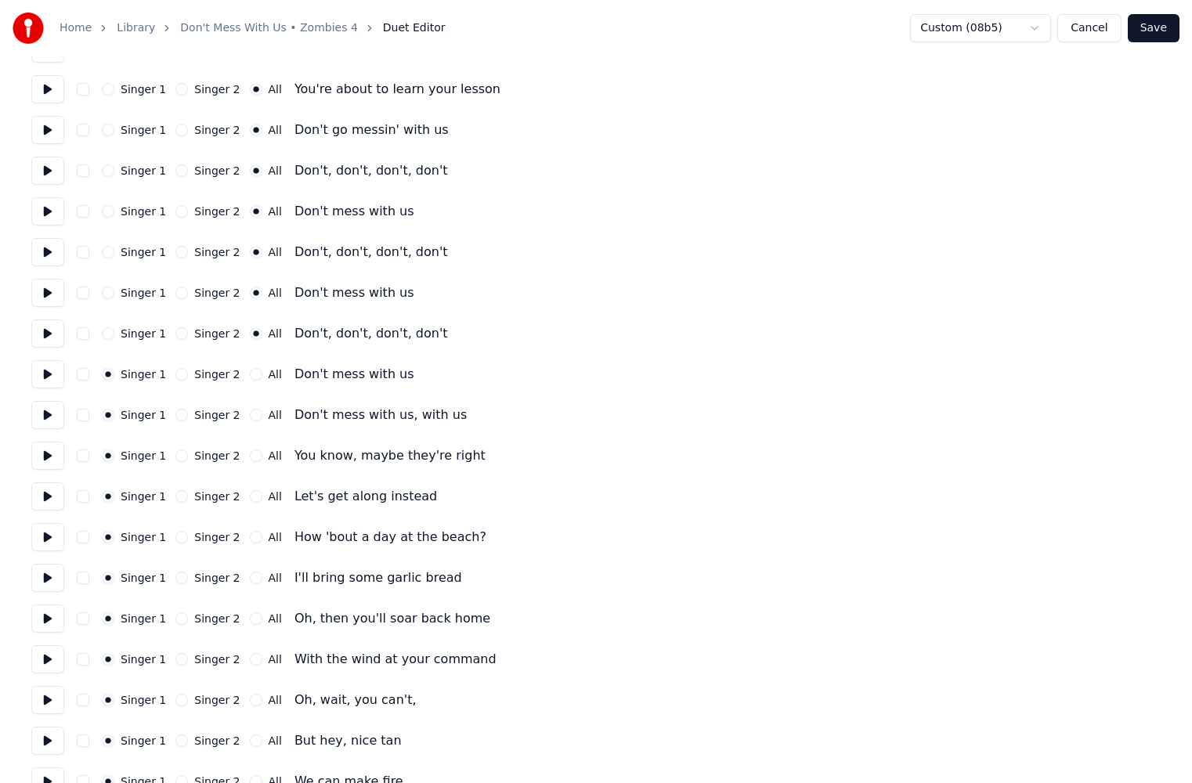
click at [250, 376] on button "All" at bounding box center [256, 374] width 13 height 13
click at [250, 415] on button "All" at bounding box center [256, 415] width 13 height 13
click at [35, 453] on button at bounding box center [47, 456] width 33 height 28
click at [49, 494] on button at bounding box center [47, 497] width 33 height 28
click at [50, 546] on button at bounding box center [47, 537] width 33 height 28
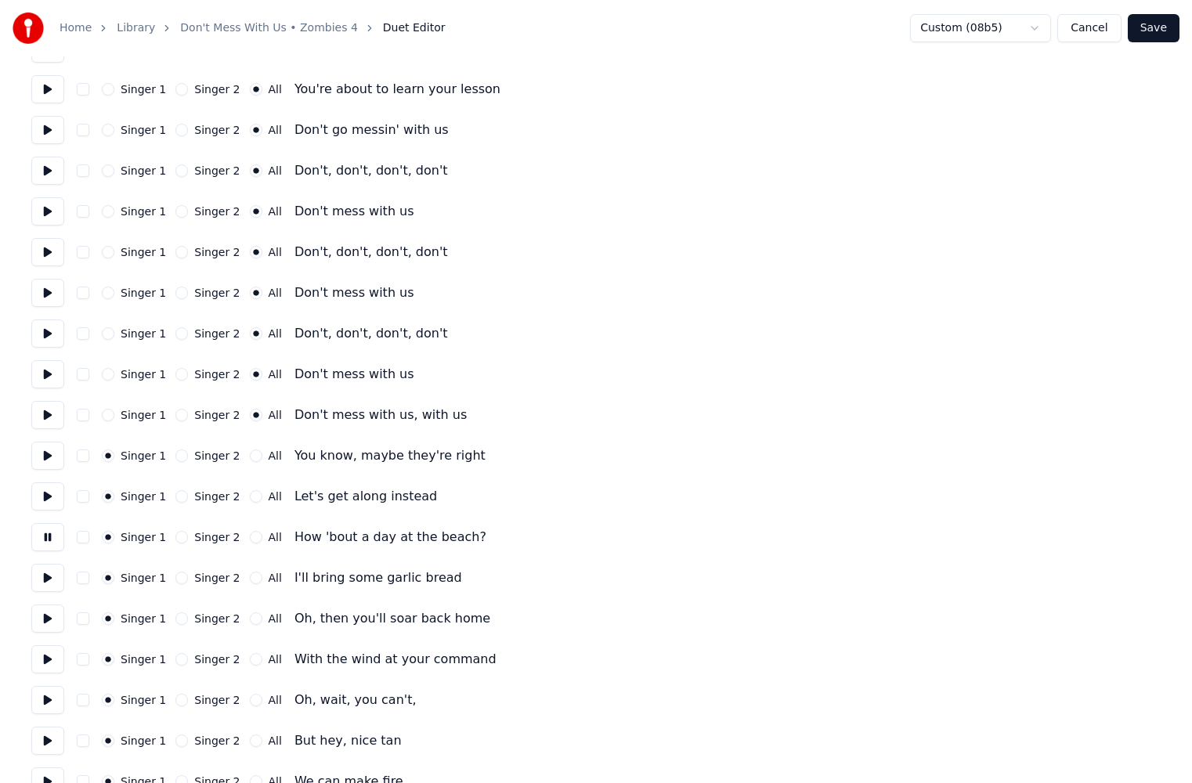
click at [52, 584] on button at bounding box center [47, 578] width 33 height 28
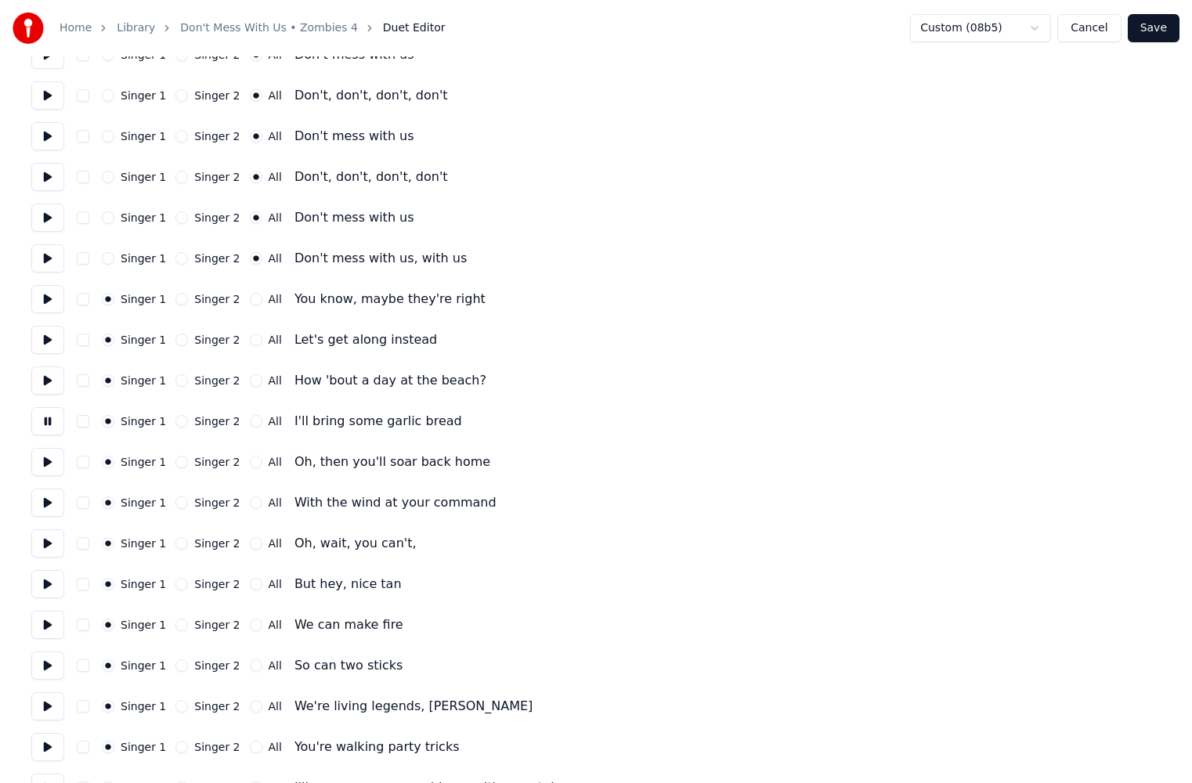
scroll to position [1332, 0]
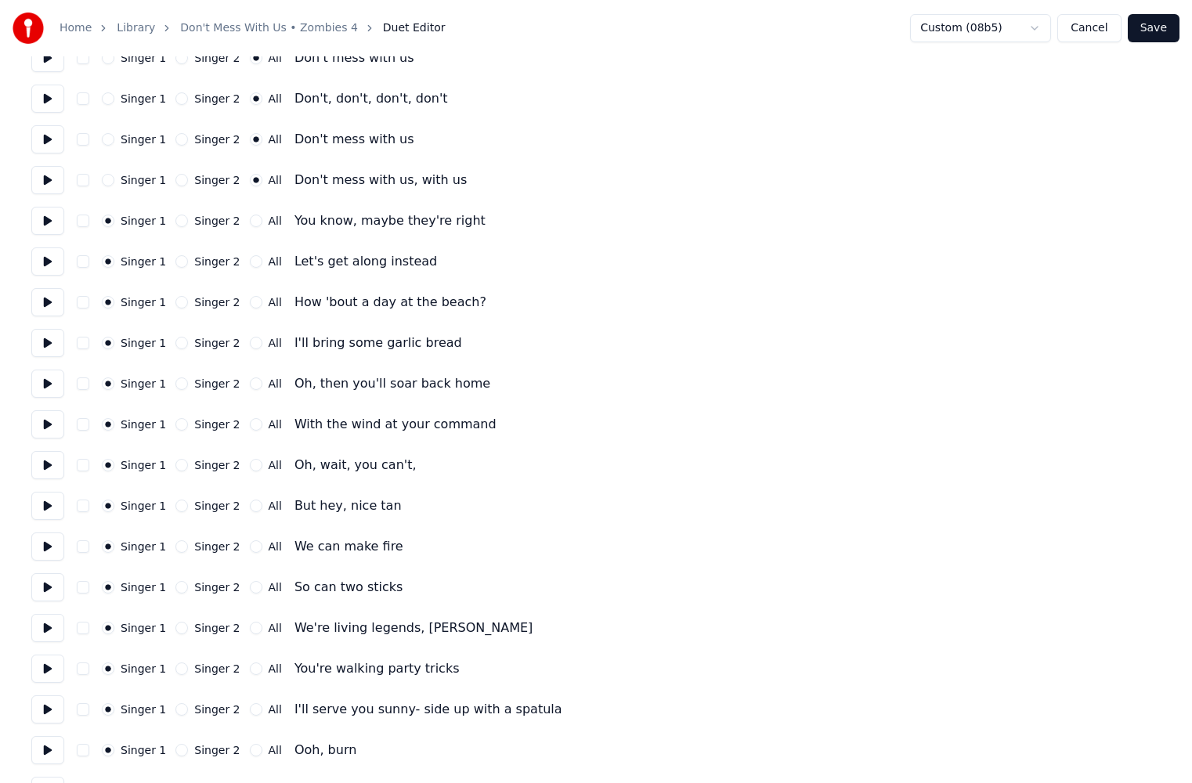
click at [42, 386] on button at bounding box center [47, 384] width 33 height 28
click at [175, 384] on button "Singer 2" at bounding box center [181, 384] width 13 height 13
click at [178, 427] on button "Singer 2" at bounding box center [181, 424] width 13 height 13
click at [48, 437] on button at bounding box center [47, 424] width 33 height 28
click at [50, 464] on button at bounding box center [47, 465] width 33 height 28
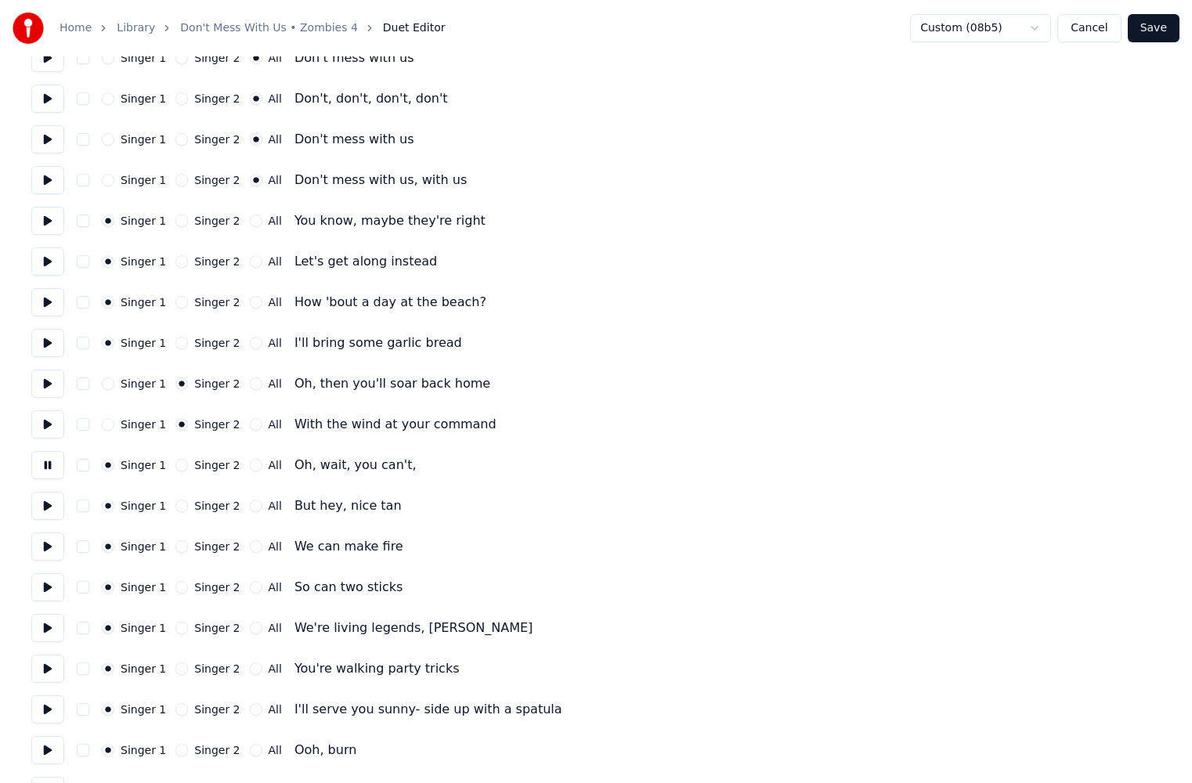
click at [177, 465] on button "Singer 2" at bounding box center [181, 465] width 13 height 13
click at [56, 499] on button at bounding box center [47, 506] width 33 height 28
click at [175, 508] on button "Singer 2" at bounding box center [181, 506] width 13 height 13
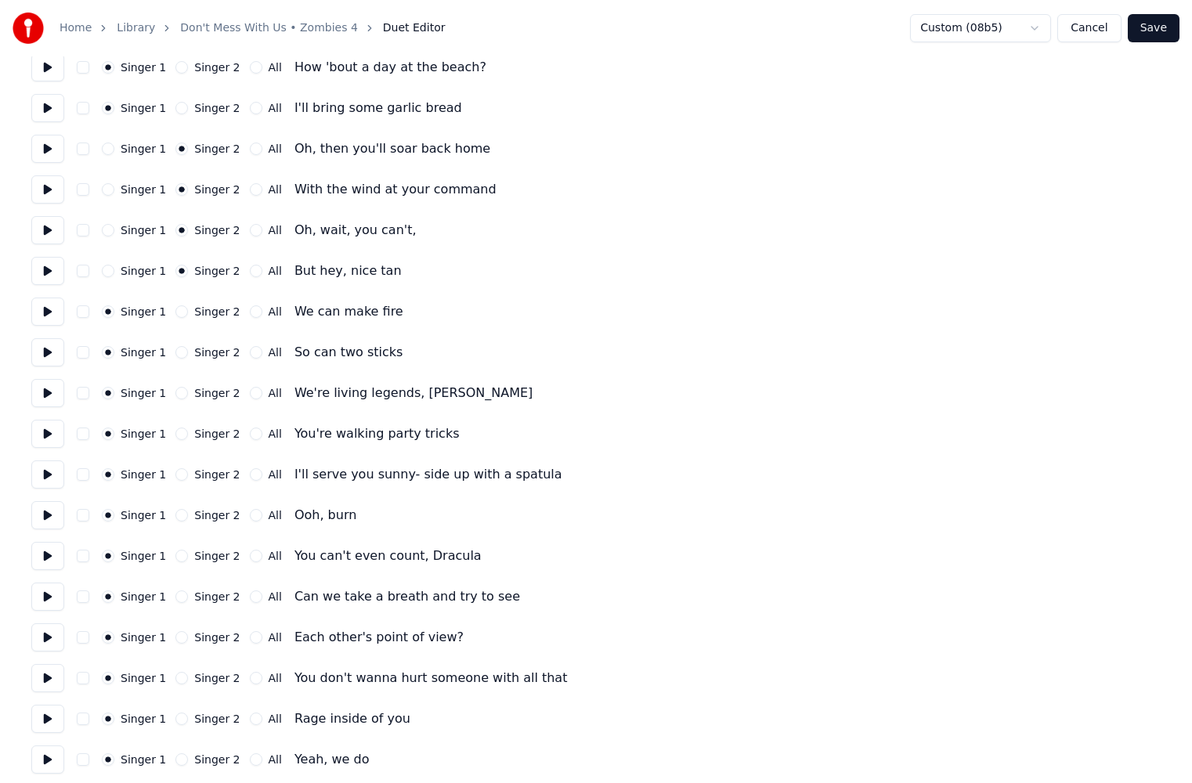
click at [40, 311] on button at bounding box center [47, 312] width 33 height 28
click at [51, 351] on button at bounding box center [47, 352] width 33 height 28
click at [38, 403] on button at bounding box center [47, 393] width 33 height 28
click at [176, 396] on button "Singer 2" at bounding box center [181, 393] width 13 height 13
click at [50, 438] on button at bounding box center [47, 434] width 33 height 28
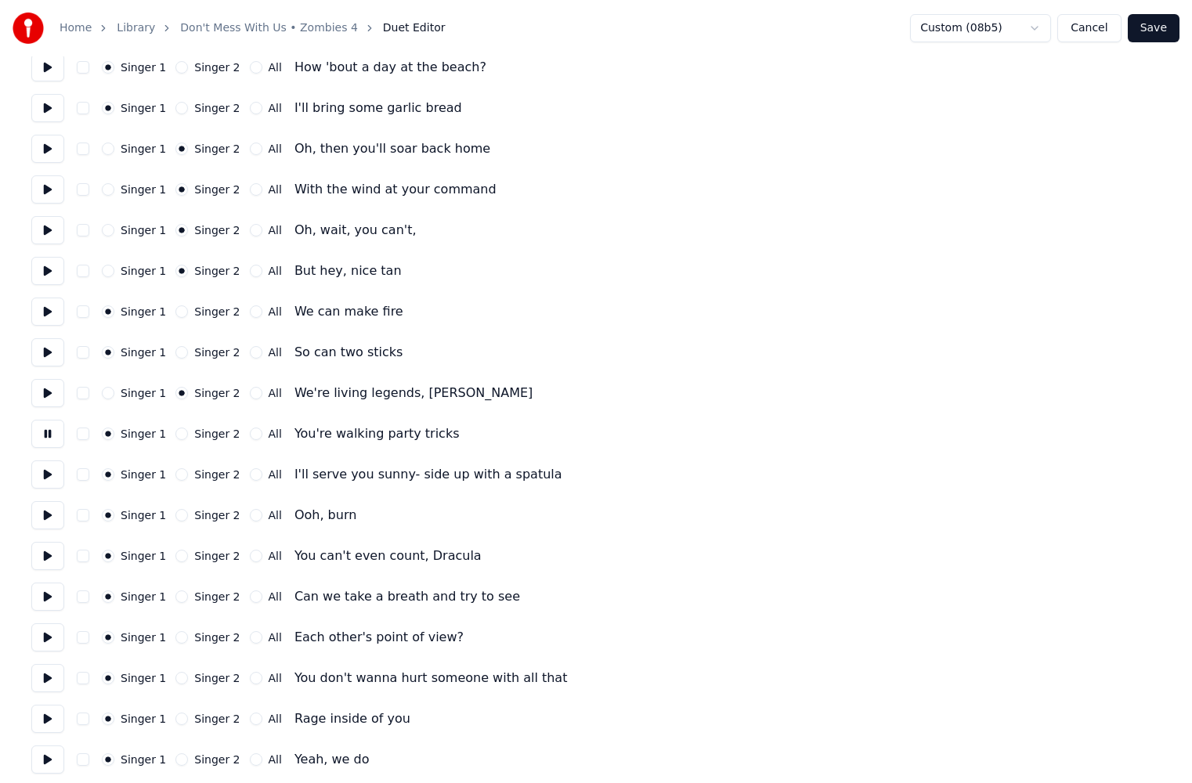
click at [43, 481] on button at bounding box center [47, 475] width 33 height 28
click at [177, 477] on button "Singer 2" at bounding box center [181, 474] width 13 height 13
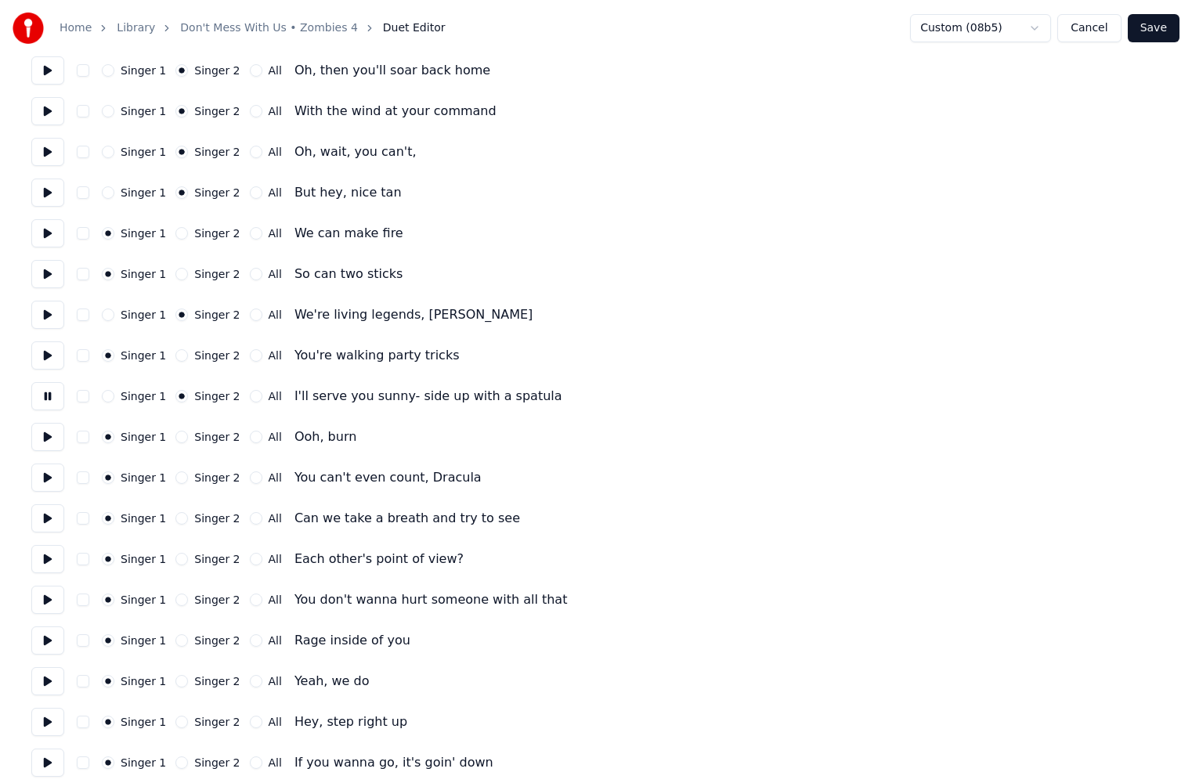
scroll to position [1802, 0]
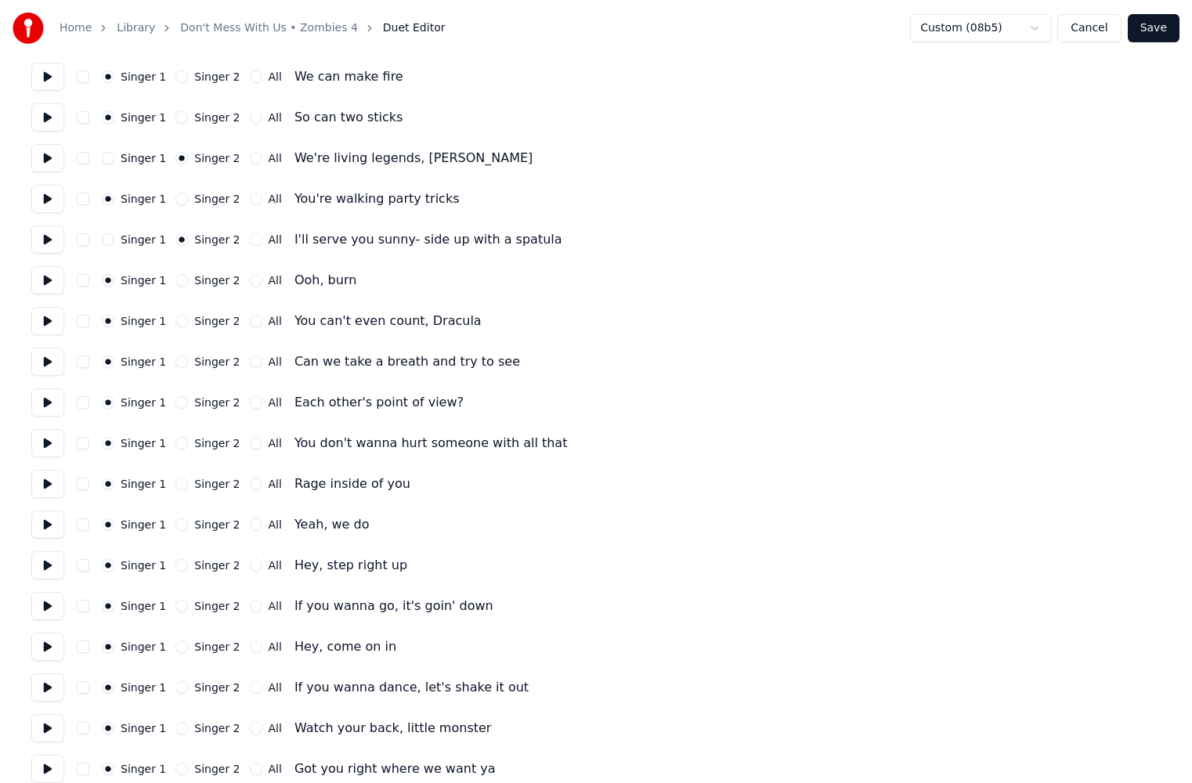
click at [45, 277] on button at bounding box center [47, 280] width 33 height 28
click at [49, 335] on div "Number of Singers * Keep singer vocals Singer 1 Singer 2 All Singer 1 Singer 2 …" at bounding box center [596, 361] width 1130 height 4183
click at [47, 324] on button at bounding box center [47, 321] width 33 height 28
click at [250, 363] on button "All" at bounding box center [256, 362] width 13 height 13
click at [175, 359] on button "Singer 2" at bounding box center [181, 362] width 13 height 13
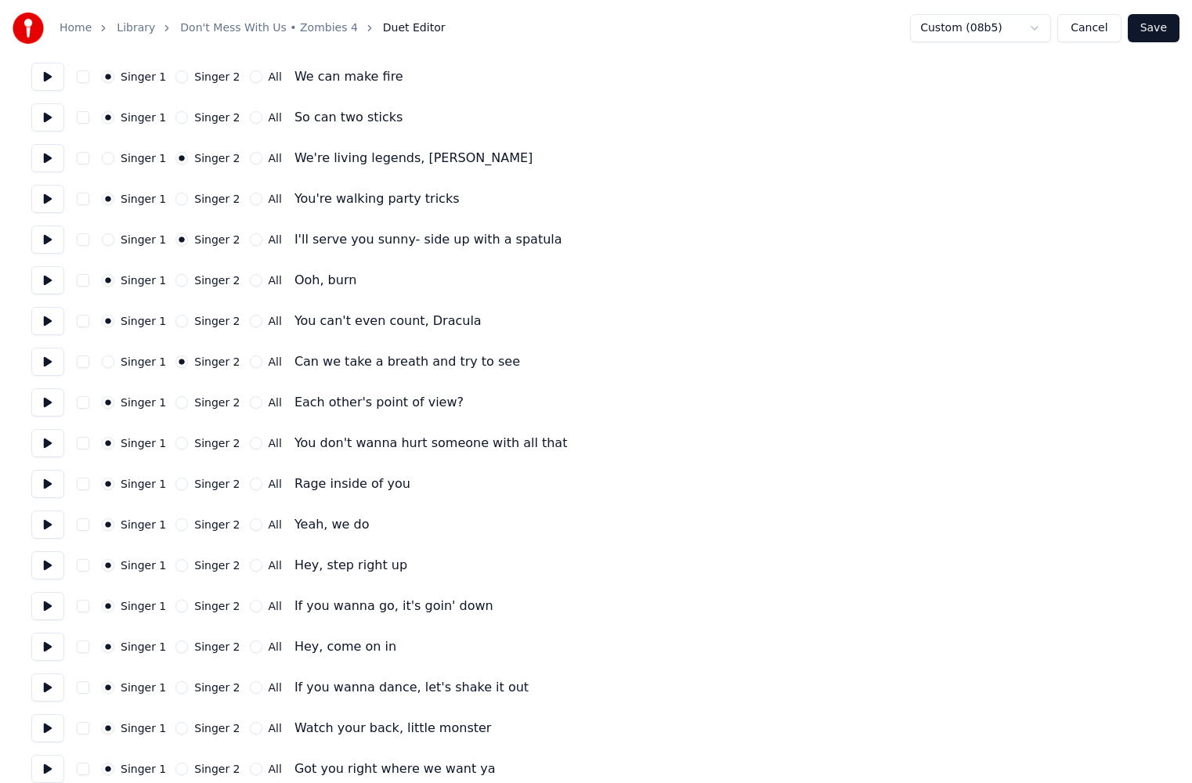
click at [175, 405] on button "Singer 2" at bounding box center [181, 402] width 13 height 13
click at [175, 447] on button "Singer 2" at bounding box center [181, 443] width 13 height 13
click at [178, 479] on button "Singer 2" at bounding box center [181, 484] width 13 height 13
click at [250, 527] on button "All" at bounding box center [256, 525] width 13 height 13
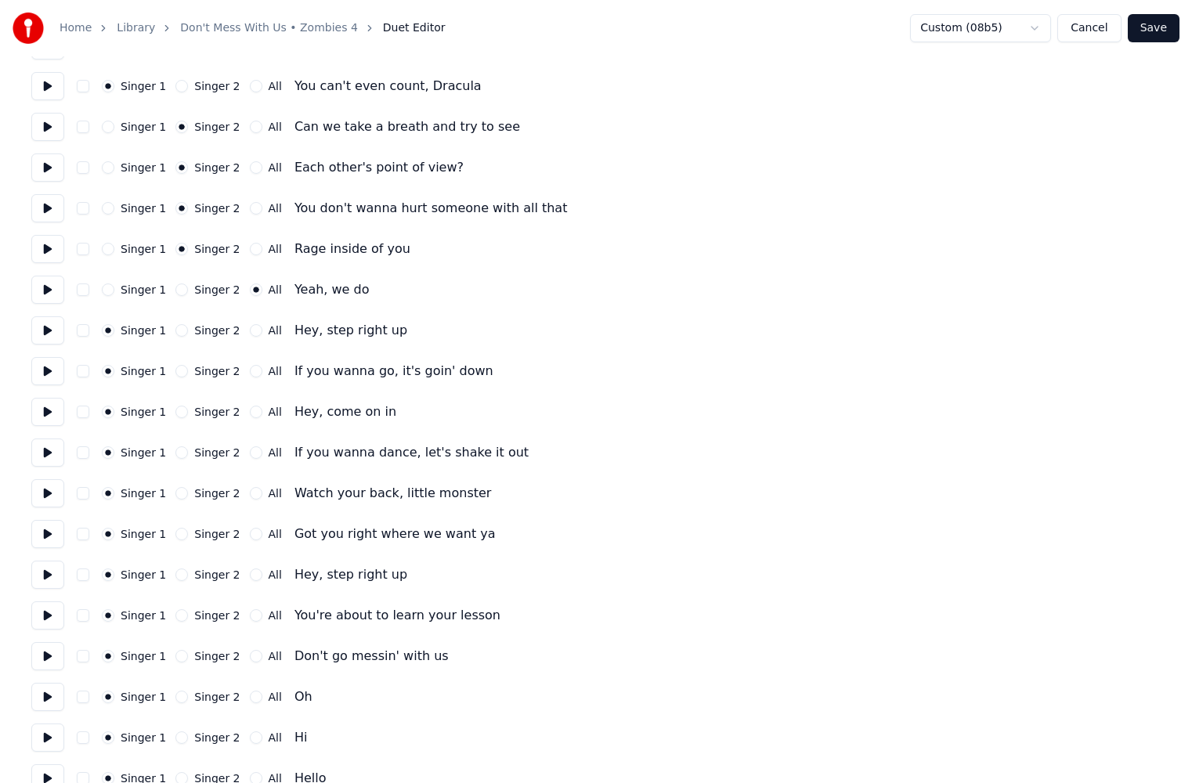
click at [250, 331] on button "All" at bounding box center [256, 330] width 13 height 13
click at [250, 377] on button "All" at bounding box center [256, 371] width 13 height 13
click at [250, 417] on button "All" at bounding box center [256, 412] width 13 height 13
click at [250, 450] on button "All" at bounding box center [256, 453] width 13 height 13
click at [248, 490] on div "Singer 1 Singer 2 All Watch your back, little monster" at bounding box center [596, 493] width 1130 height 28
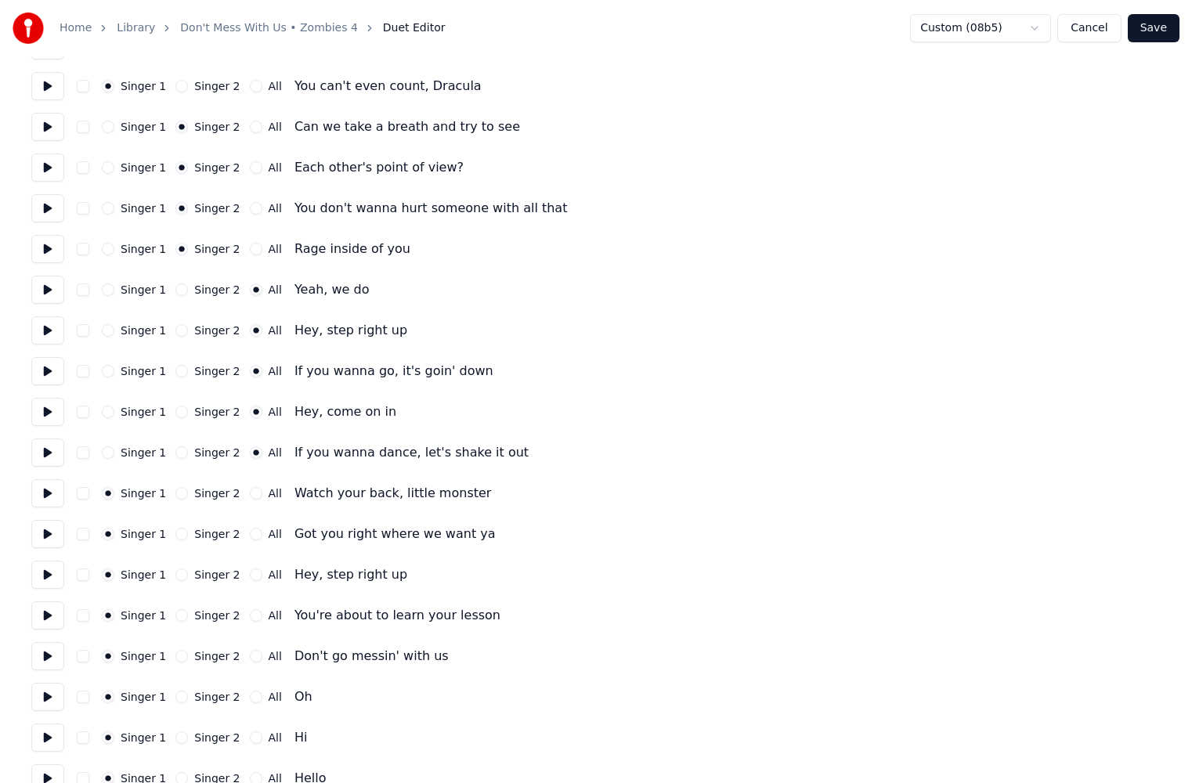
click at [250, 494] on button "All" at bounding box center [256, 493] width 13 height 13
click at [250, 536] on button "All" at bounding box center [256, 534] width 13 height 13
click at [250, 575] on button "All" at bounding box center [256, 575] width 13 height 13
click at [250, 621] on div "All" at bounding box center [266, 615] width 32 height 13
click at [250, 656] on button "All" at bounding box center [256, 656] width 13 height 13
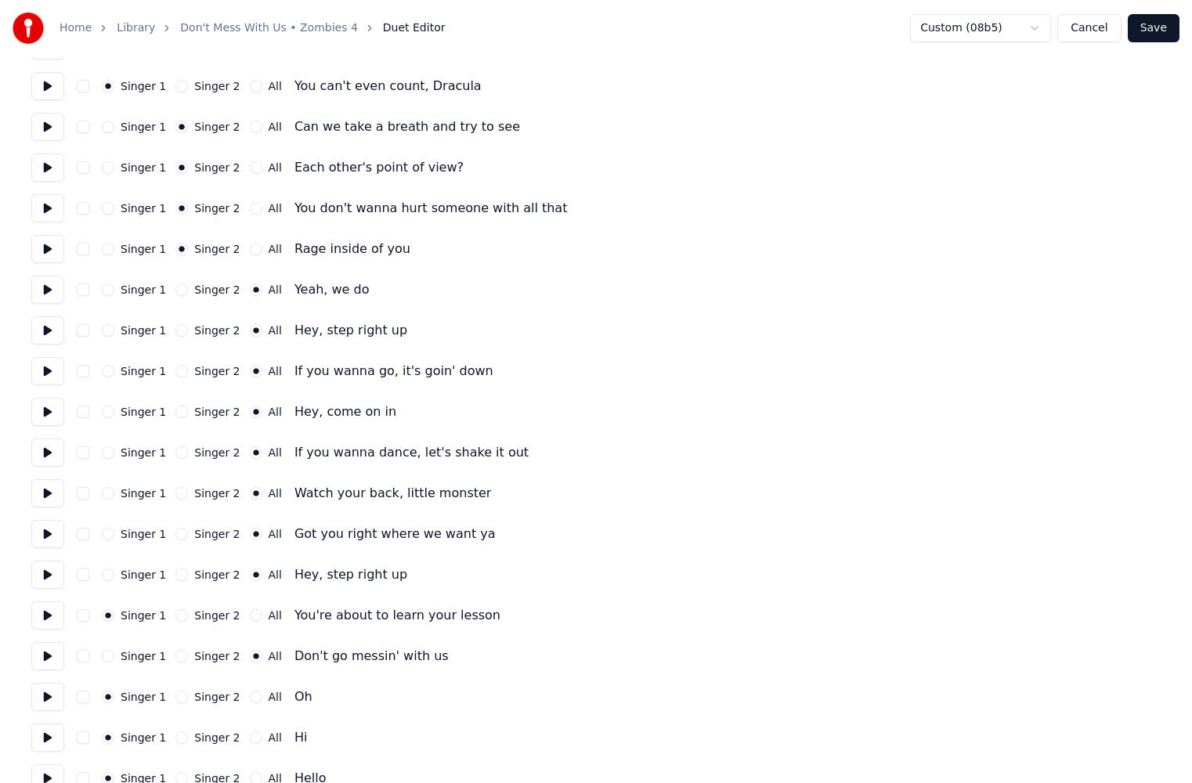
click at [251, 614] on div "All" at bounding box center [266, 615] width 32 height 13
click at [243, 622] on div "Singer 1 Singer 2 All You're about to learn your lesson" at bounding box center [596, 616] width 1130 height 28
click at [250, 621] on div "All" at bounding box center [266, 615] width 32 height 13
click at [250, 613] on button "All" at bounding box center [256, 615] width 13 height 13
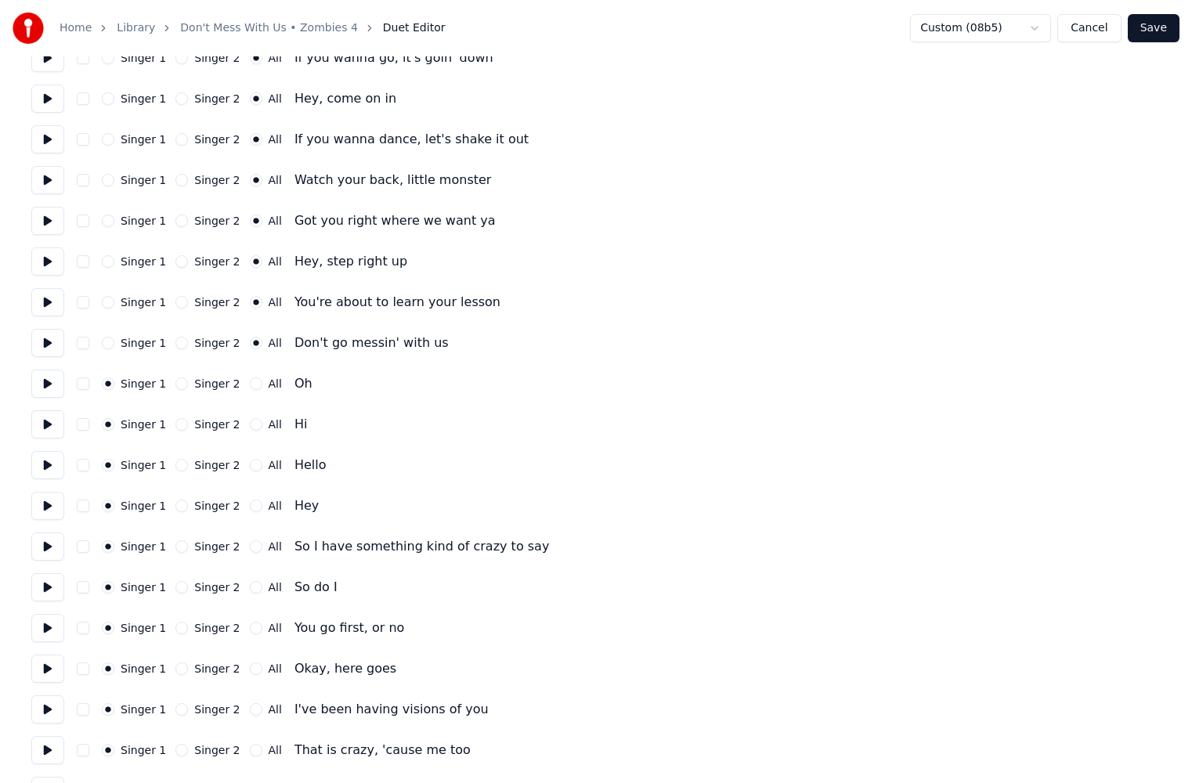
click at [43, 384] on button at bounding box center [47, 384] width 33 height 28
click at [44, 420] on button at bounding box center [47, 424] width 33 height 28
click at [180, 468] on button "Singer 2" at bounding box center [181, 465] width 13 height 13
click at [48, 512] on button at bounding box center [47, 506] width 33 height 28
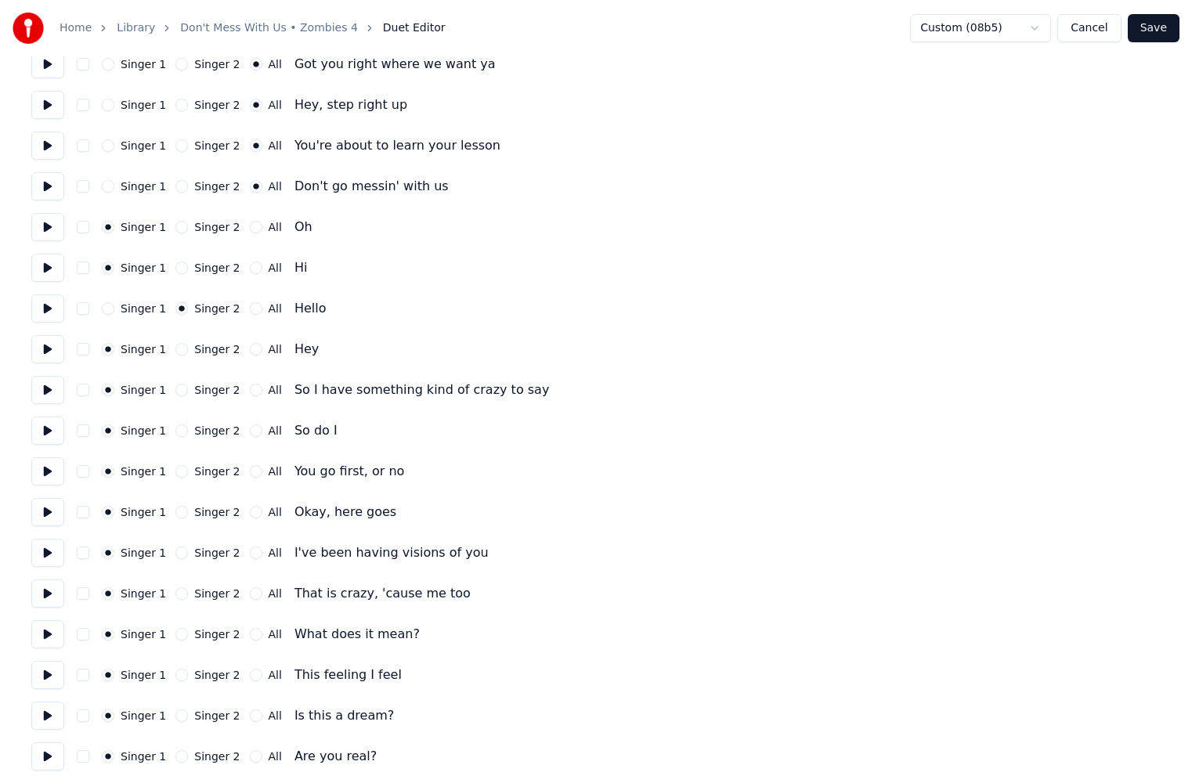
click at [181, 392] on button "Singer 2" at bounding box center [181, 390] width 13 height 13
click at [250, 472] on button "All" at bounding box center [256, 471] width 13 height 13
click at [49, 513] on button at bounding box center [47, 512] width 33 height 28
click at [175, 515] on button "Singer 2" at bounding box center [181, 512] width 13 height 13
click at [179, 551] on button "Singer 2" at bounding box center [181, 553] width 13 height 13
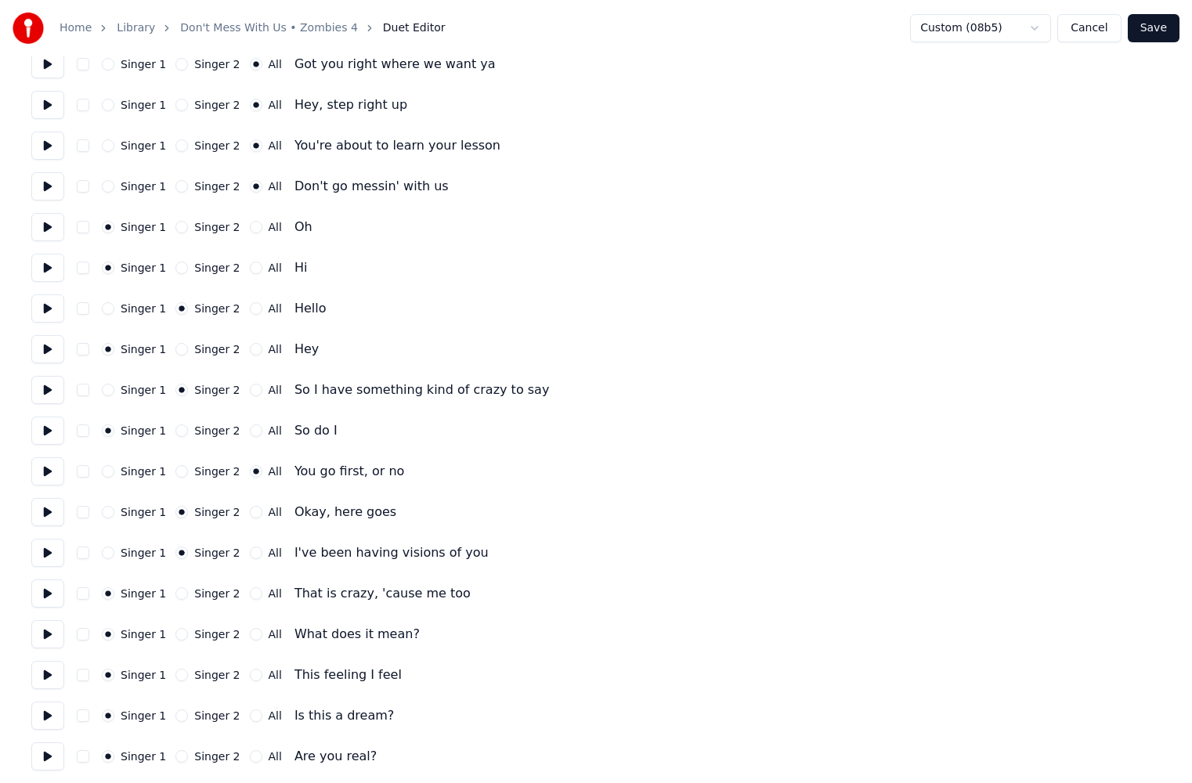
click at [175, 631] on button "Singer 2" at bounding box center [181, 634] width 13 height 13
click at [48, 634] on button at bounding box center [47, 634] width 33 height 28
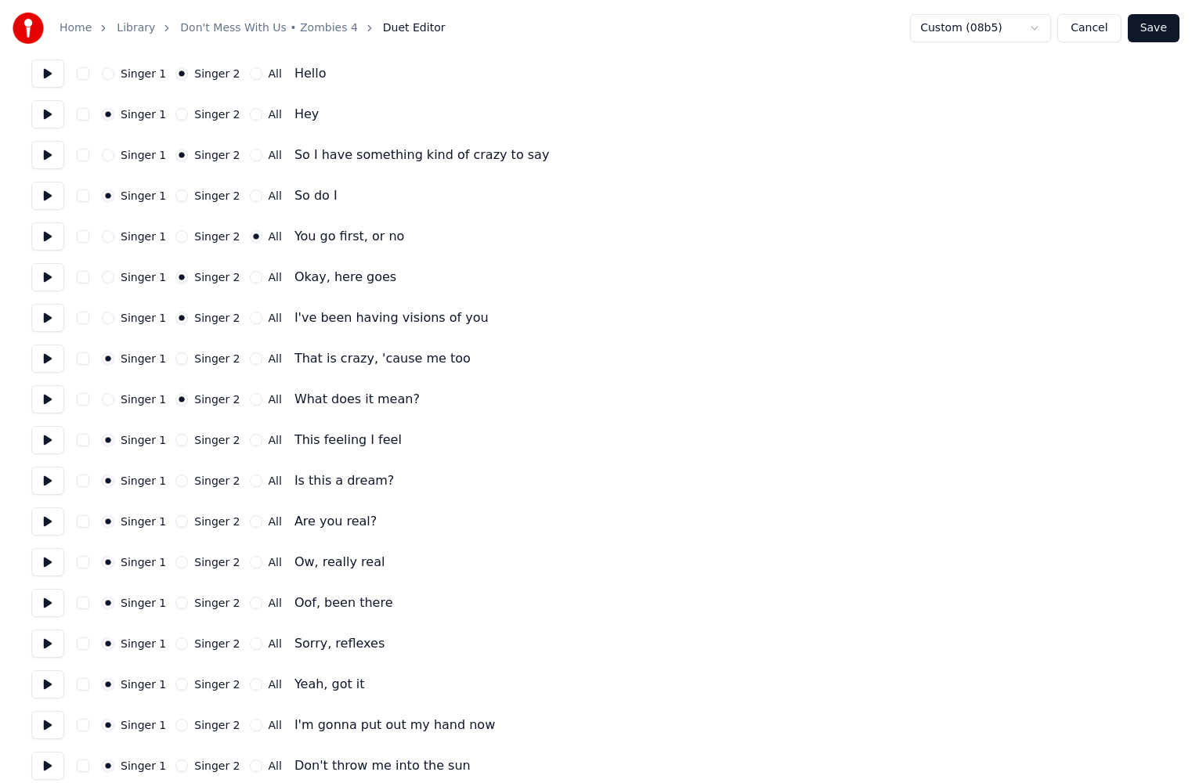
click at [250, 400] on button "All" at bounding box center [256, 399] width 13 height 13
click at [250, 443] on button "All" at bounding box center [256, 440] width 13 height 13
click at [46, 482] on button at bounding box center [47, 481] width 33 height 28
click at [250, 482] on button "All" at bounding box center [256, 481] width 13 height 13
click at [250, 527] on button "All" at bounding box center [256, 521] width 13 height 13
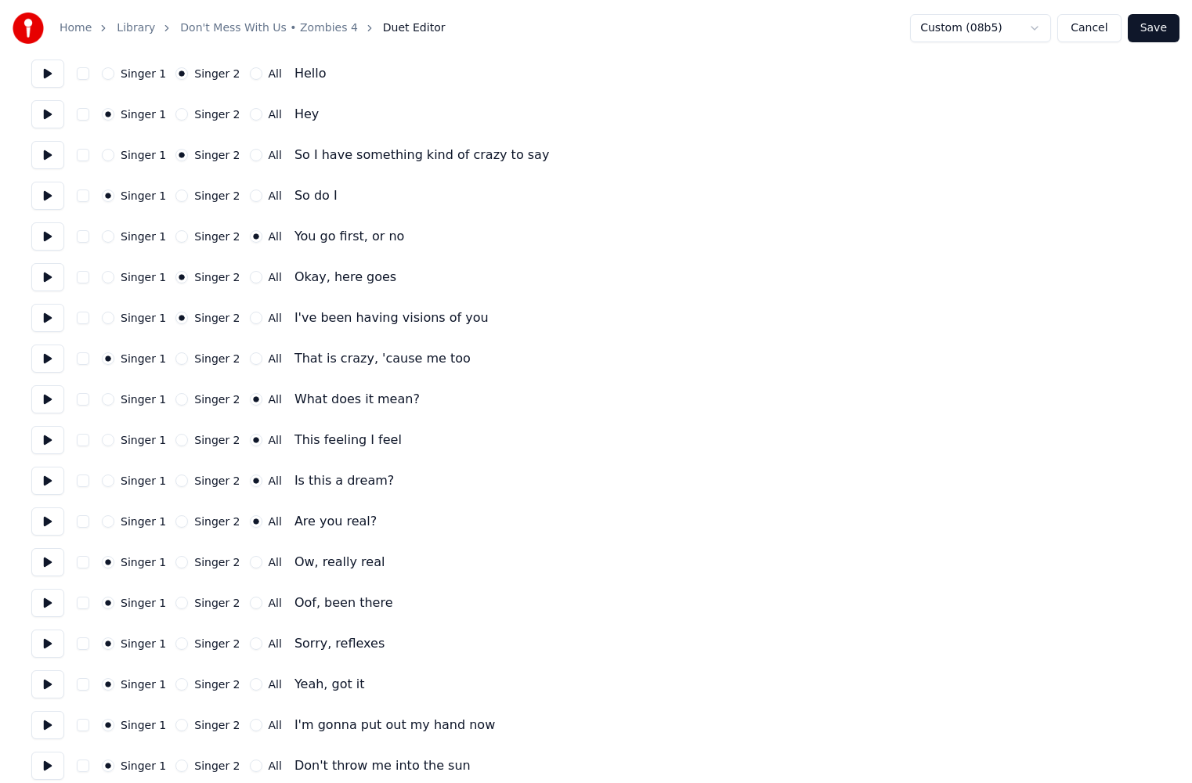
drag, startPoint x: 33, startPoint y: 530, endPoint x: 56, endPoint y: 520, distance: 24.9
click at [36, 530] on button at bounding box center [47, 522] width 33 height 28
drag, startPoint x: 119, startPoint y: 517, endPoint x: 113, endPoint y: 523, distance: 8.3
click at [117, 518] on div "Singer 1" at bounding box center [134, 521] width 64 height 13
click at [113, 523] on button "Singer 1" at bounding box center [108, 521] width 13 height 13
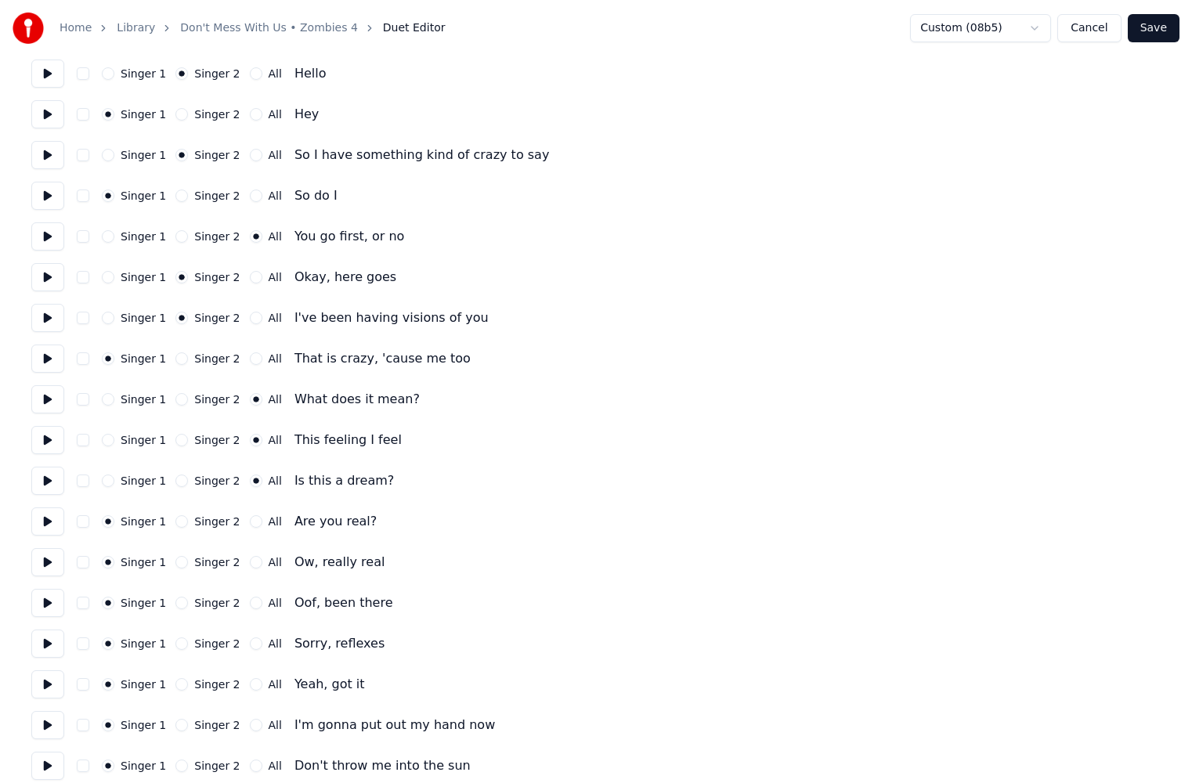
click at [54, 524] on button at bounding box center [47, 522] width 33 height 28
click at [56, 570] on button at bounding box center [47, 562] width 33 height 28
click at [53, 600] on button at bounding box center [47, 603] width 33 height 28
click at [179, 646] on button "Singer 2" at bounding box center [181, 644] width 13 height 13
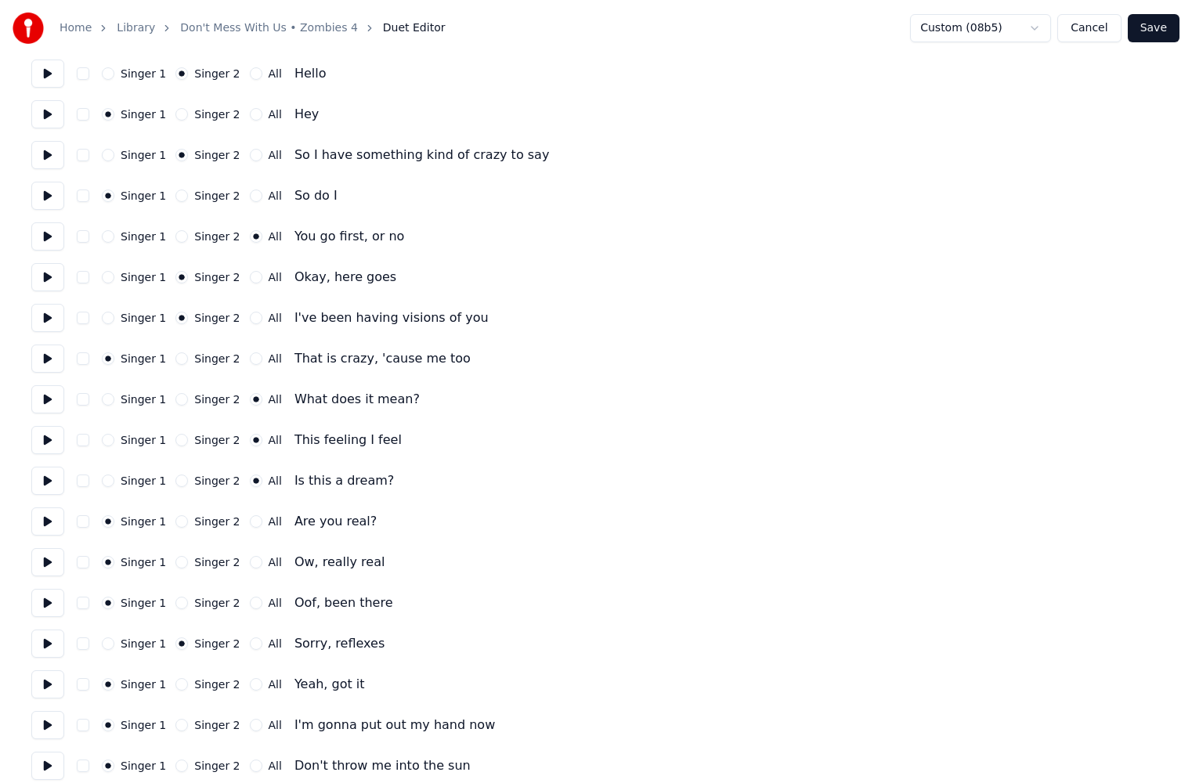
click at [45, 690] on button at bounding box center [47, 685] width 33 height 28
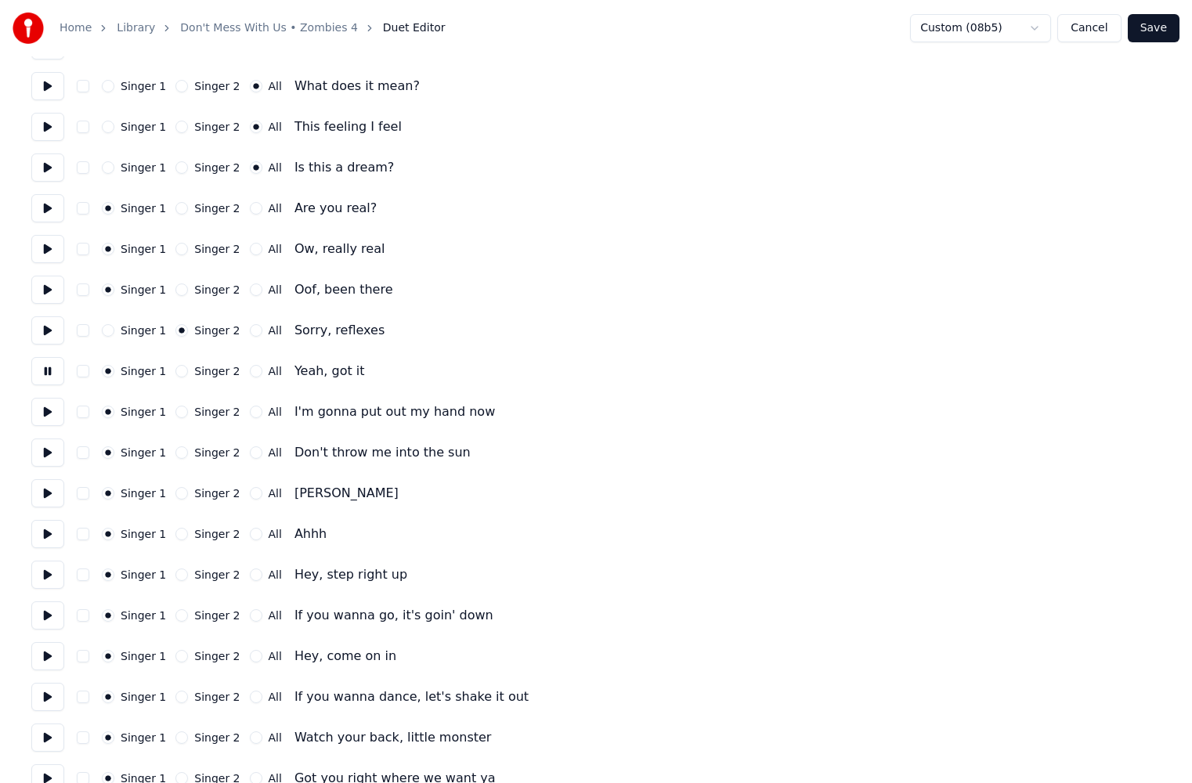
scroll to position [3133, 0]
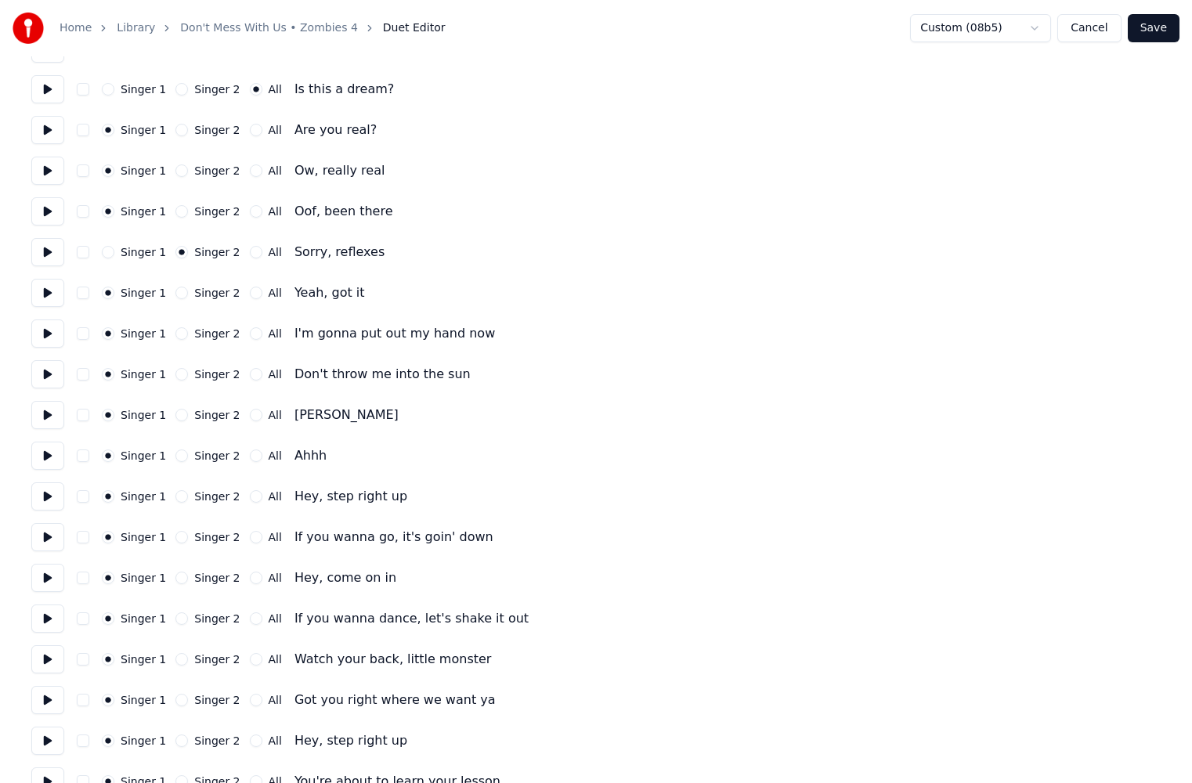
click at [250, 457] on button "All" at bounding box center [256, 456] width 13 height 13
click at [250, 497] on button "All" at bounding box center [256, 496] width 13 height 13
click at [250, 541] on button "All" at bounding box center [256, 537] width 13 height 13
click at [250, 580] on button "All" at bounding box center [256, 578] width 13 height 13
click at [250, 615] on button "All" at bounding box center [256, 619] width 13 height 13
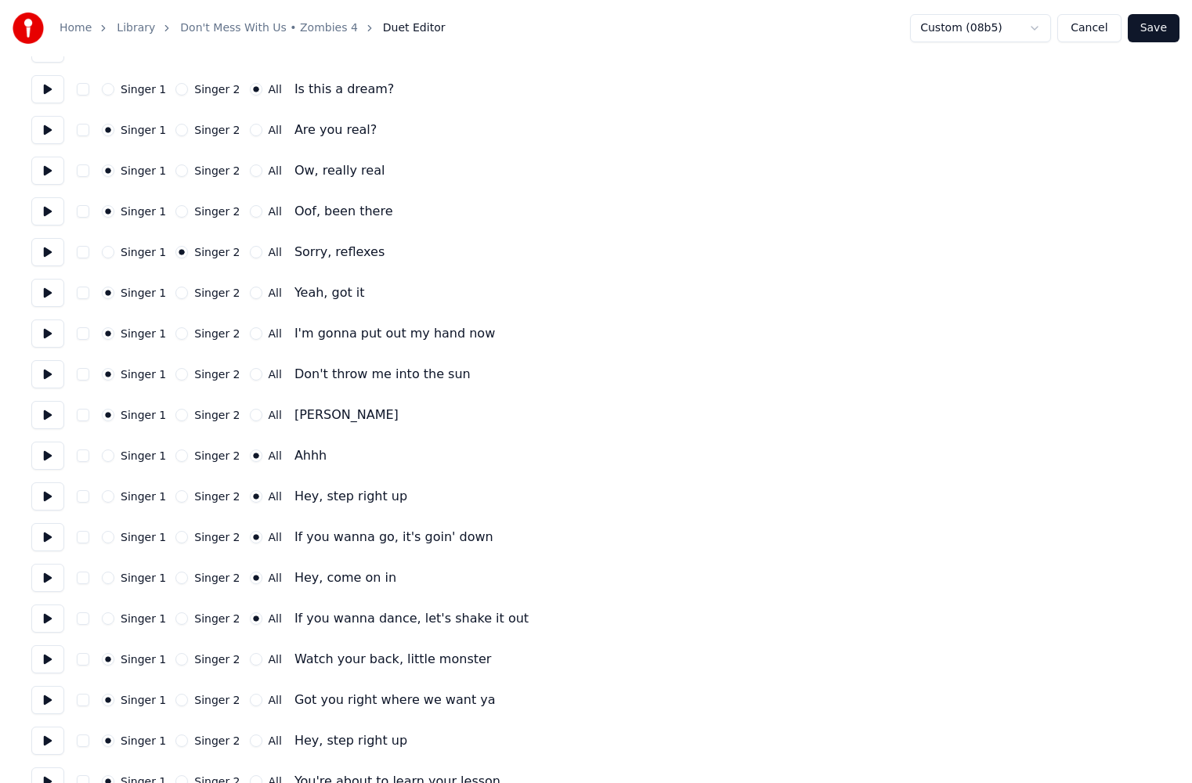
click at [250, 662] on button "All" at bounding box center [256, 659] width 13 height 13
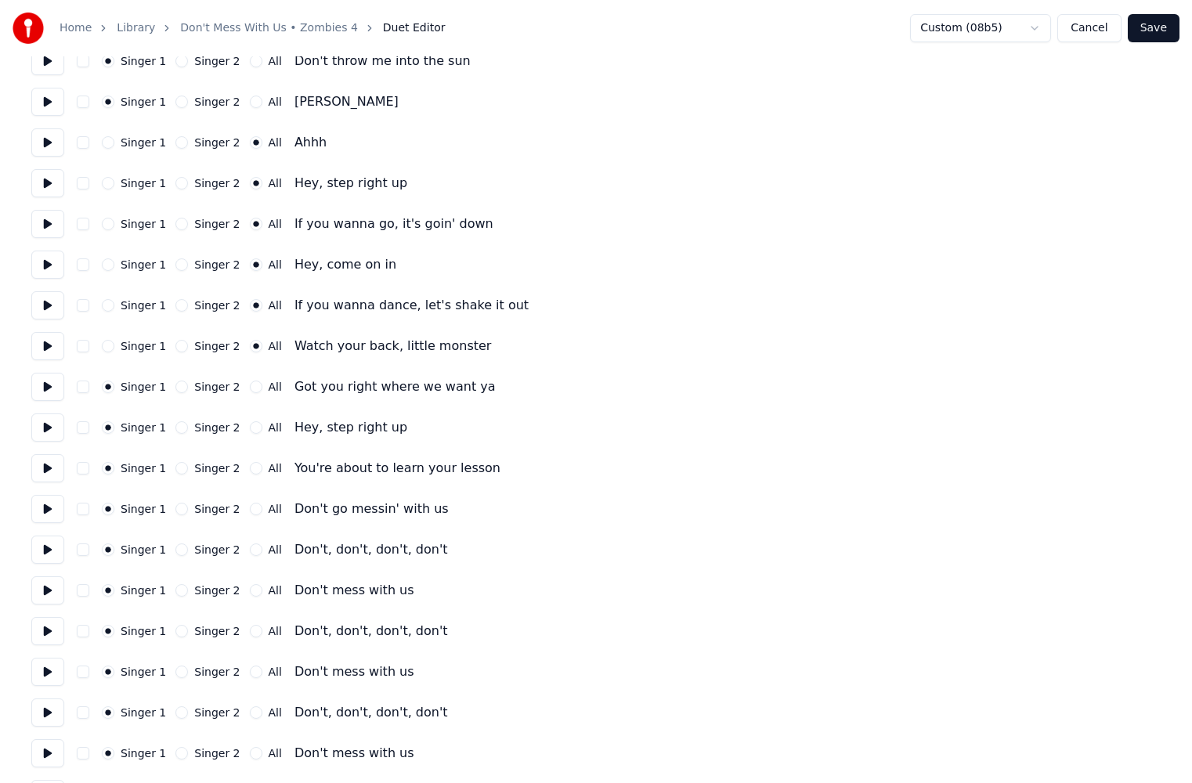
click at [250, 389] on button "All" at bounding box center [256, 387] width 13 height 13
click at [250, 431] on button "All" at bounding box center [256, 427] width 13 height 13
click at [250, 466] on button "All" at bounding box center [256, 468] width 13 height 13
drag, startPoint x: 247, startPoint y: 501, endPoint x: 247, endPoint y: 510, distance: 8.6
click at [247, 506] on div "Singer 1 Singer 2 All Don't go messin' with us" at bounding box center [596, 509] width 1130 height 28
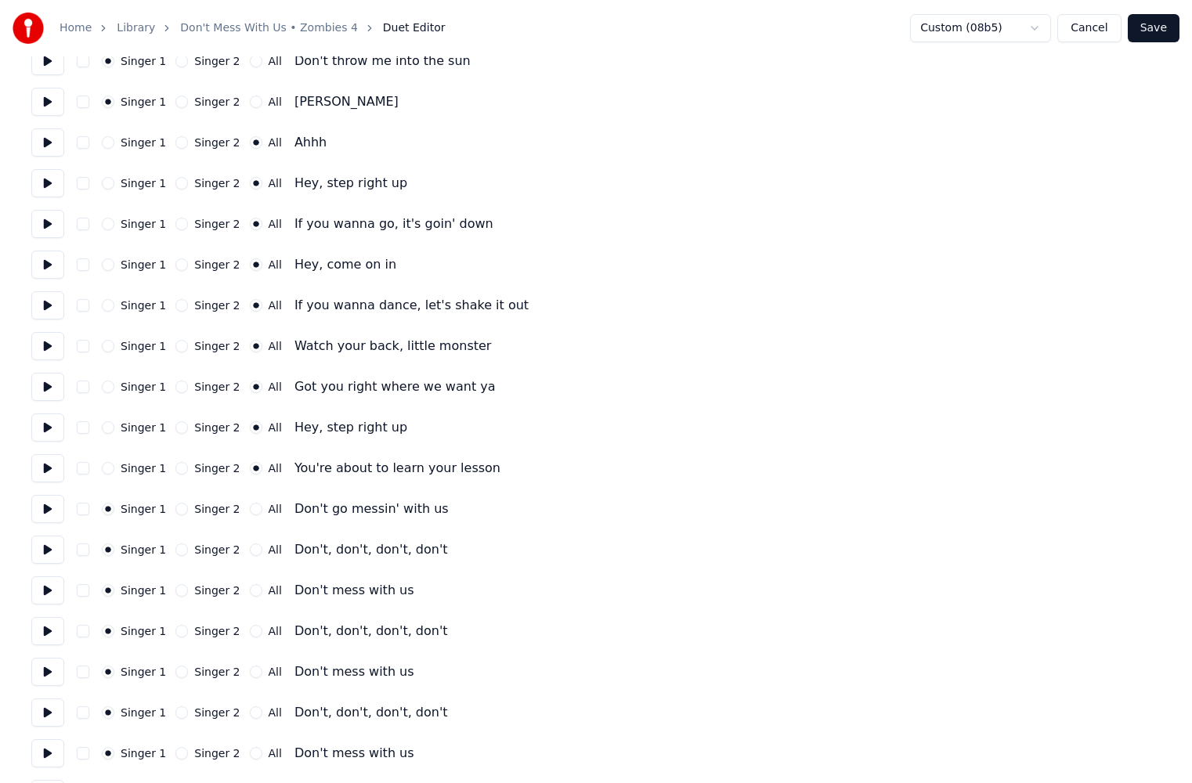
click at [250, 514] on button "All" at bounding box center [256, 509] width 13 height 13
drag, startPoint x: 245, startPoint y: 545, endPoint x: 243, endPoint y: 568, distance: 22.8
click at [250, 548] on button "All" at bounding box center [256, 550] width 13 height 13
click at [250, 586] on button "All" at bounding box center [256, 590] width 13 height 13
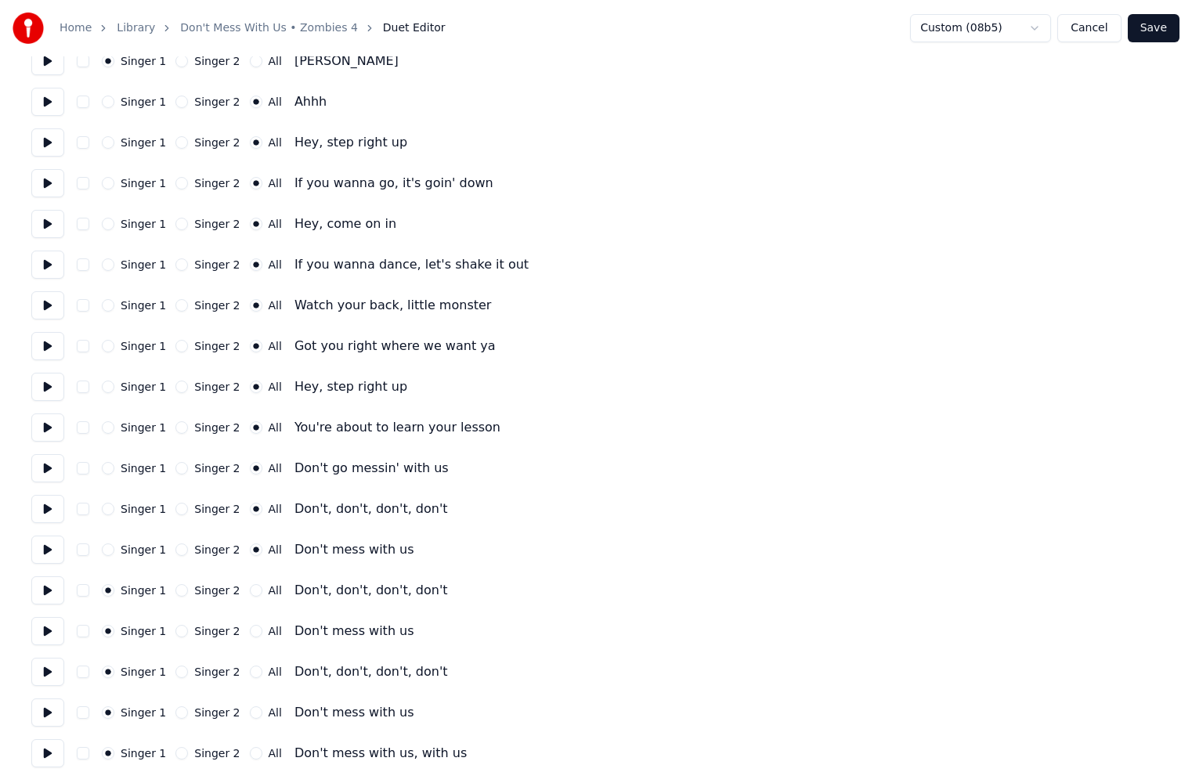
click at [250, 591] on button "All" at bounding box center [256, 590] width 13 height 13
click at [250, 634] on button "All" at bounding box center [256, 631] width 13 height 13
